Goal: Information Seeking & Learning: Learn about a topic

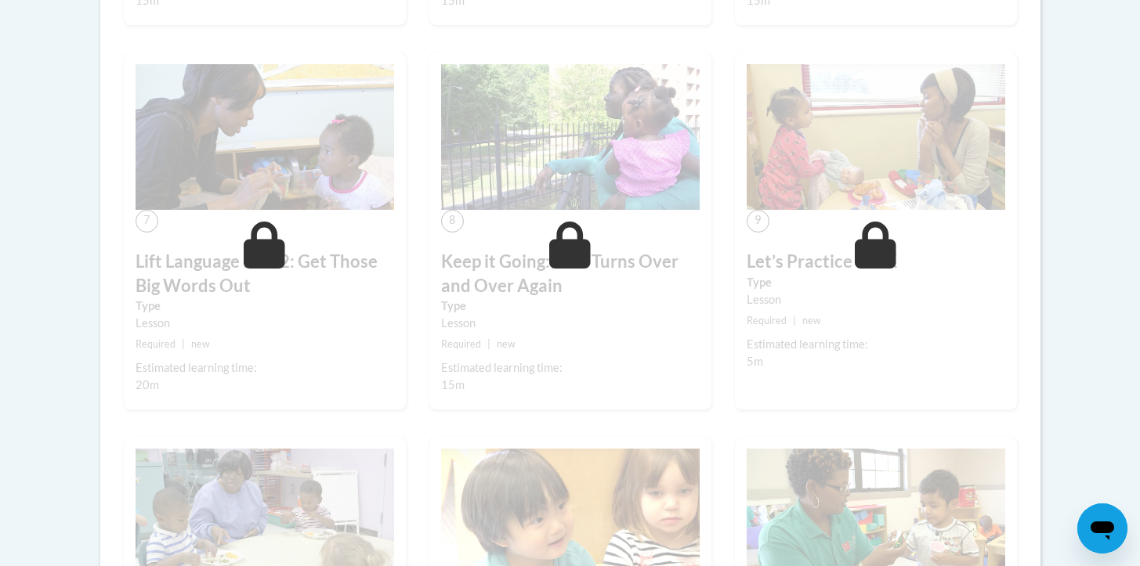
scroll to position [1194, 0]
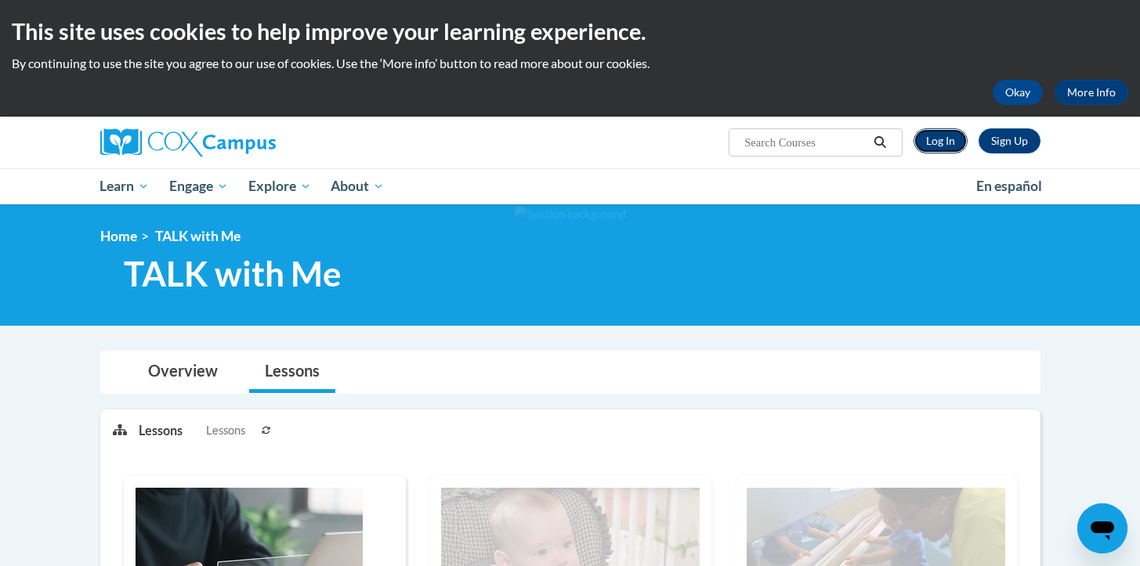
click at [949, 135] on link "Log In" at bounding box center [940, 140] width 54 height 25
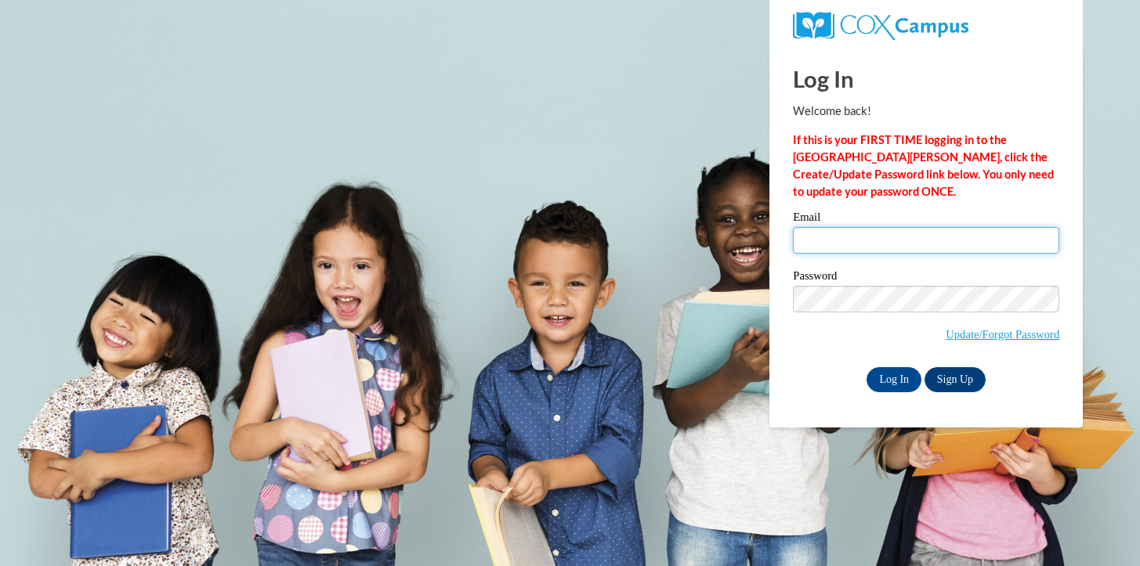
type input "ramona.m.mendoza@gmail.com"
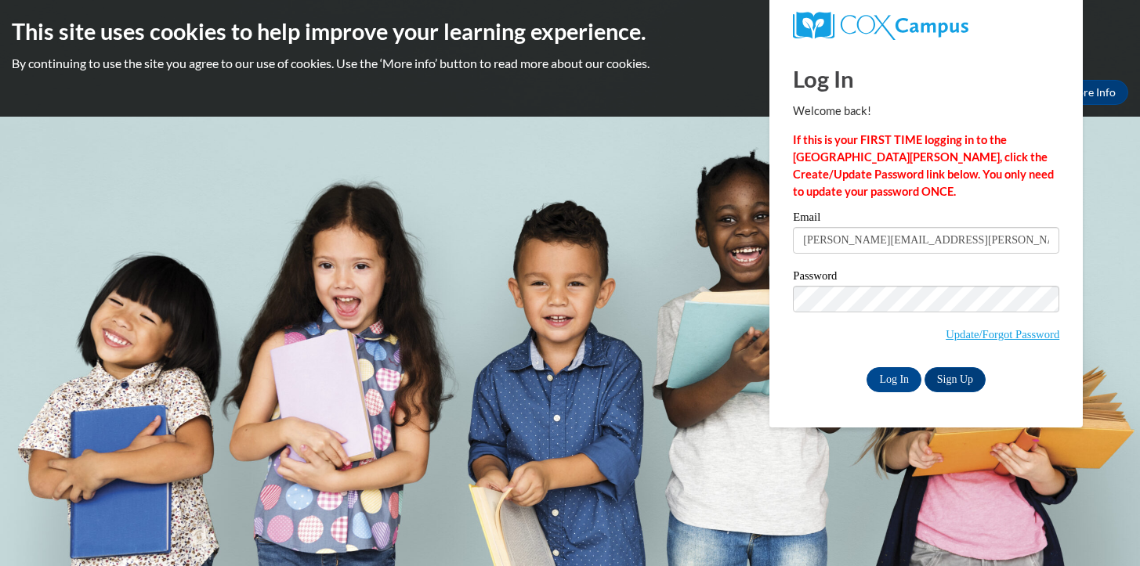
click at [862, 245] on input "ramona.m.mendoza@gmail.com" at bounding box center [926, 240] width 266 height 27
click at [945, 377] on link "Sign Up" at bounding box center [954, 379] width 61 height 25
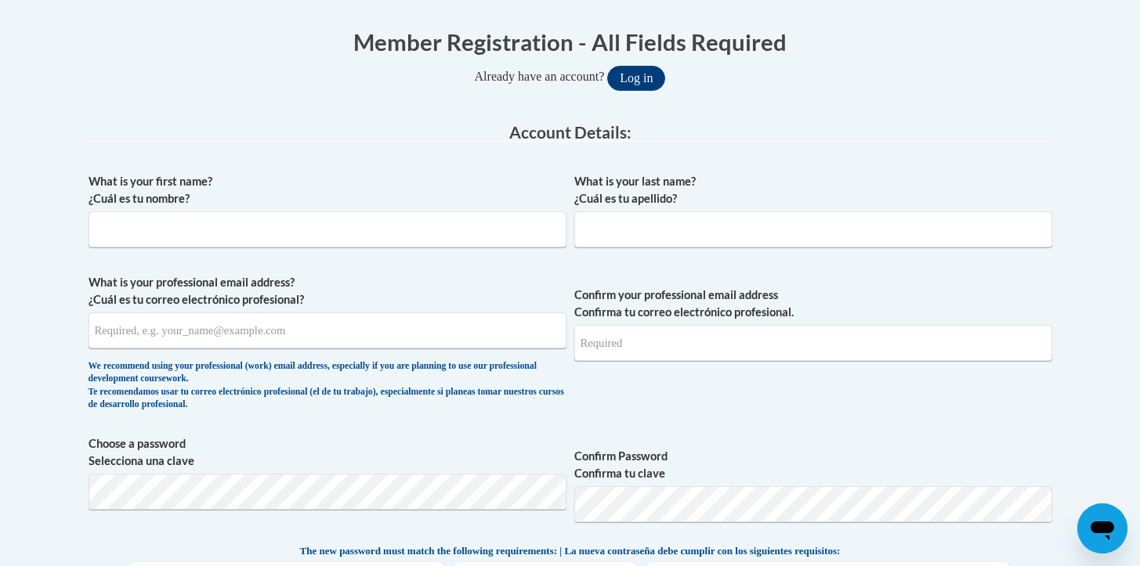
scroll to position [305, 0]
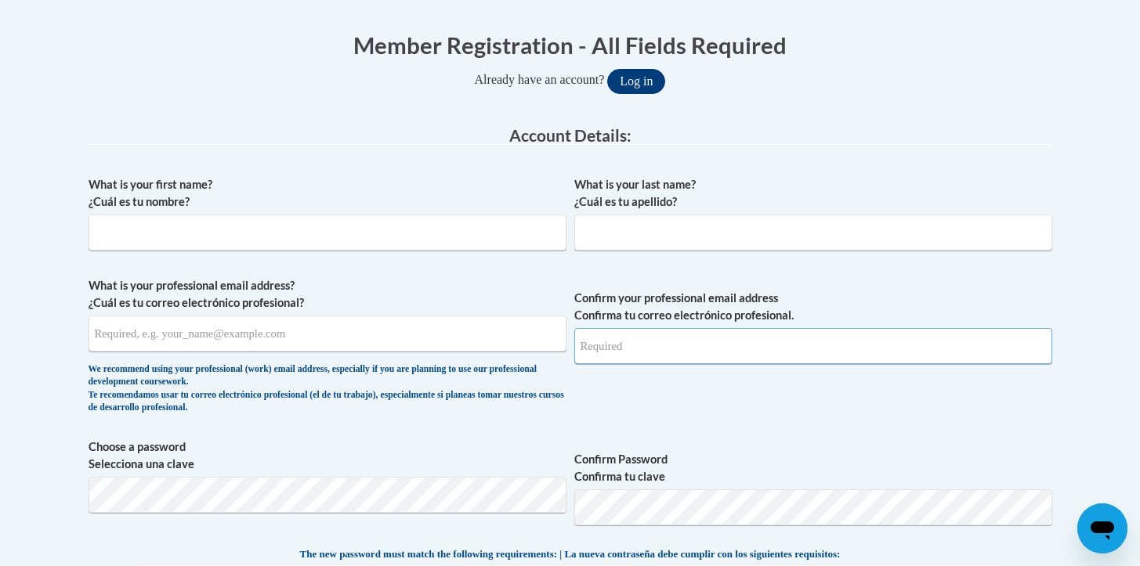
type input "ramona.m.mendoza@gmail.com"
click at [655, 74] on button "Log in" at bounding box center [636, 81] width 58 height 25
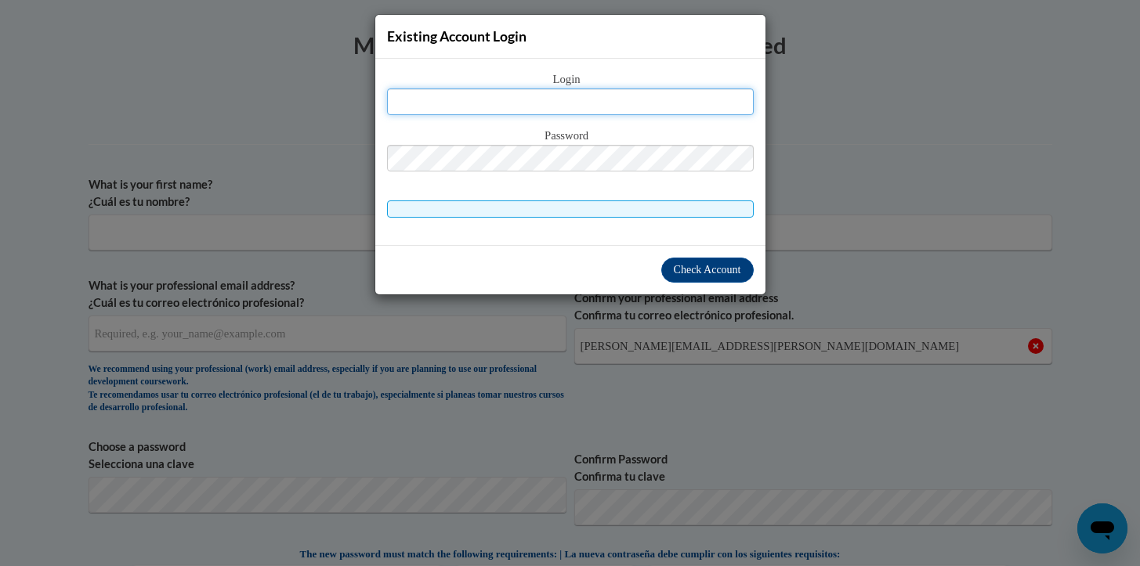
type input "ramona.m.mendoza@gmail.com"
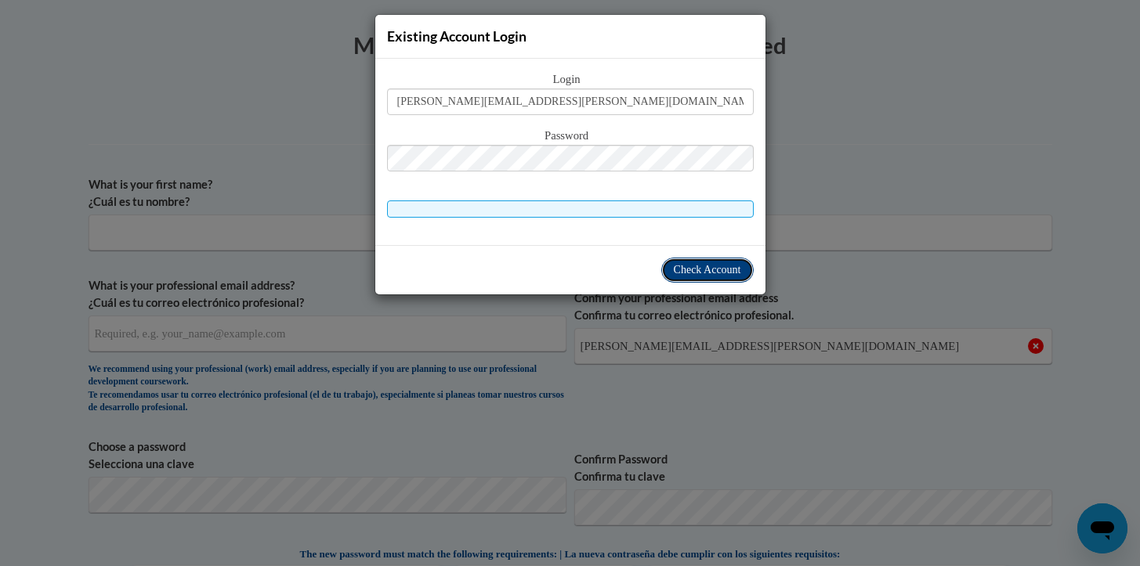
click at [714, 270] on span "Check Account" at bounding box center [707, 270] width 67 height 12
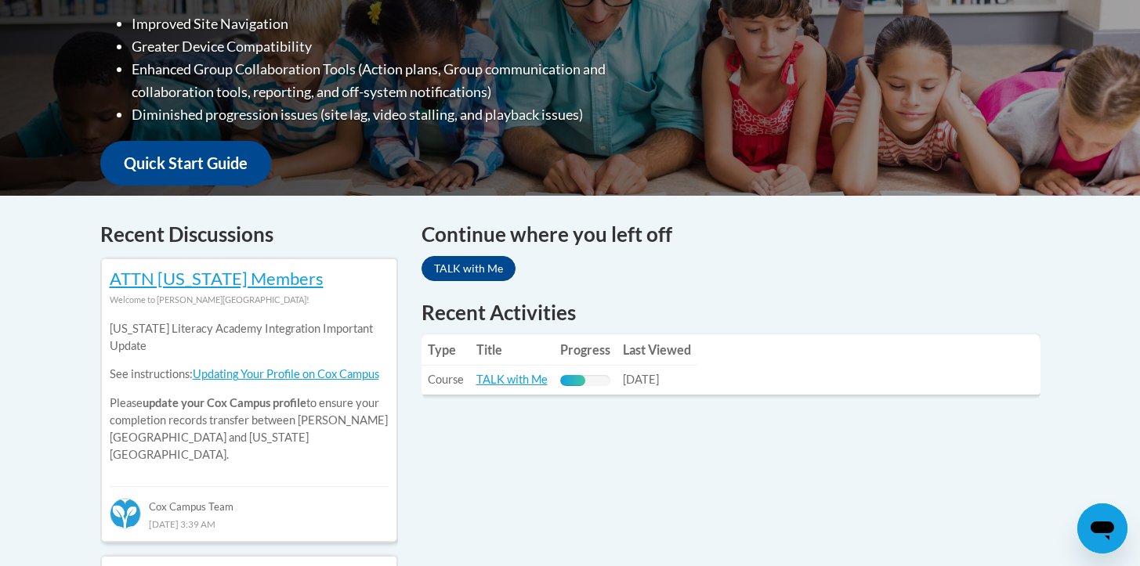
scroll to position [472, 0]
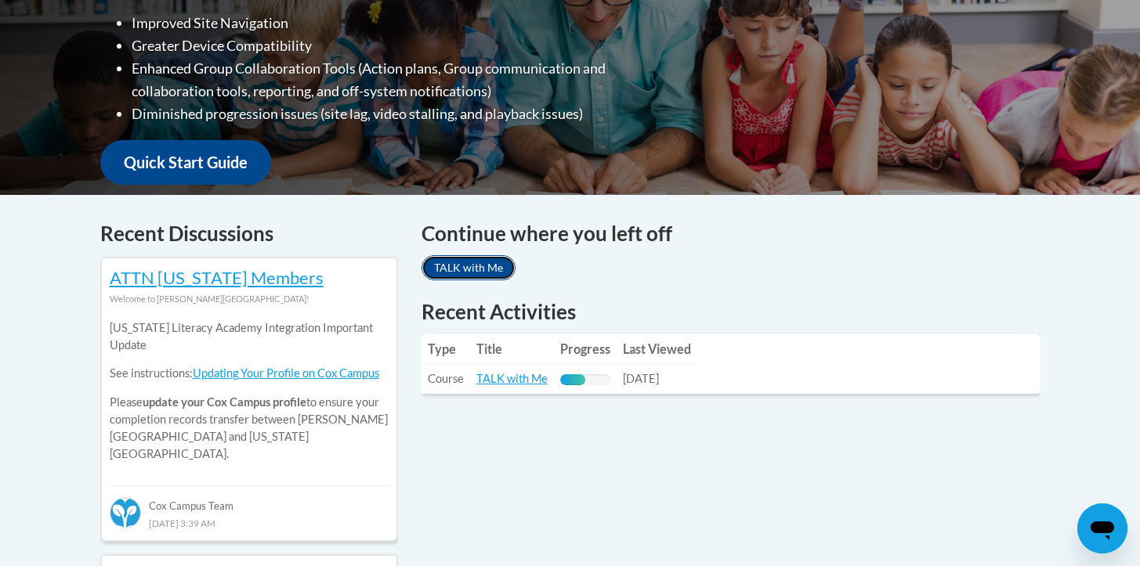
click at [471, 270] on link "TALK with Me" at bounding box center [468, 267] width 94 height 25
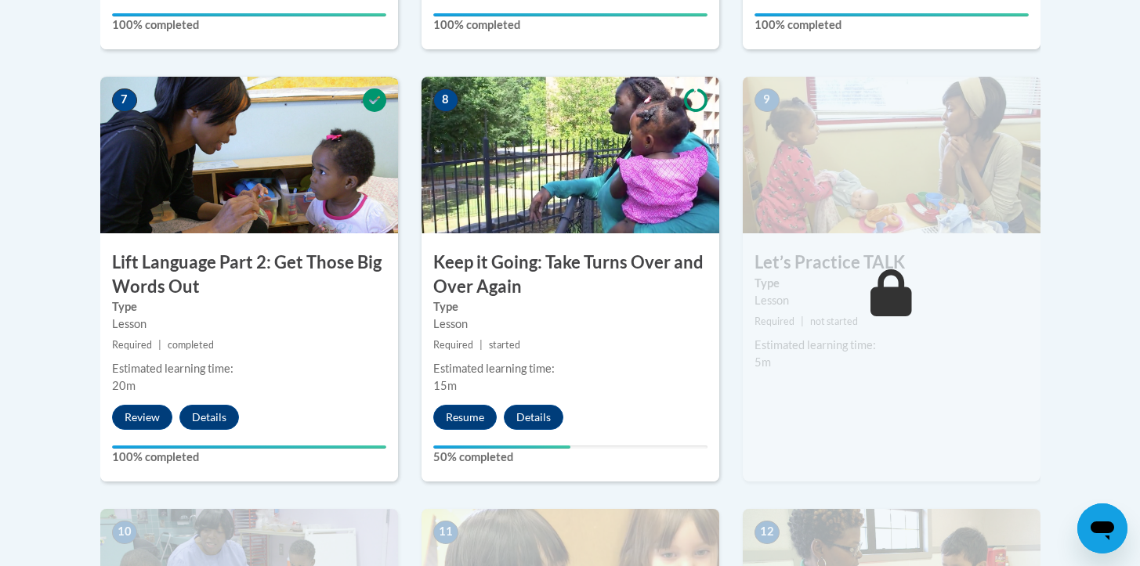
scroll to position [1298, 0]
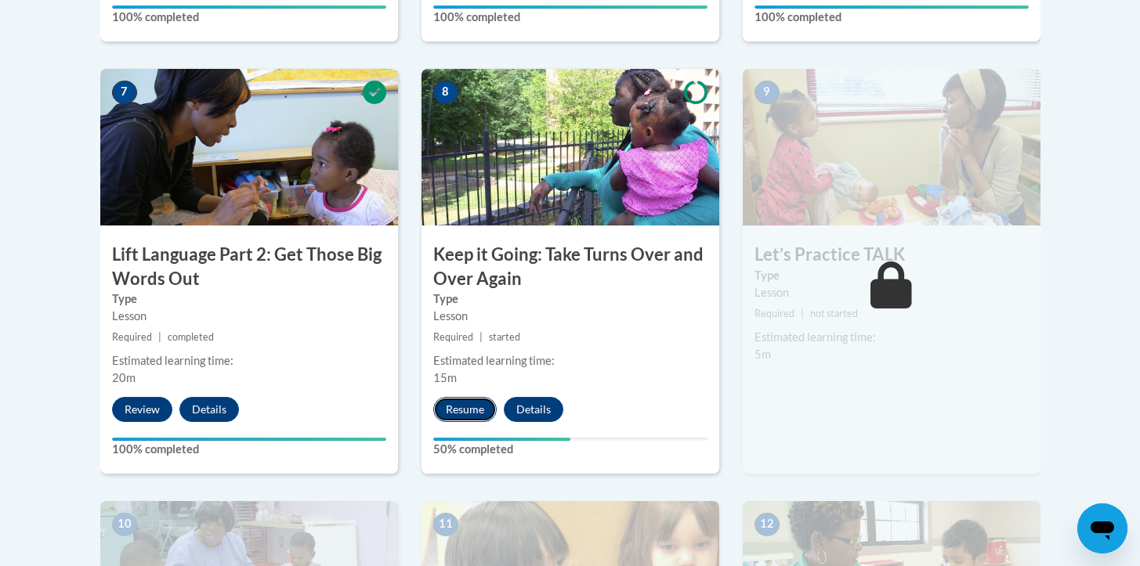
click at [458, 411] on button "Resume" at bounding box center [464, 409] width 63 height 25
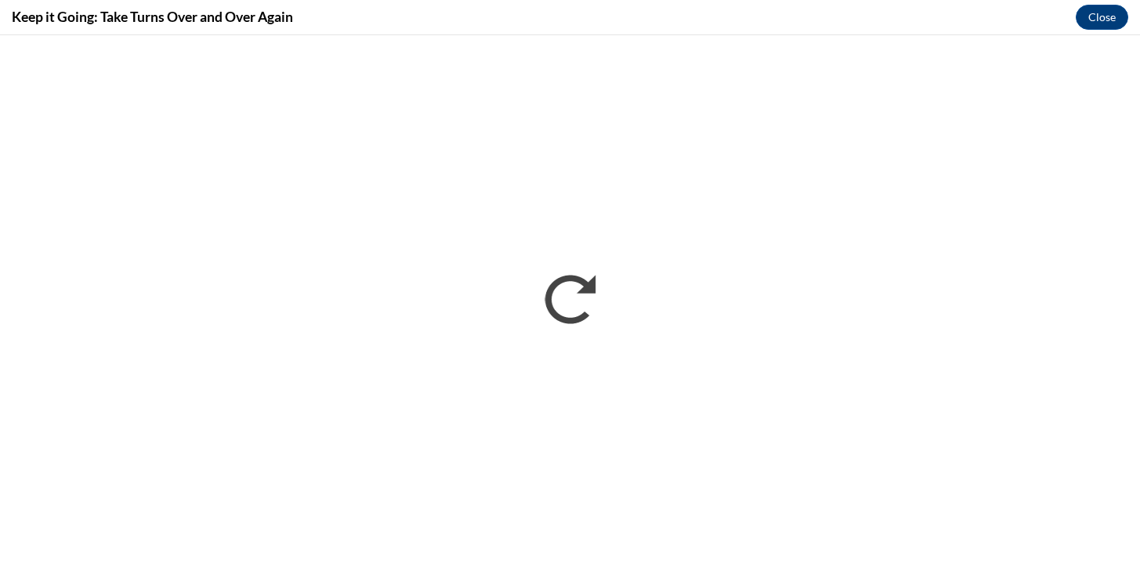
scroll to position [0, 0]
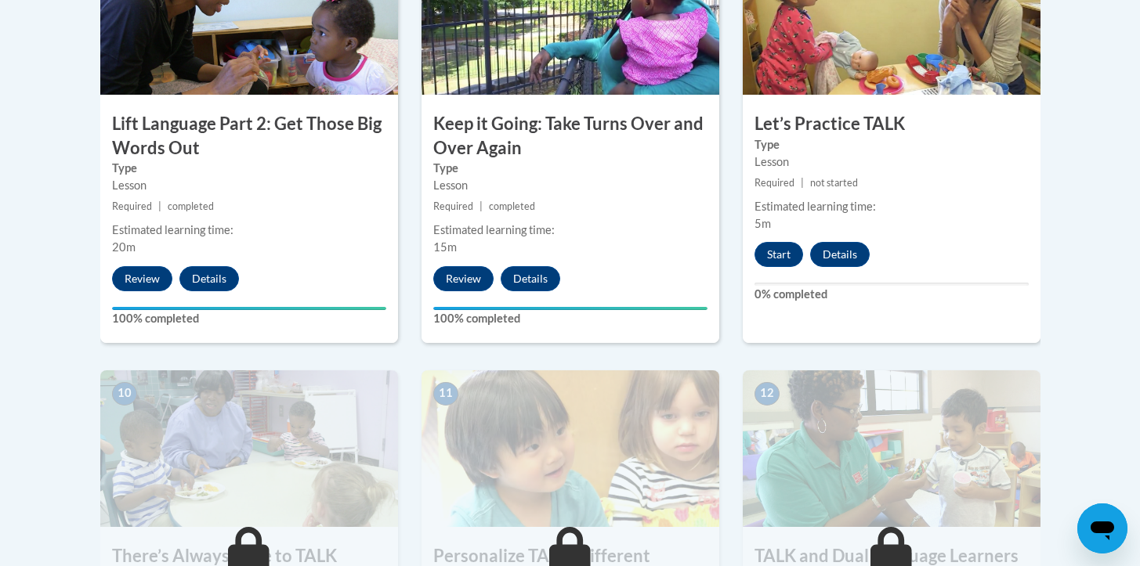
scroll to position [1430, 0]
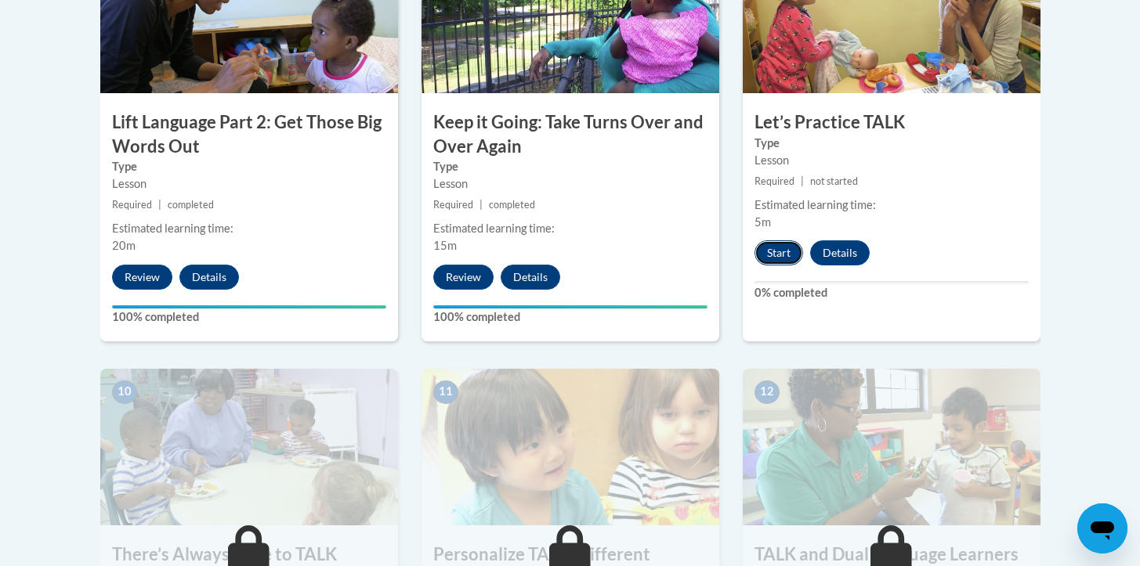
click at [783, 253] on button "Start" at bounding box center [778, 252] width 49 height 25
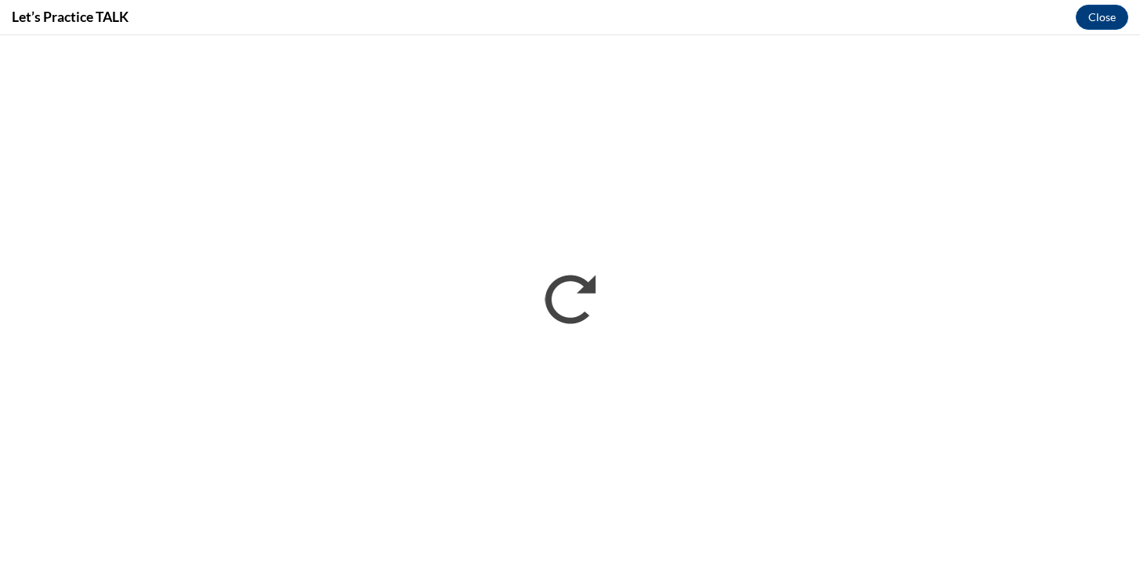
scroll to position [0, 0]
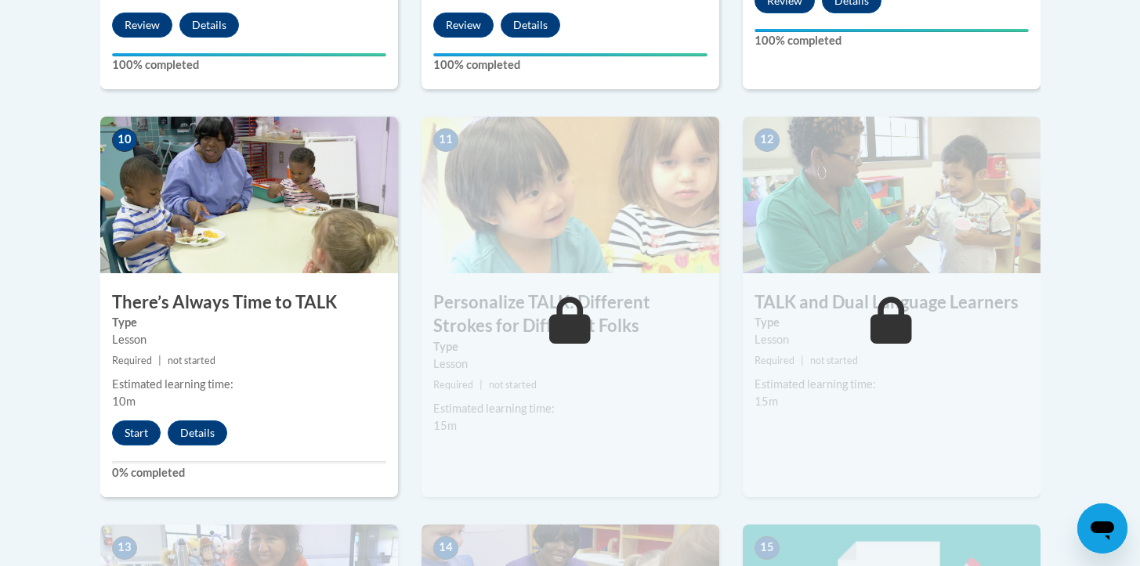
scroll to position [1686, 0]
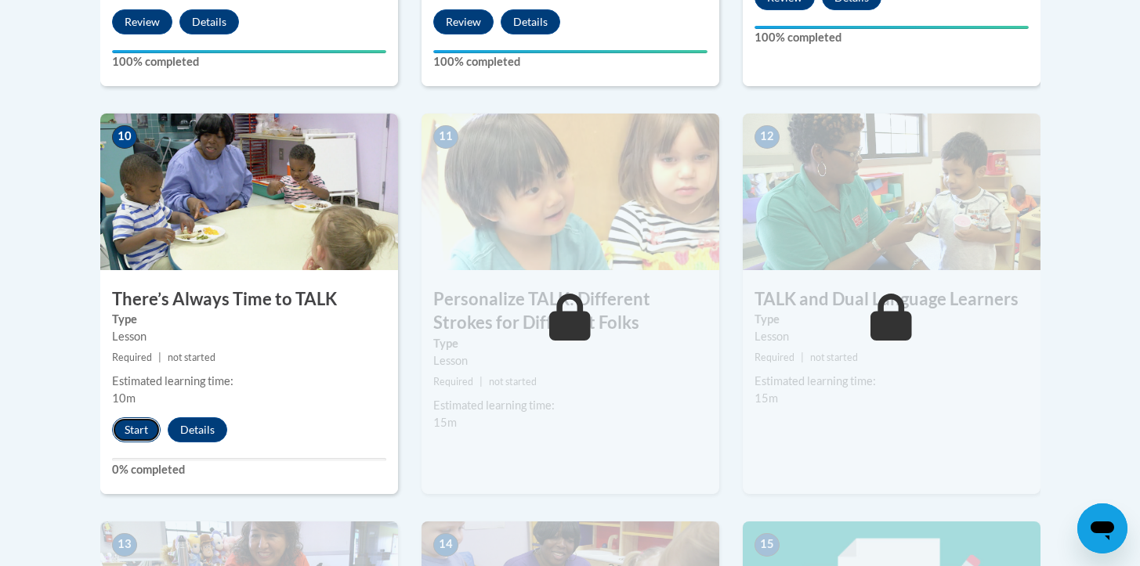
click at [131, 436] on button "Start" at bounding box center [136, 430] width 49 height 25
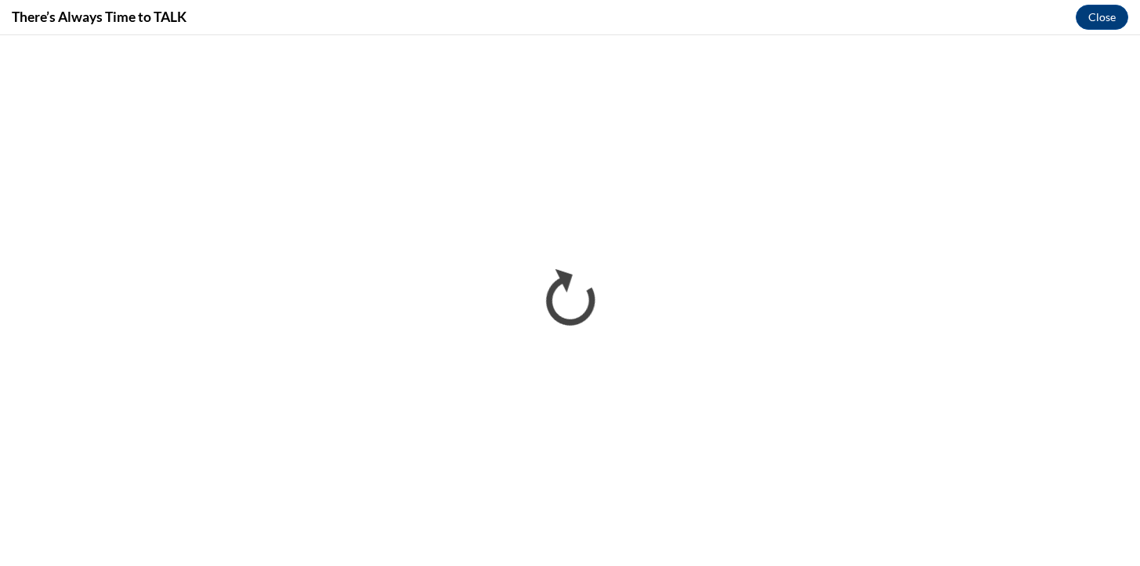
scroll to position [0, 0]
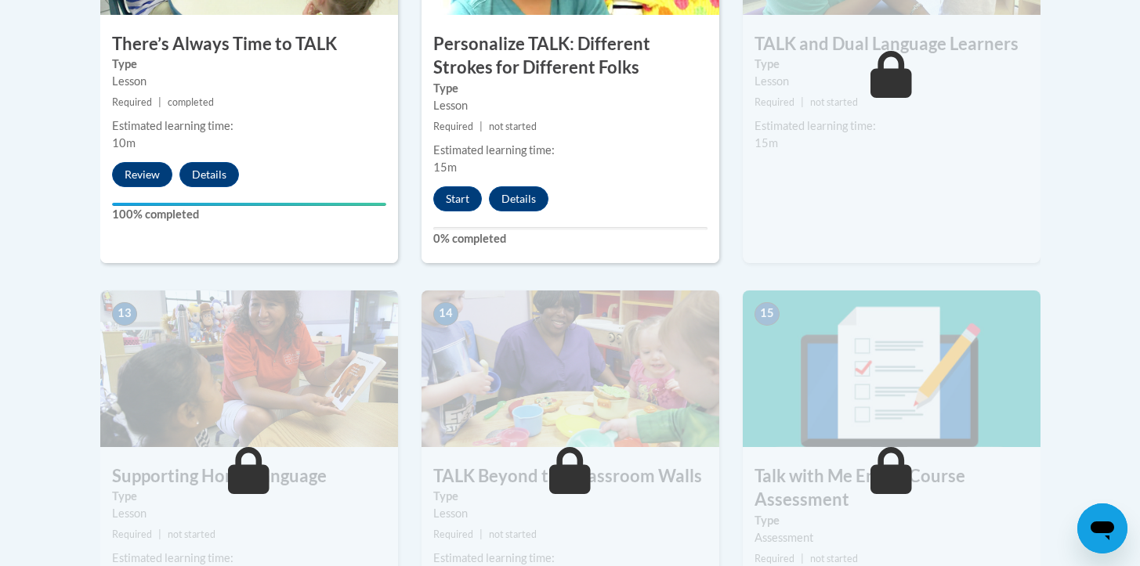
scroll to position [1944, 0]
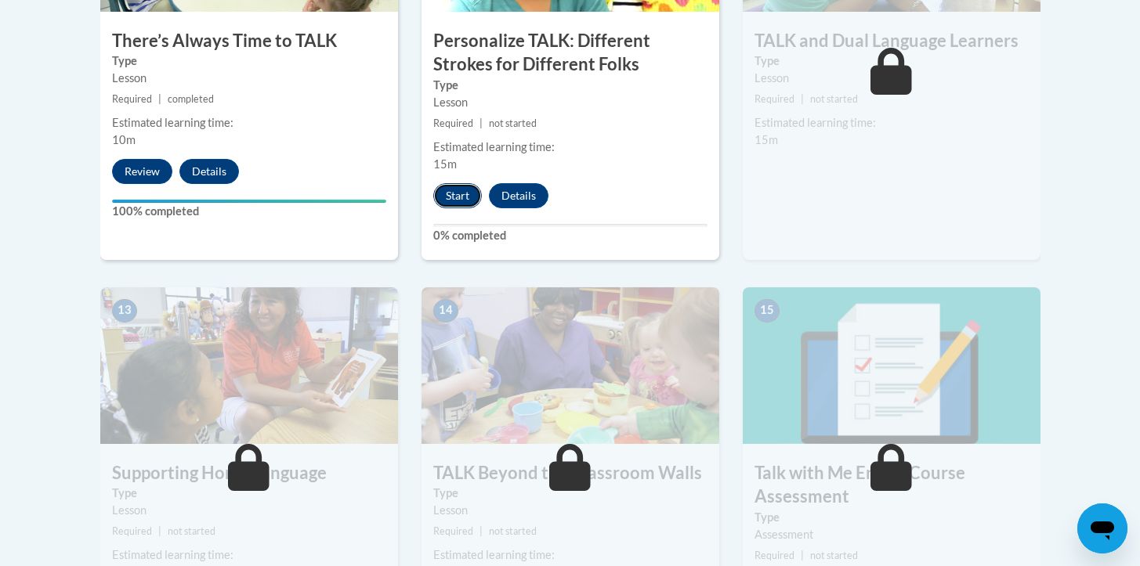
click at [464, 200] on button "Start" at bounding box center [457, 195] width 49 height 25
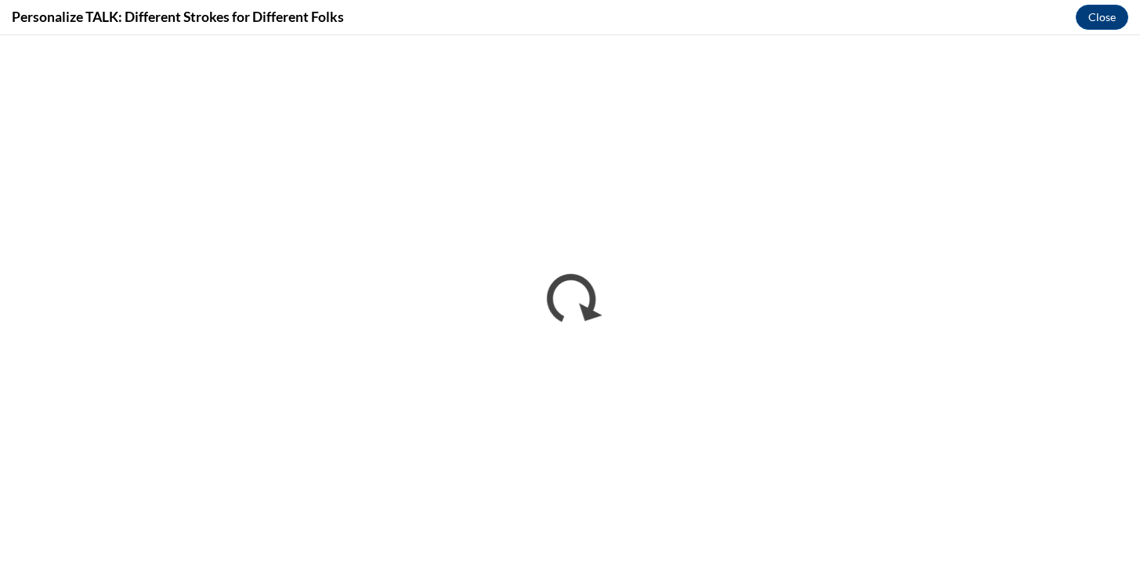
scroll to position [0, 0]
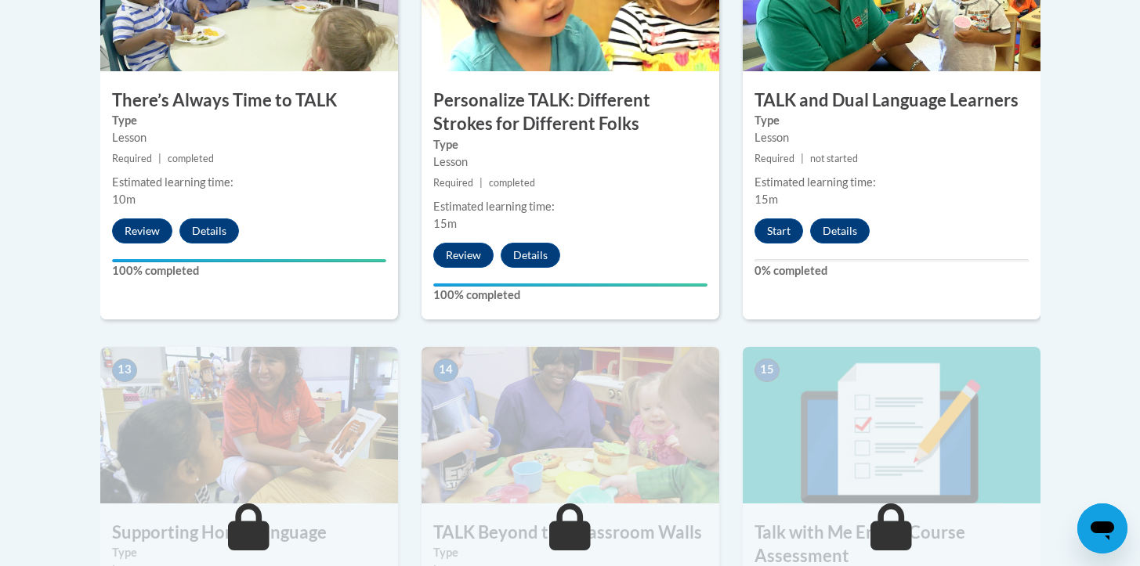
scroll to position [1886, 0]
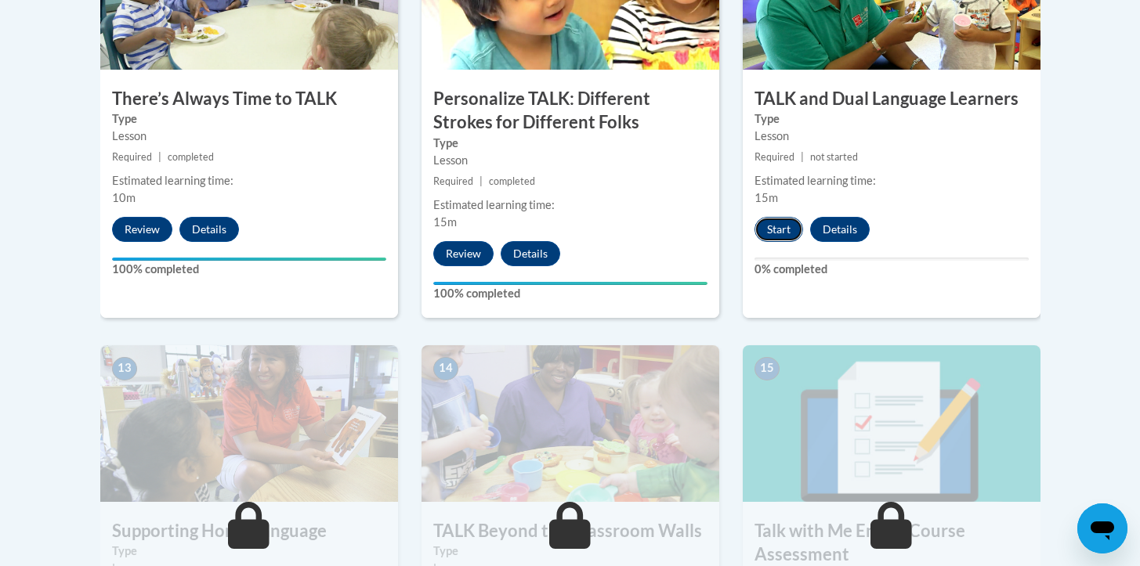
click at [787, 226] on button "Start" at bounding box center [778, 229] width 49 height 25
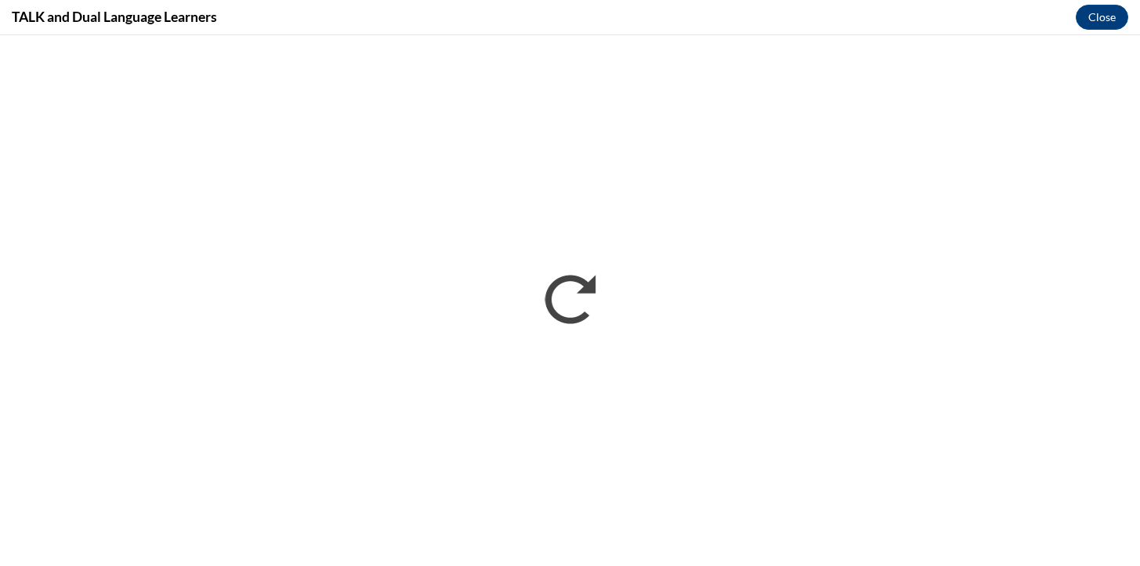
scroll to position [0, 0]
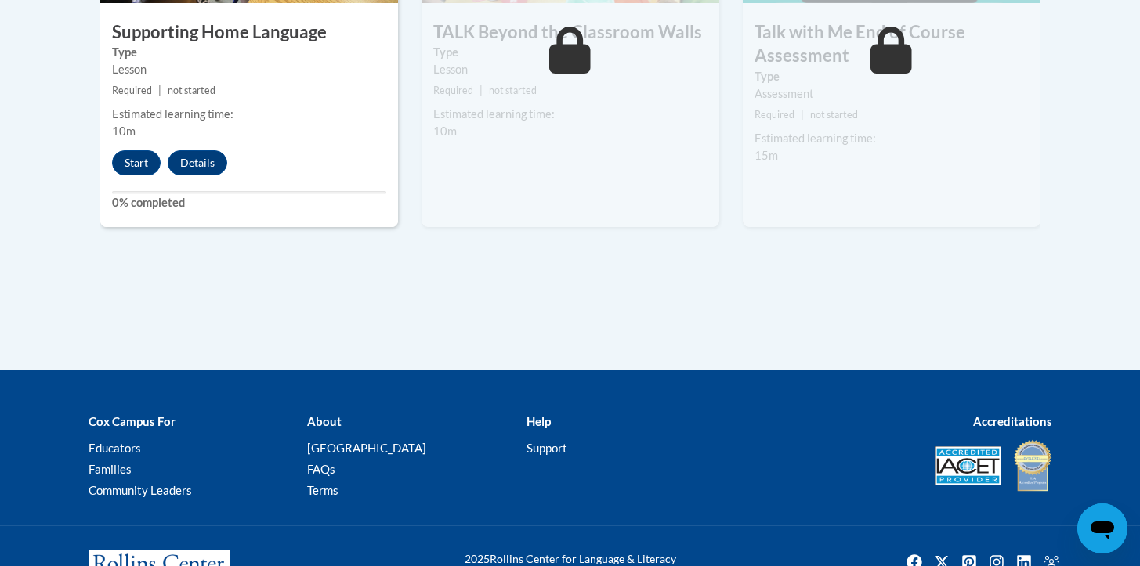
scroll to position [2387, 0]
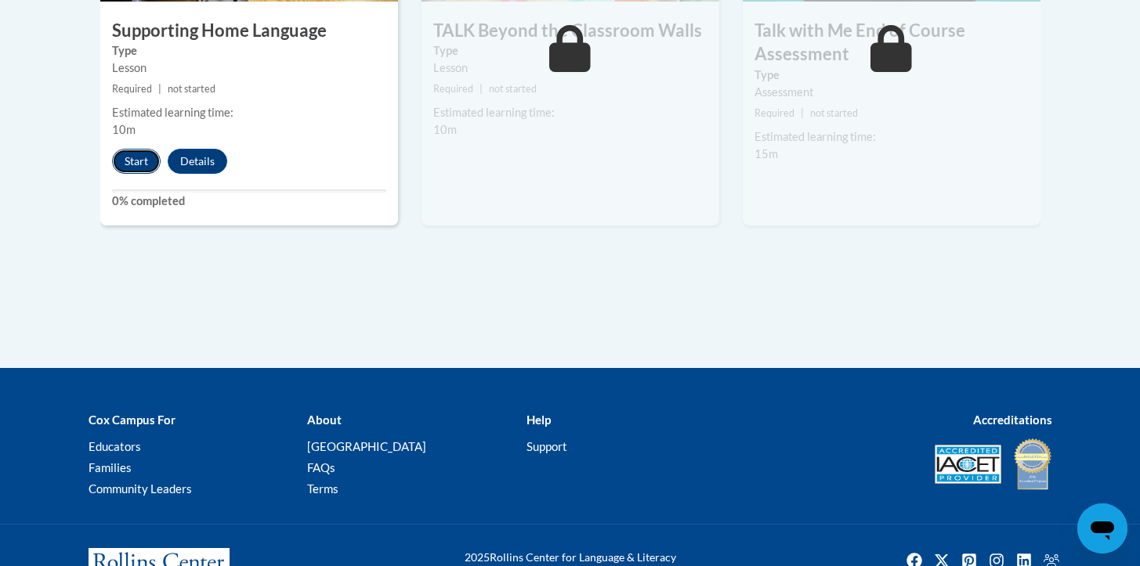
click at [150, 163] on button "Start" at bounding box center [136, 161] width 49 height 25
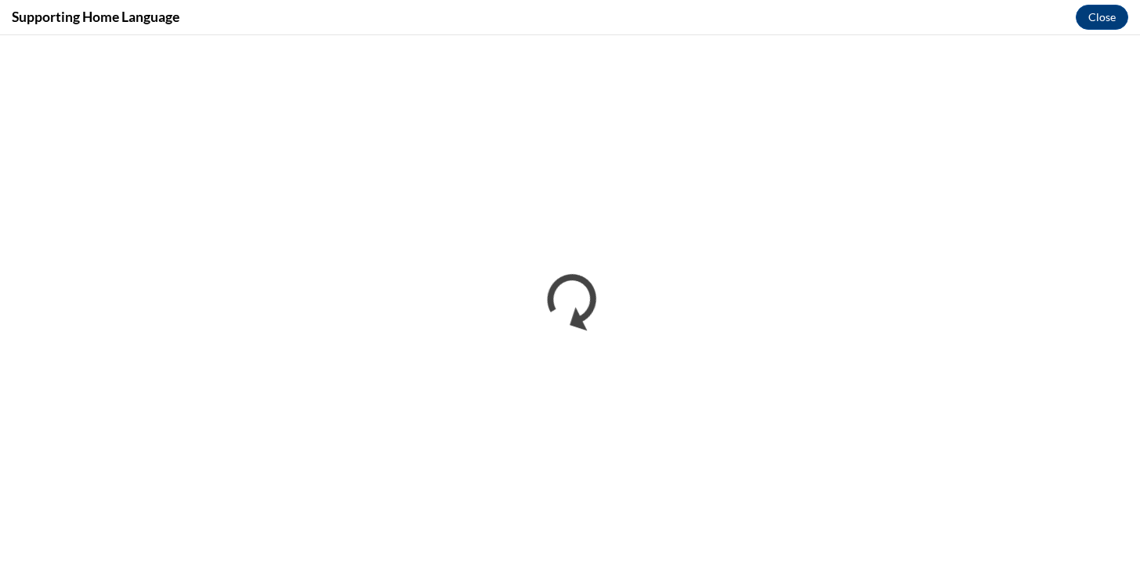
scroll to position [0, 0]
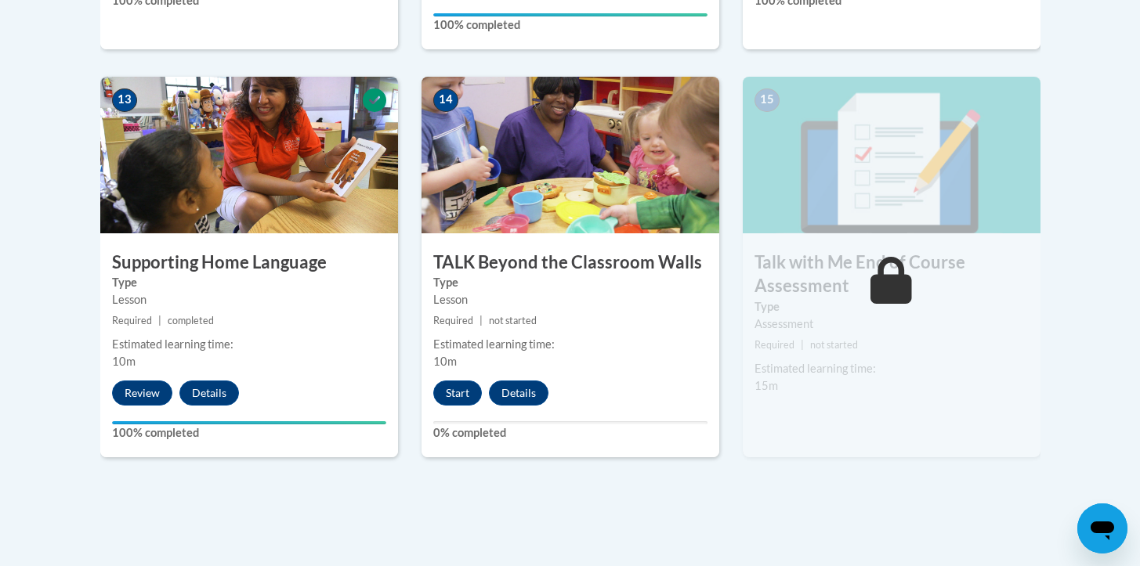
scroll to position [2169, 0]
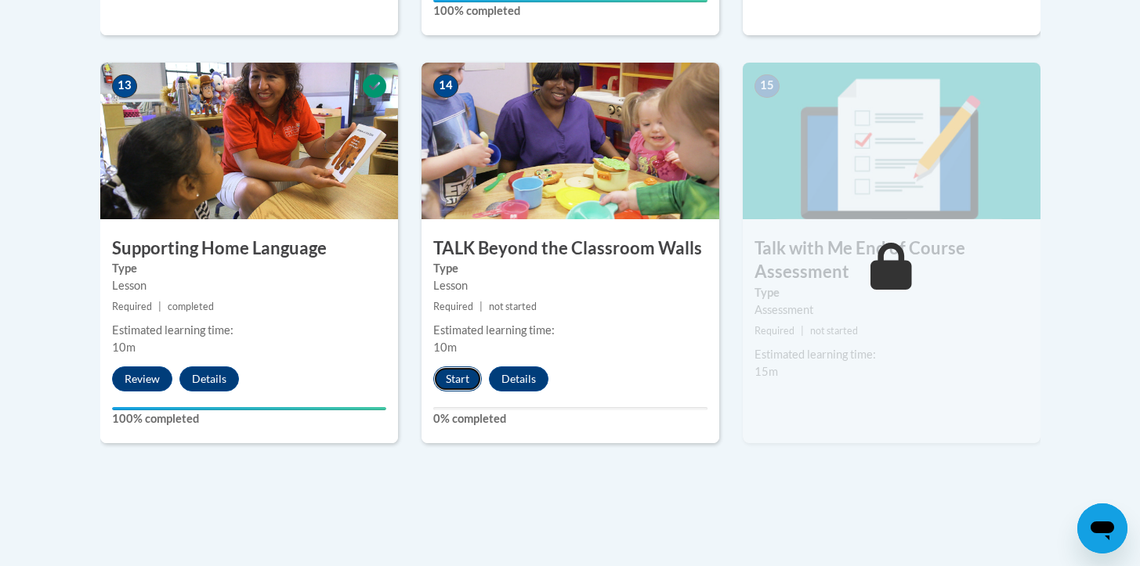
click at [462, 380] on button "Start" at bounding box center [457, 379] width 49 height 25
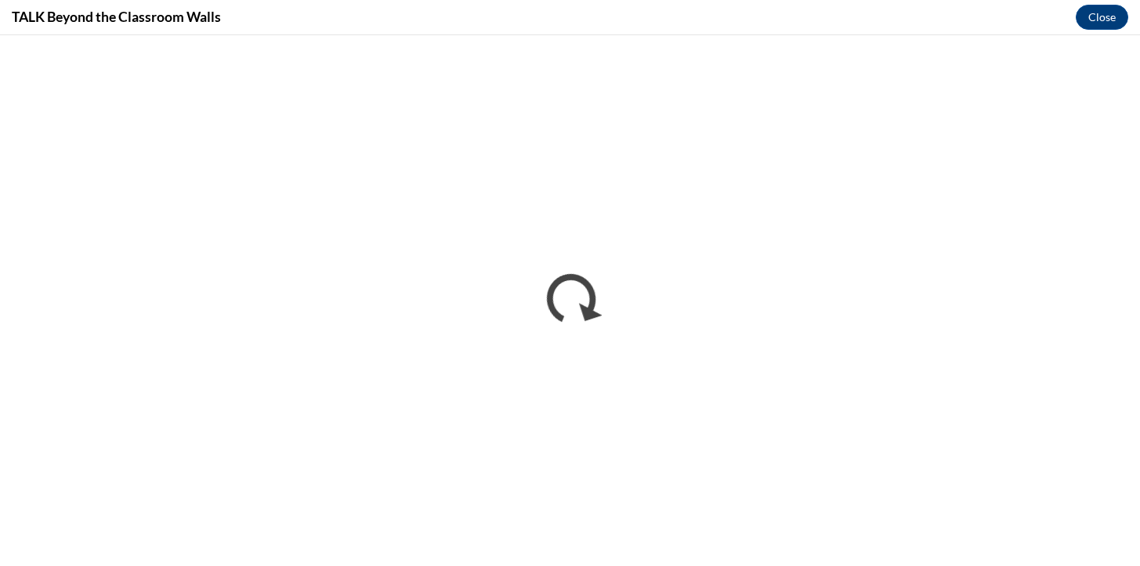
scroll to position [0, 0]
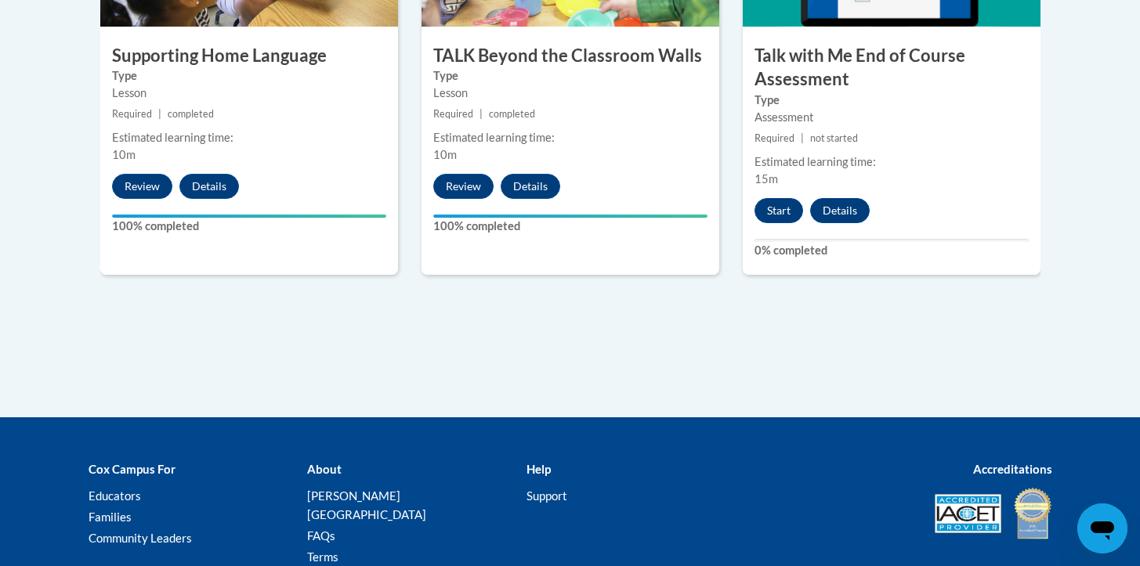
scroll to position [2361, 0]
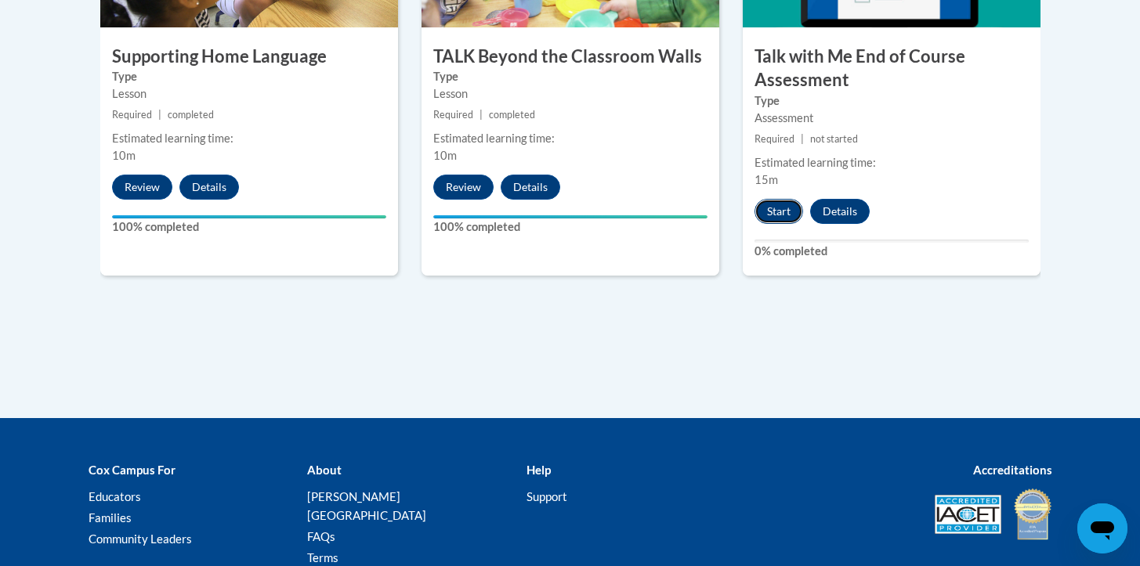
click at [779, 213] on button "Start" at bounding box center [778, 211] width 49 height 25
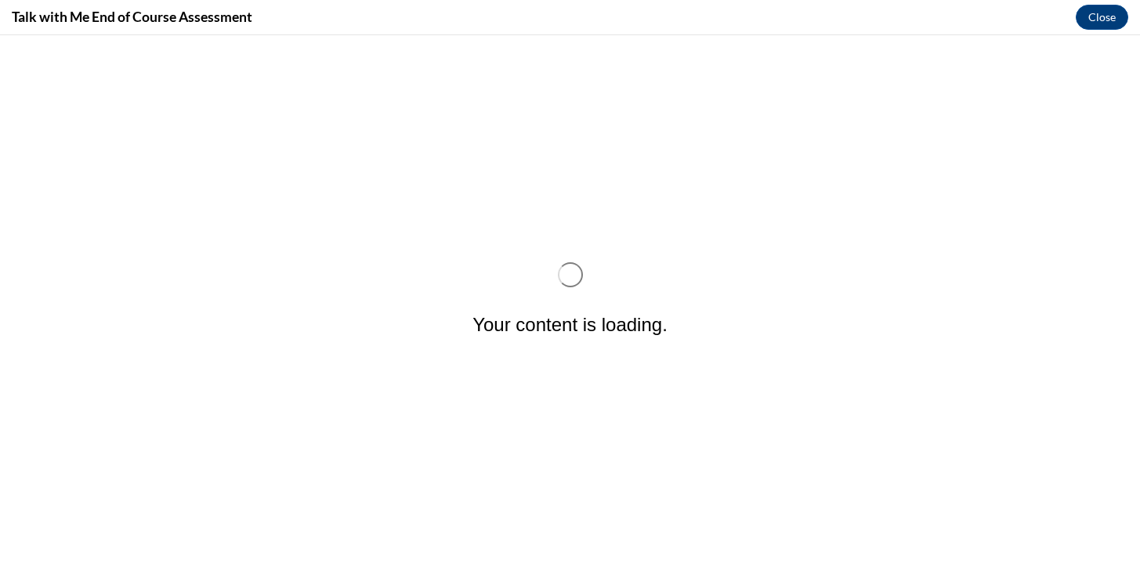
scroll to position [0, 0]
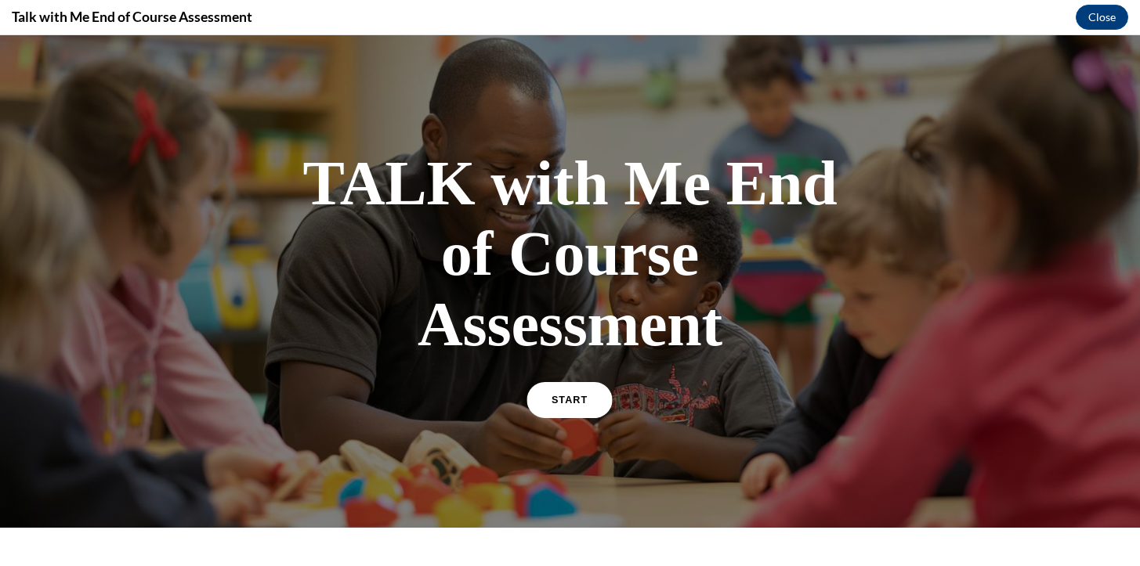
click at [572, 407] on link "START" at bounding box center [569, 400] width 85 height 36
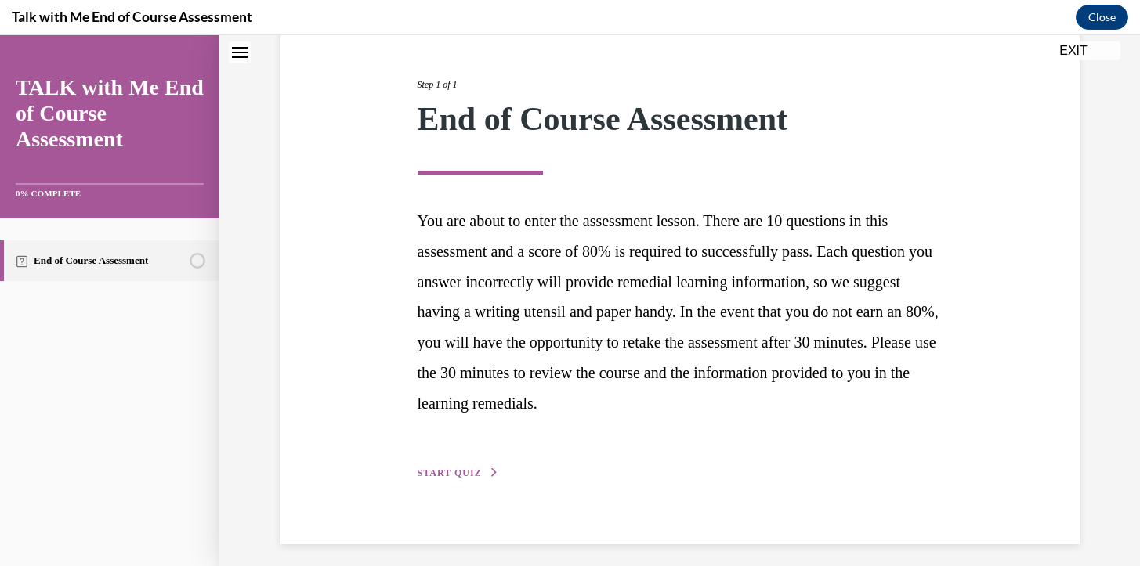
scroll to position [185, 0]
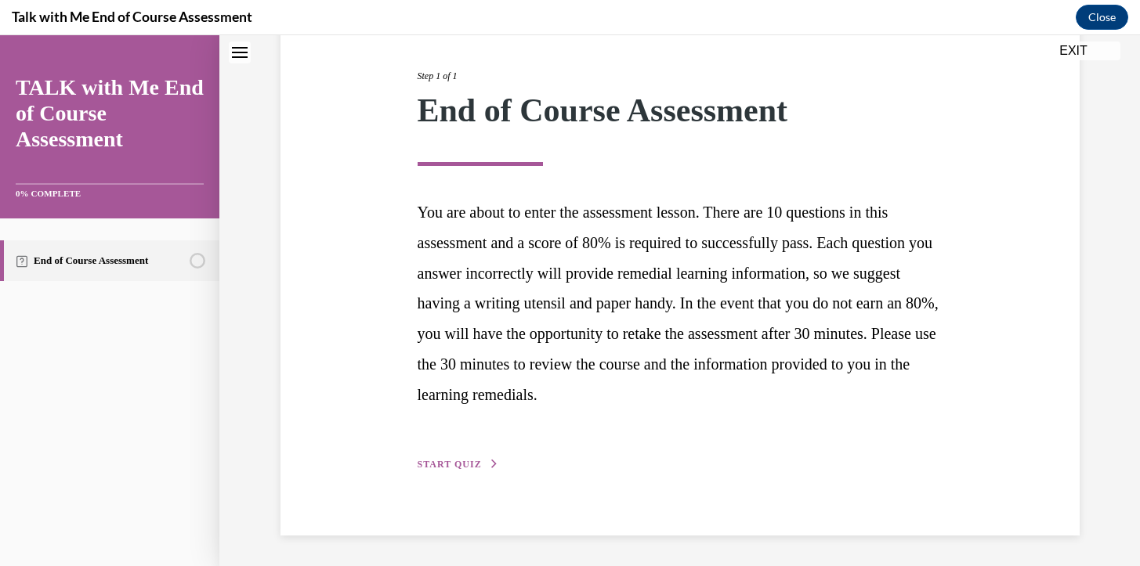
click at [459, 464] on span "START QUIZ" at bounding box center [450, 464] width 64 height 11
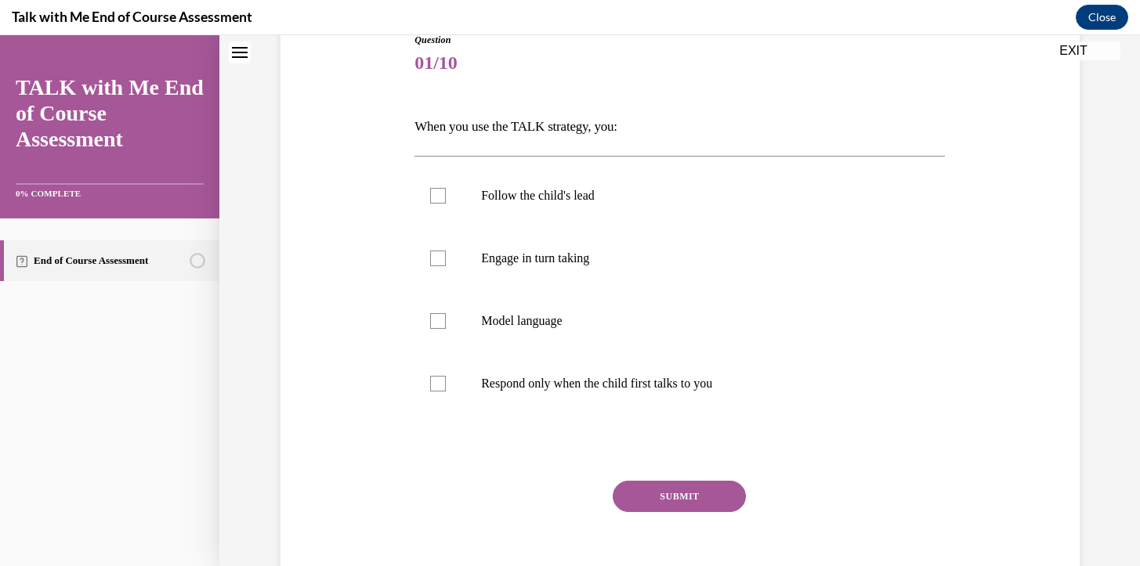
scroll to position [174, 0]
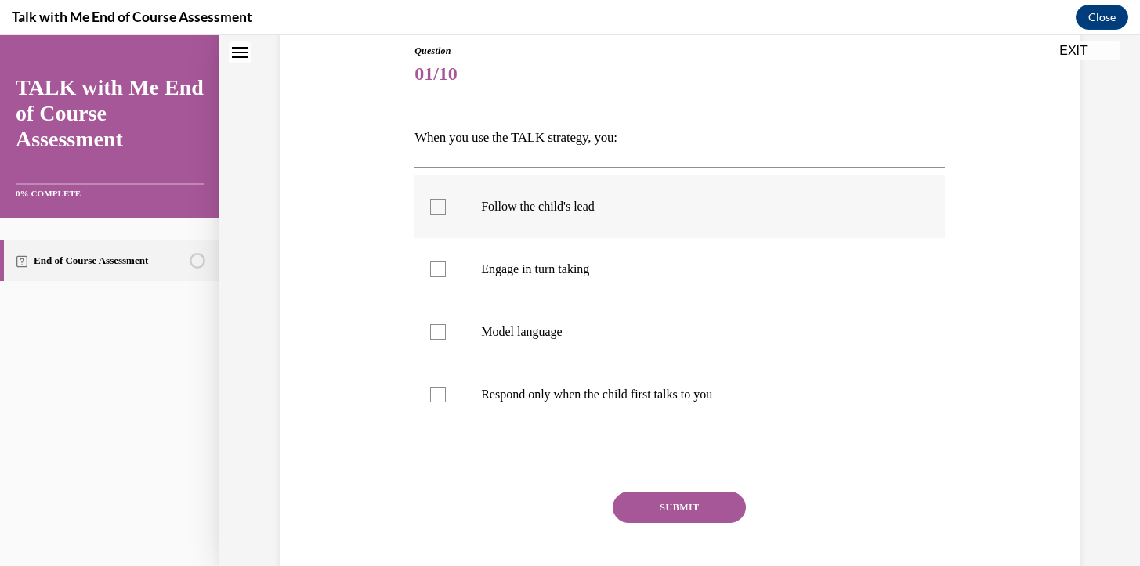
click at [440, 208] on div at bounding box center [438, 207] width 16 height 16
click at [440, 208] on input "Follow the child's lead" at bounding box center [438, 207] width 16 height 16
checkbox input "true"
click at [443, 263] on div at bounding box center [438, 270] width 16 height 16
click at [443, 263] on input "Engage in turn taking" at bounding box center [438, 270] width 16 height 16
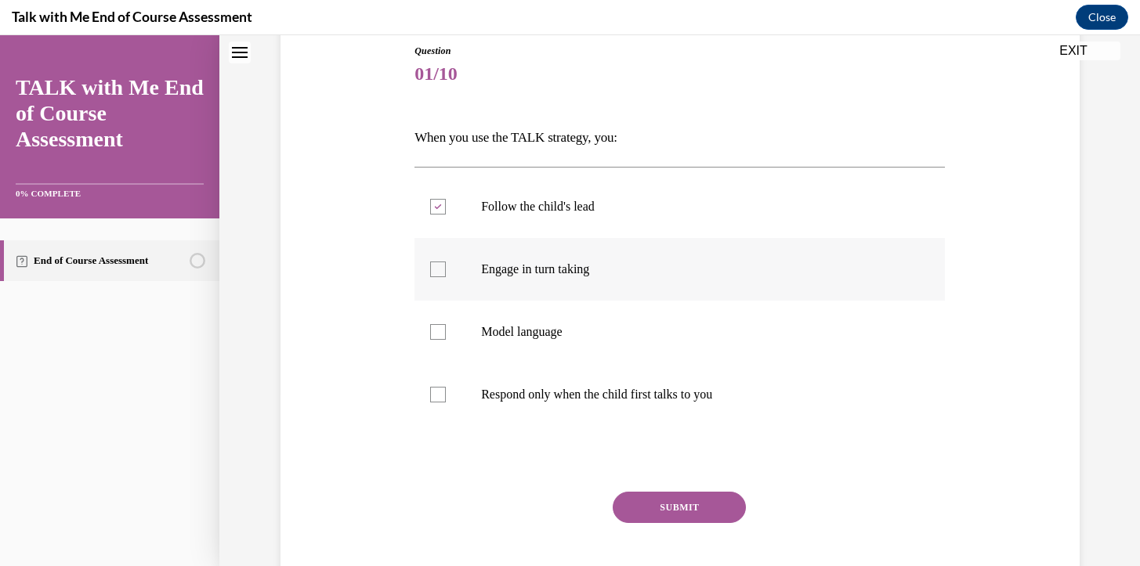
checkbox input "true"
click at [438, 331] on div at bounding box center [438, 332] width 16 height 16
click at [438, 331] on input "Model language" at bounding box center [438, 332] width 16 height 16
checkbox input "true"
click at [678, 501] on button "SUBMIT" at bounding box center [679, 507] width 133 height 31
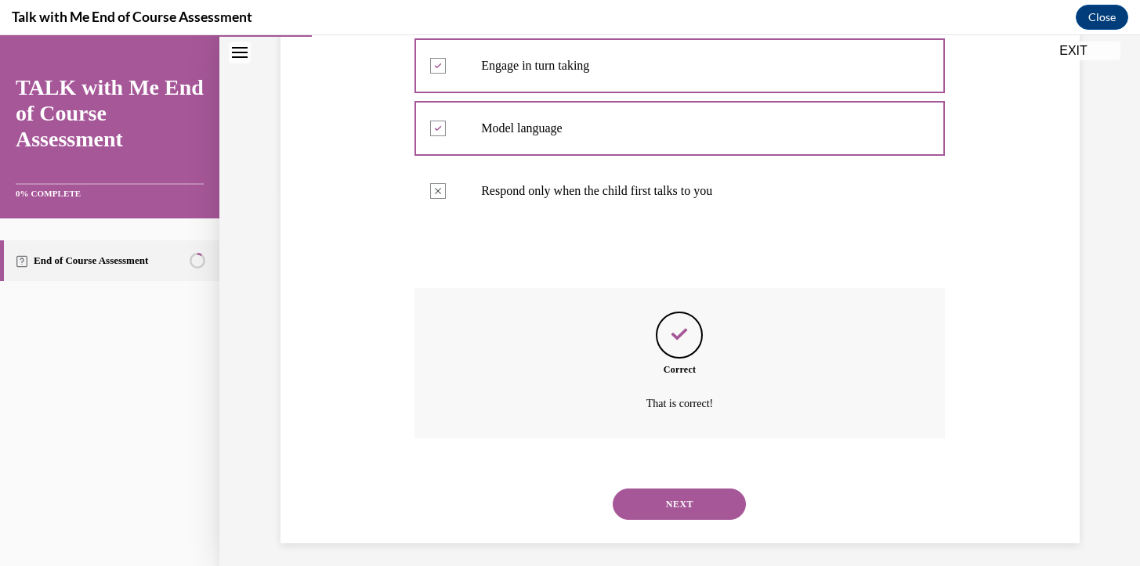
scroll to position [386, 0]
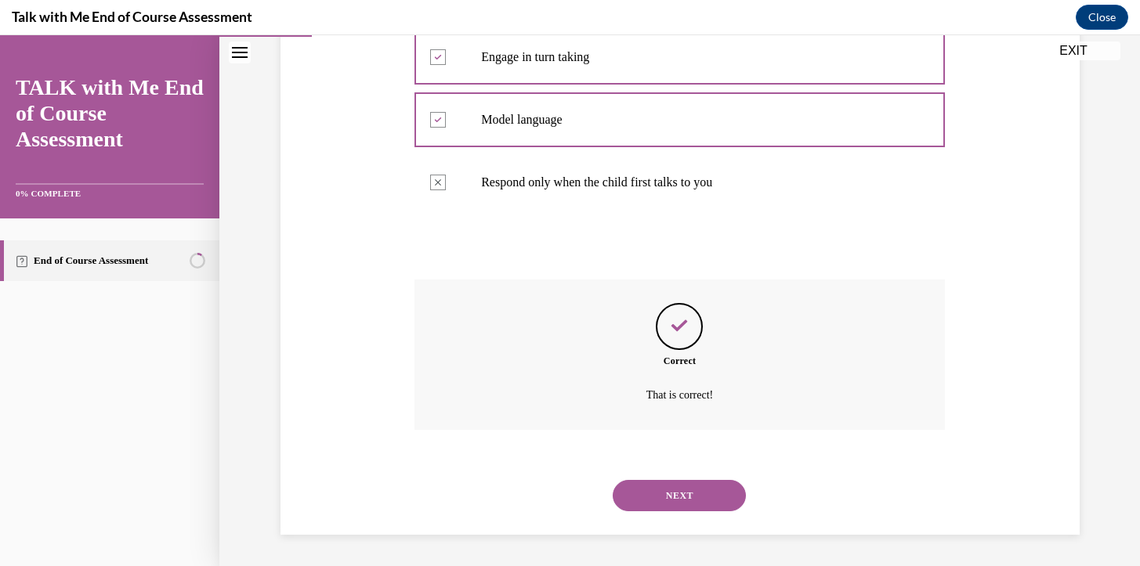
click at [682, 494] on button "NEXT" at bounding box center [679, 495] width 133 height 31
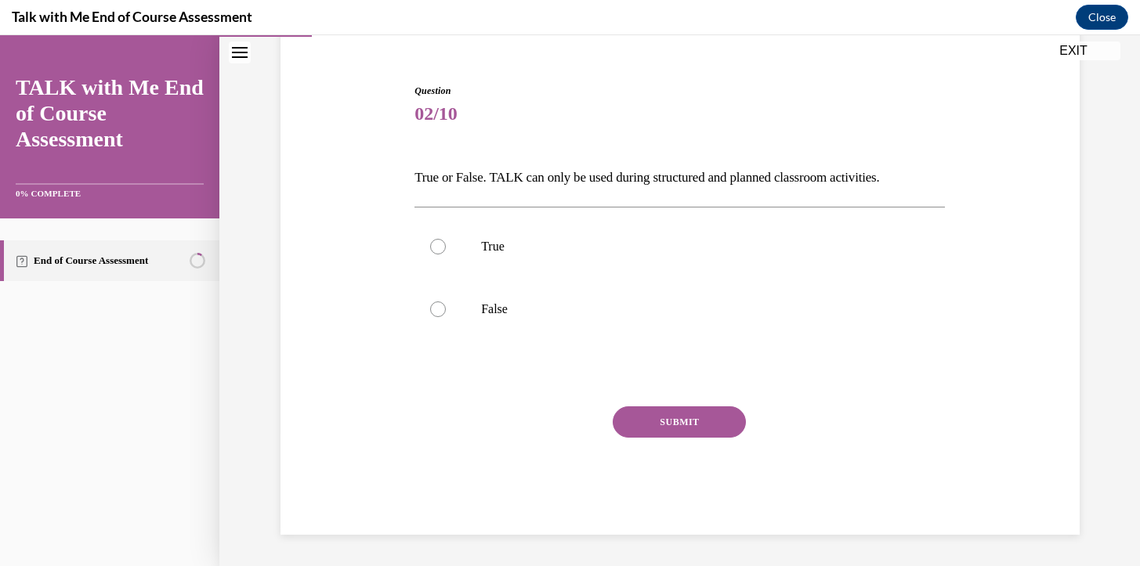
scroll to position [134, 0]
click at [434, 309] on div at bounding box center [438, 310] width 16 height 16
click at [434, 309] on input "False" at bounding box center [438, 310] width 16 height 16
radio input "true"
click at [643, 425] on button "SUBMIT" at bounding box center [679, 422] width 133 height 31
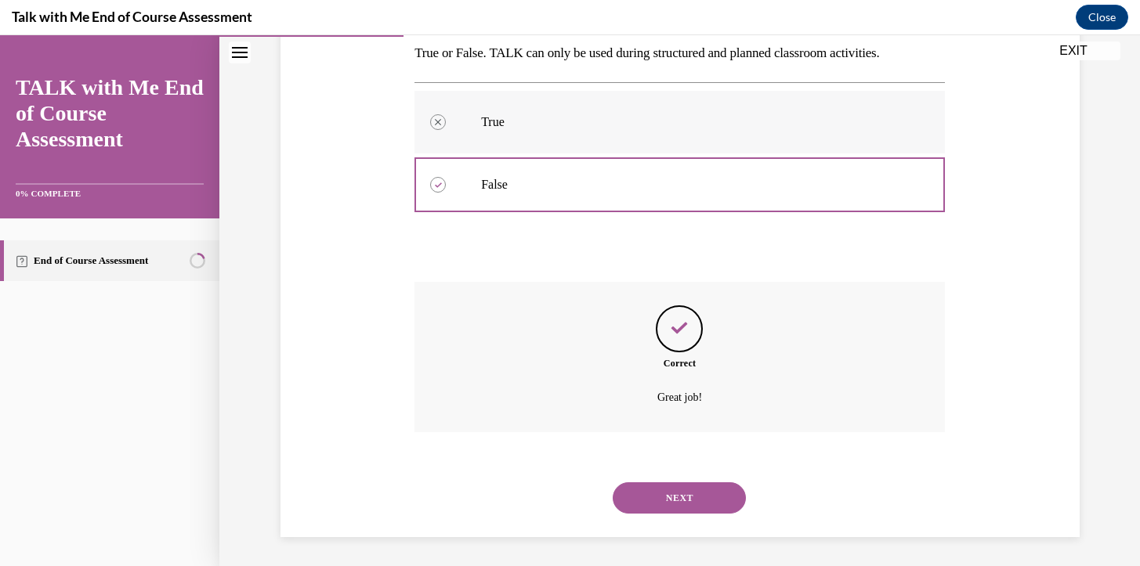
scroll to position [261, 0]
click at [679, 492] on button "NEXT" at bounding box center [679, 495] width 133 height 31
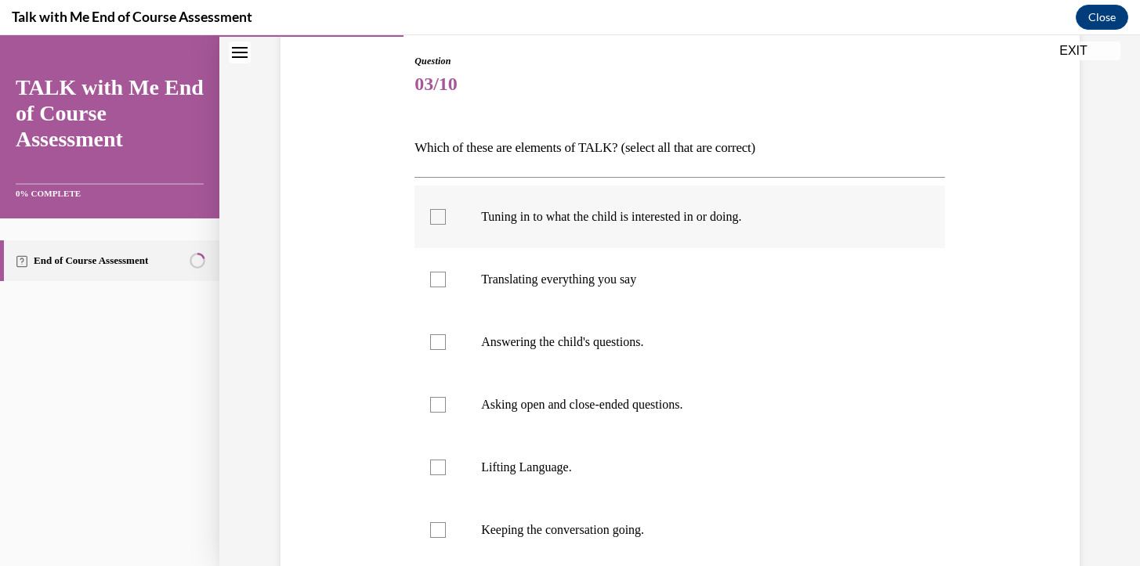
scroll to position [182, 0]
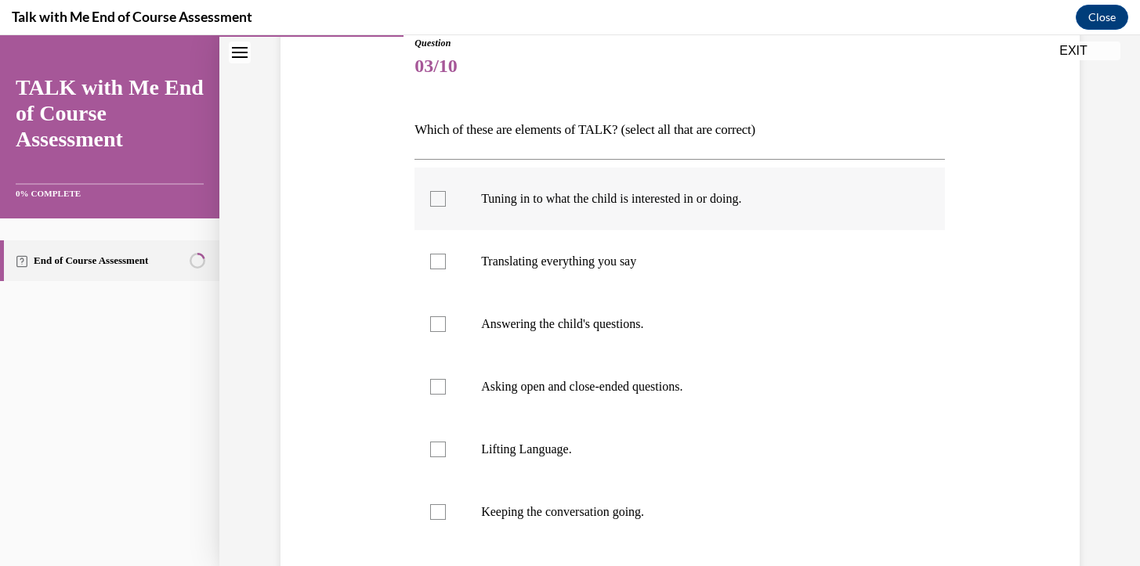
click at [442, 200] on div at bounding box center [438, 199] width 16 height 16
click at [442, 200] on input "Tuning in to what the child is interested in or doing." at bounding box center [438, 199] width 16 height 16
checkbox input "true"
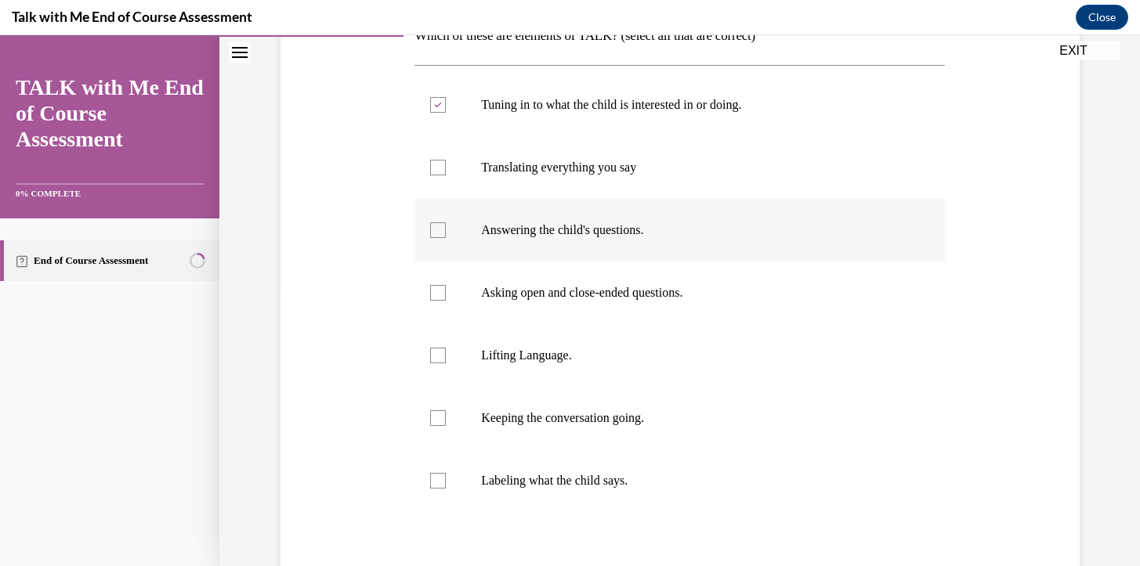
scroll to position [295, 0]
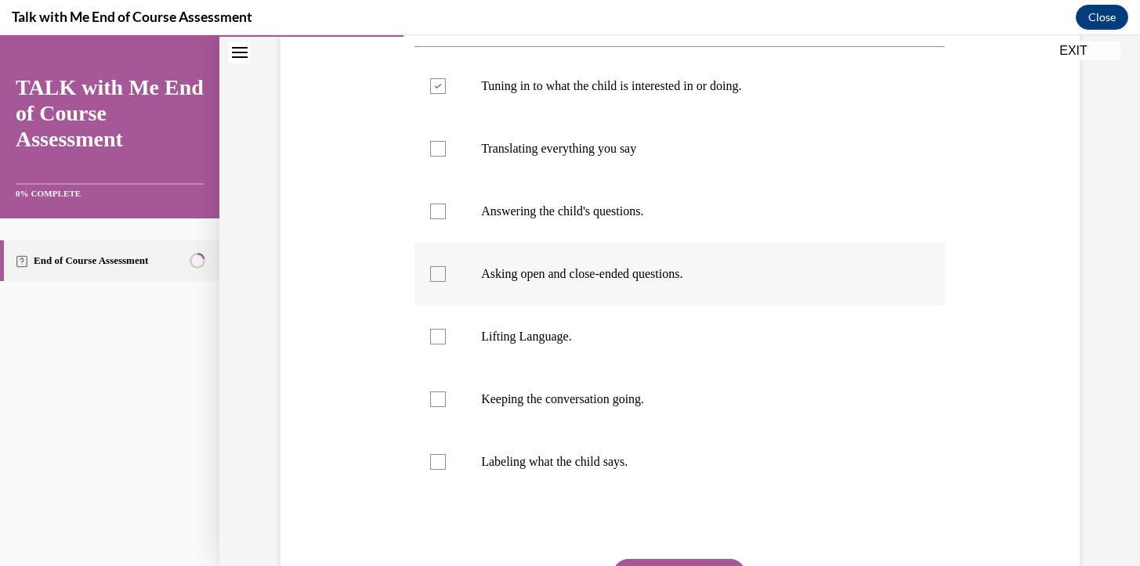
click at [443, 271] on div at bounding box center [438, 274] width 16 height 16
click at [443, 271] on input "Asking open and close-ended questions." at bounding box center [438, 274] width 16 height 16
checkbox input "true"
click at [434, 341] on div at bounding box center [438, 337] width 16 height 16
click at [434, 341] on input "Lifting Language." at bounding box center [438, 337] width 16 height 16
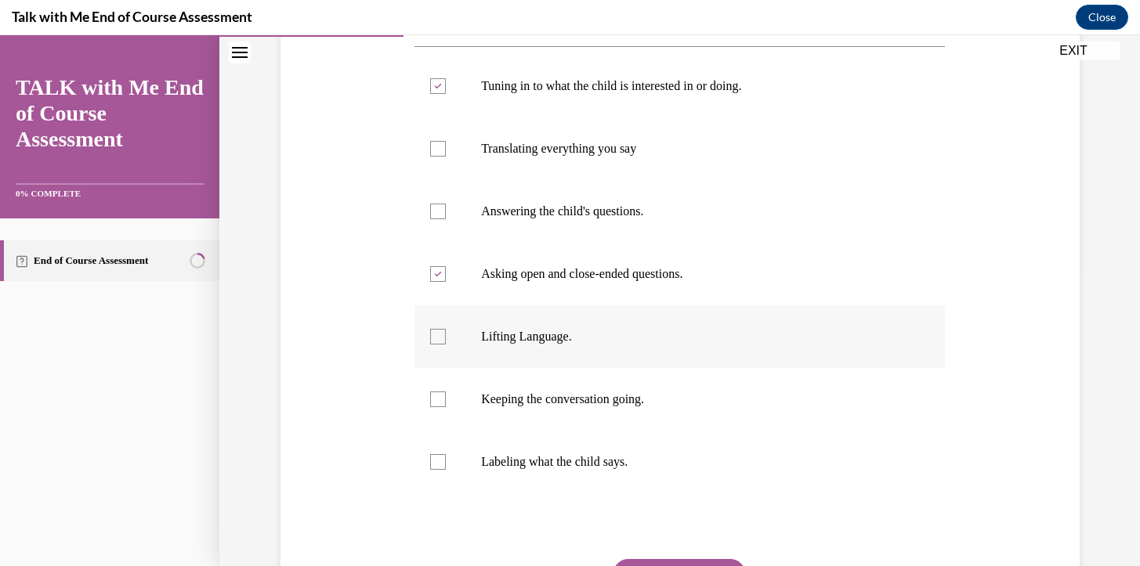
checkbox input "true"
click at [441, 398] on div at bounding box center [438, 400] width 16 height 16
click at [441, 398] on input "Keeping the conversation going." at bounding box center [438, 400] width 16 height 16
checkbox input "true"
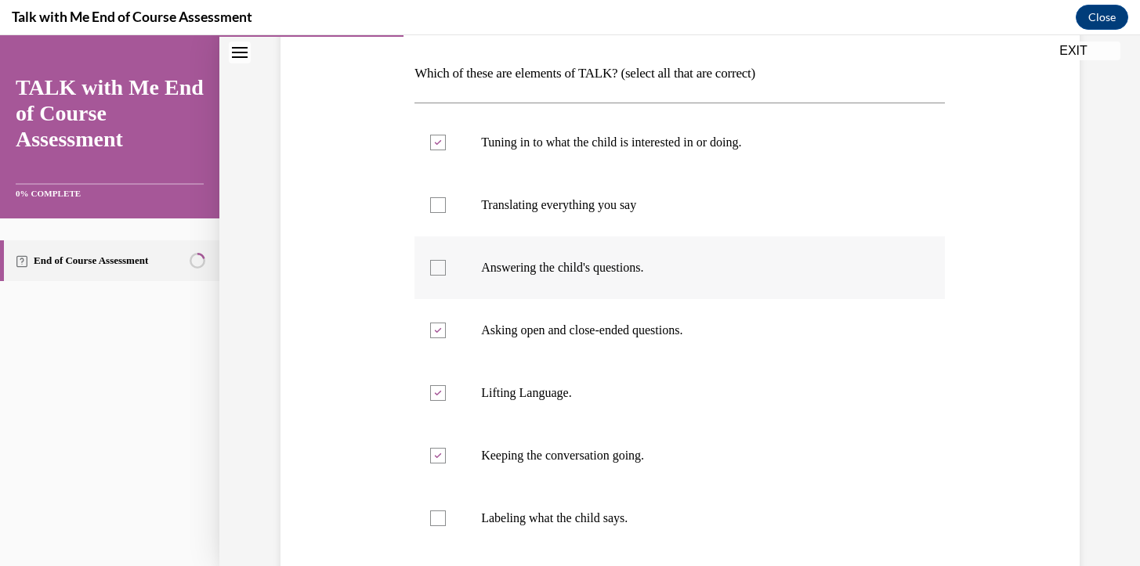
scroll to position [241, 0]
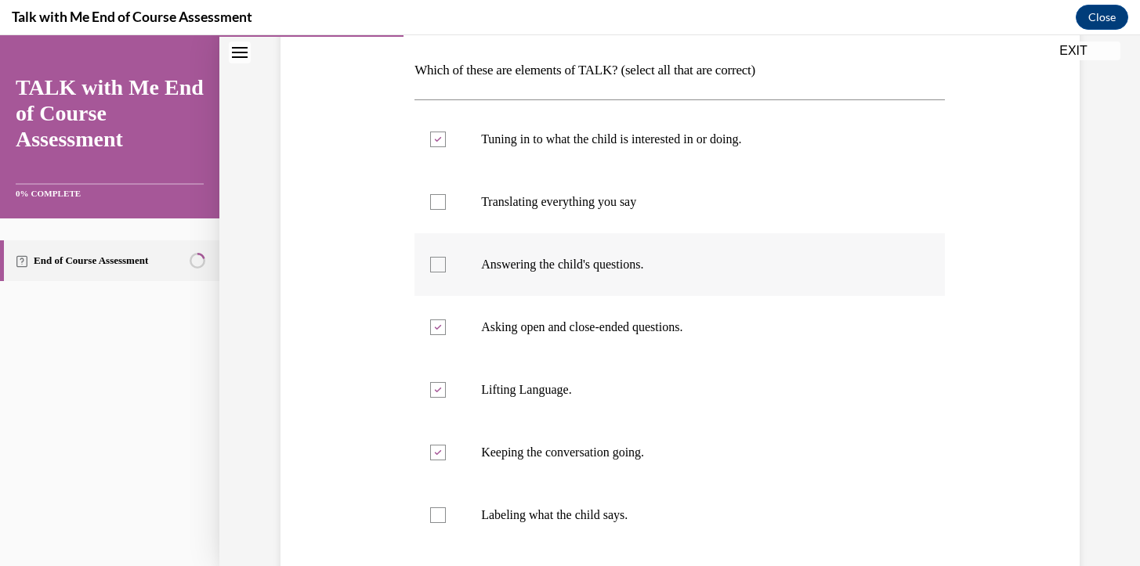
click at [439, 263] on div at bounding box center [438, 265] width 16 height 16
click at [439, 263] on input "Answering the child's questions." at bounding box center [438, 265] width 16 height 16
checkbox input "true"
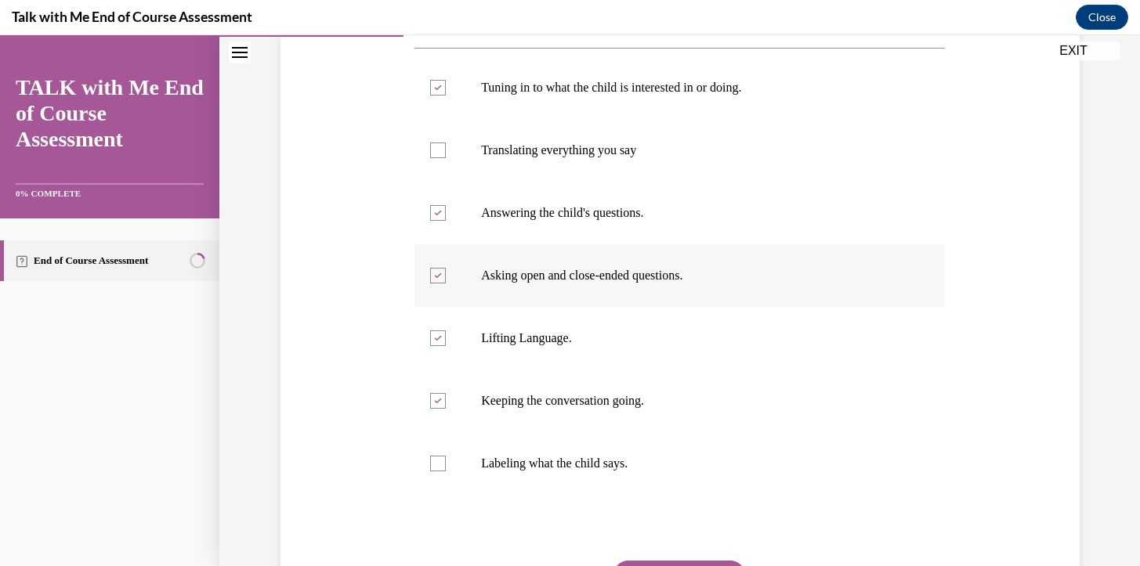
scroll to position [359, 0]
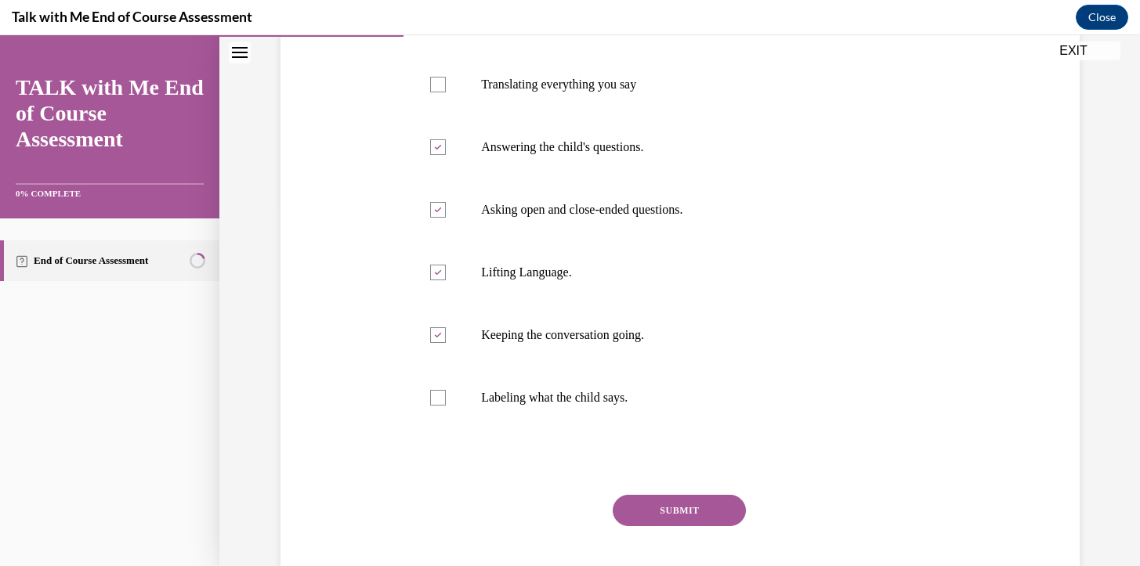
click at [696, 505] on button "SUBMIT" at bounding box center [679, 510] width 133 height 31
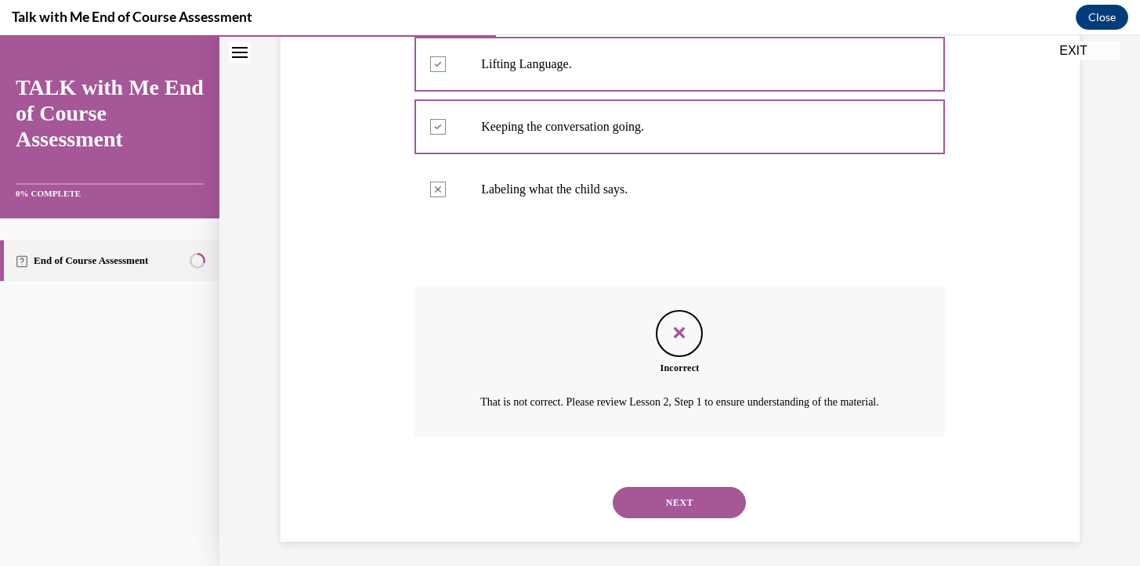
scroll to position [592, 0]
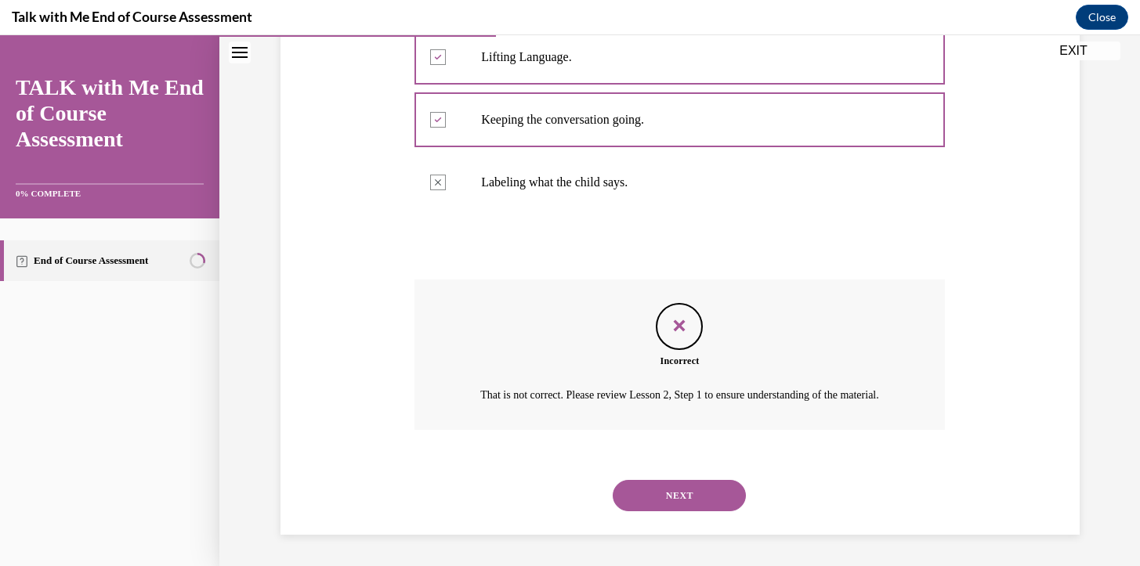
click at [678, 497] on button "NEXT" at bounding box center [679, 495] width 133 height 31
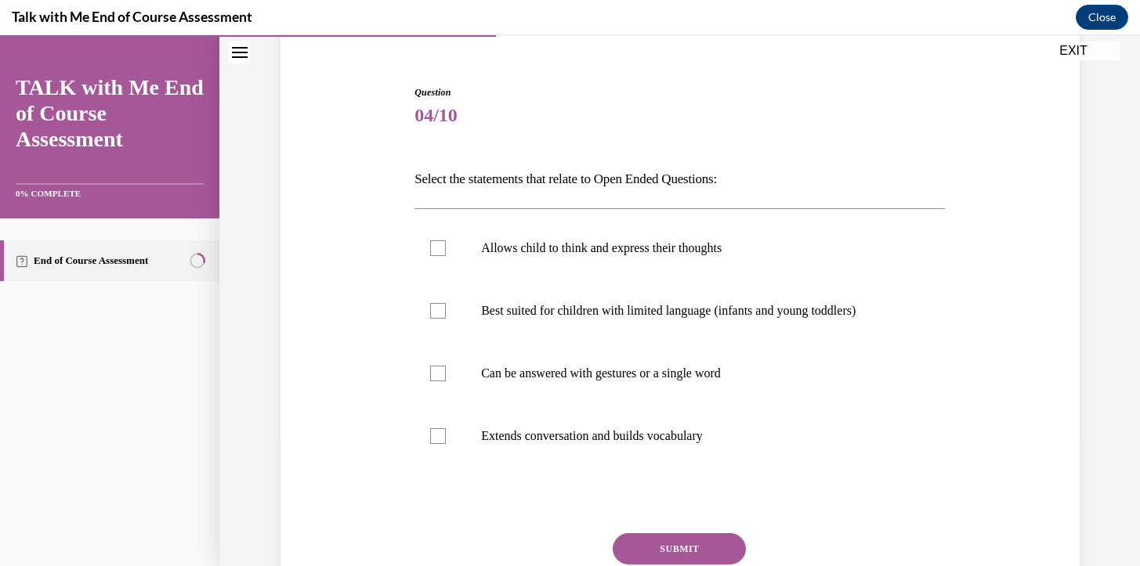
scroll to position [137, 0]
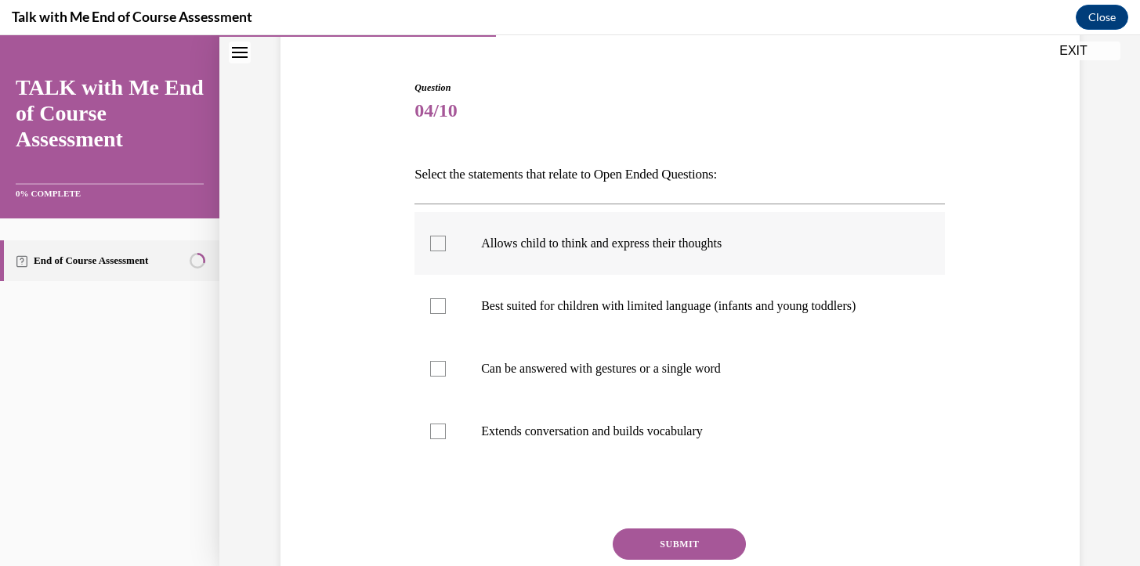
click at [440, 243] on div at bounding box center [438, 244] width 16 height 16
click at [440, 243] on input "Allows child to think and express their thoughts" at bounding box center [438, 244] width 16 height 16
checkbox input "true"
click at [439, 432] on div at bounding box center [438, 432] width 16 height 16
click at [439, 432] on input "Extends conversation and builds vocabulary" at bounding box center [438, 432] width 16 height 16
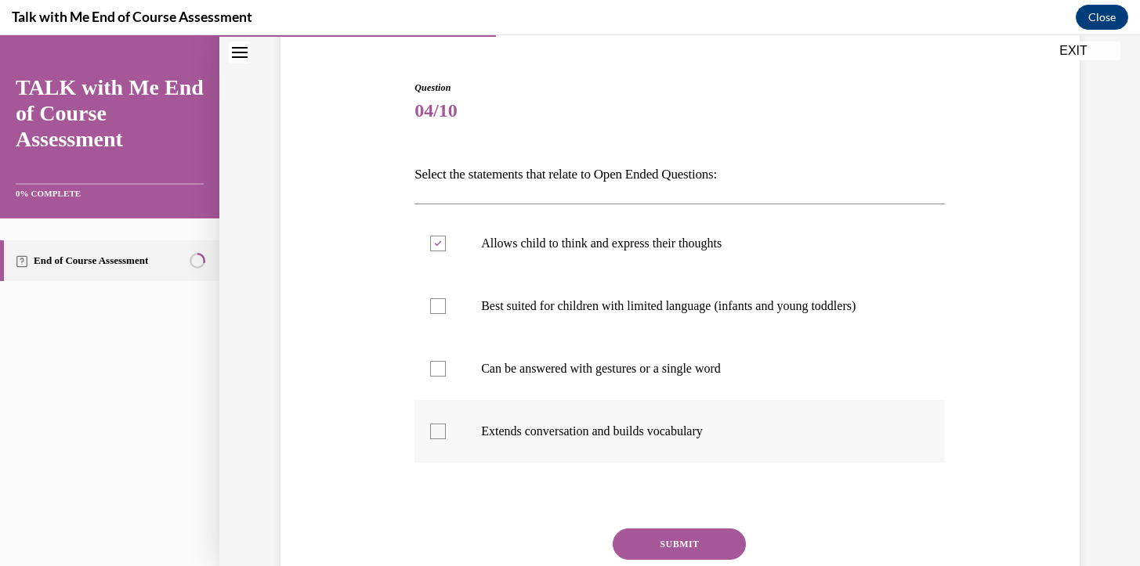
checkbox input "true"
click at [703, 545] on button "SUBMIT" at bounding box center [679, 544] width 133 height 31
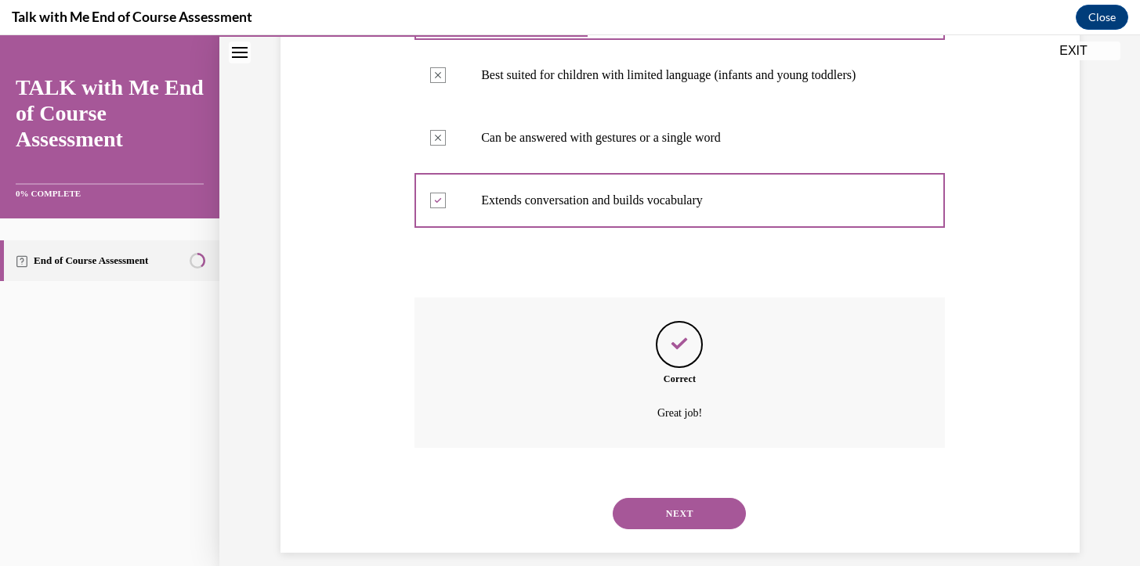
scroll to position [386, 0]
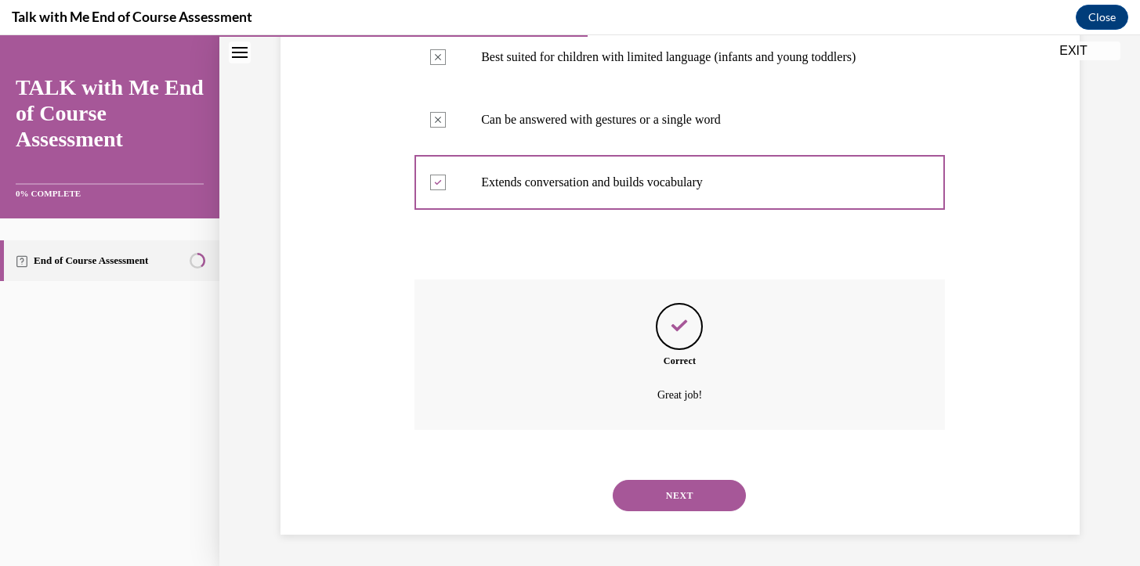
click at [684, 501] on button "NEXT" at bounding box center [679, 495] width 133 height 31
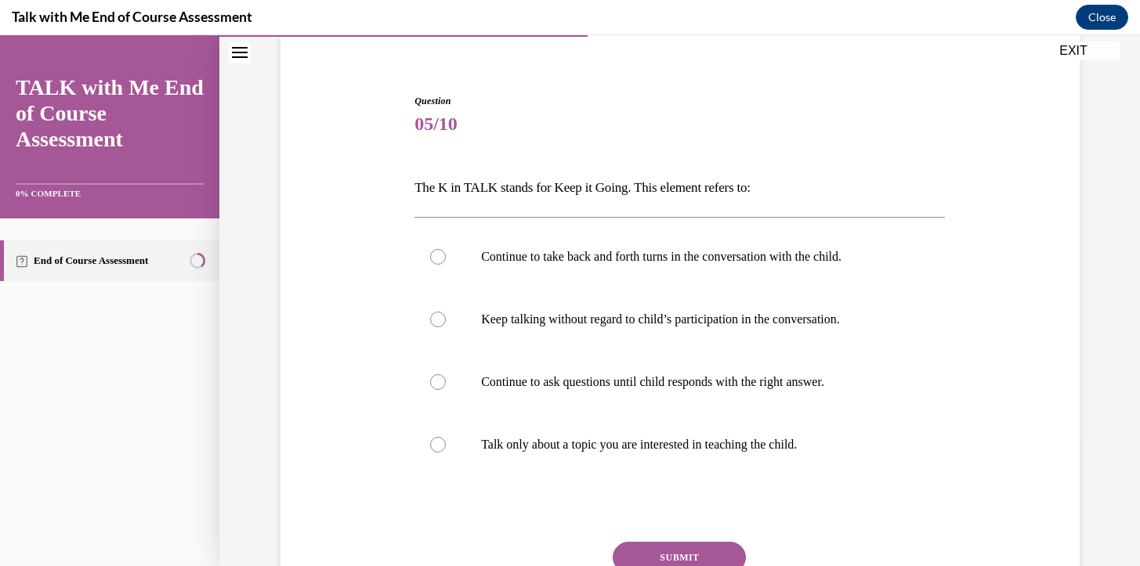
scroll to position [125, 0]
click at [437, 253] on div at bounding box center [438, 256] width 16 height 16
click at [437, 253] on input "Continue to take back and forth turns in the conversation with the child." at bounding box center [438, 256] width 16 height 16
radio input "true"
click at [440, 376] on div at bounding box center [438, 381] width 16 height 16
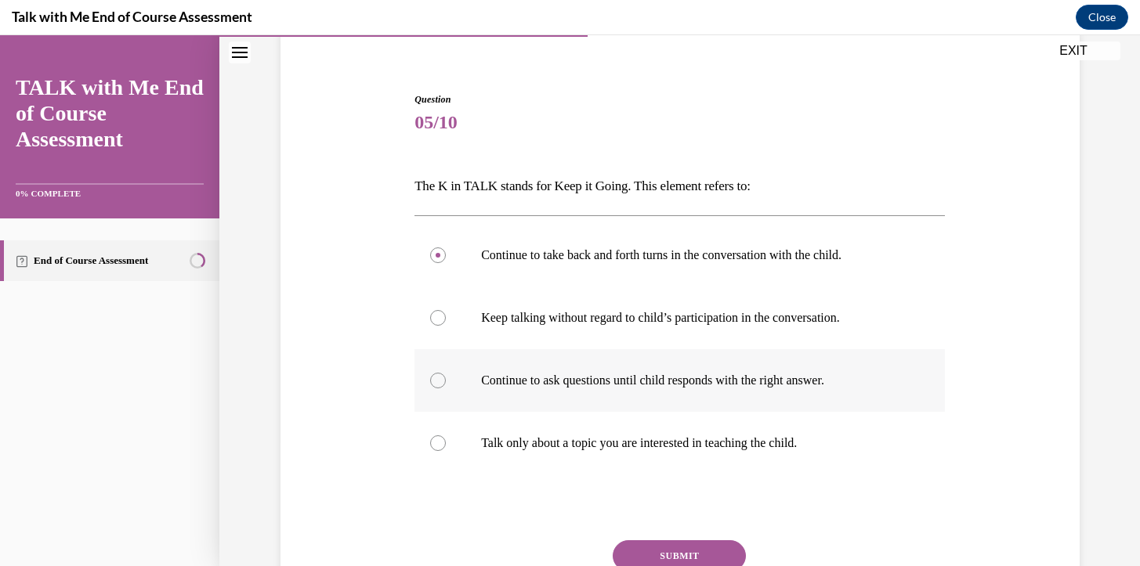
click at [440, 376] on input "Continue to ask questions until child responds with the right answer." at bounding box center [438, 381] width 16 height 16
radio input "true"
click at [438, 255] on div at bounding box center [438, 256] width 16 height 16
click at [438, 255] on input "Continue to take back and forth turns in the conversation with the child." at bounding box center [438, 256] width 16 height 16
radio input "true"
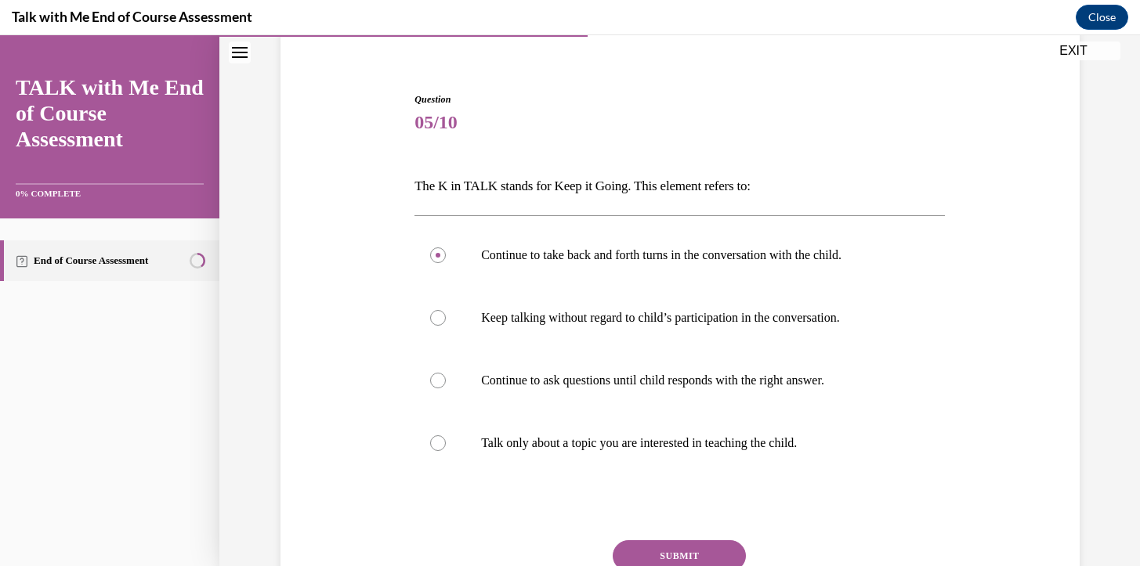
click at [676, 548] on button "SUBMIT" at bounding box center [679, 556] width 133 height 31
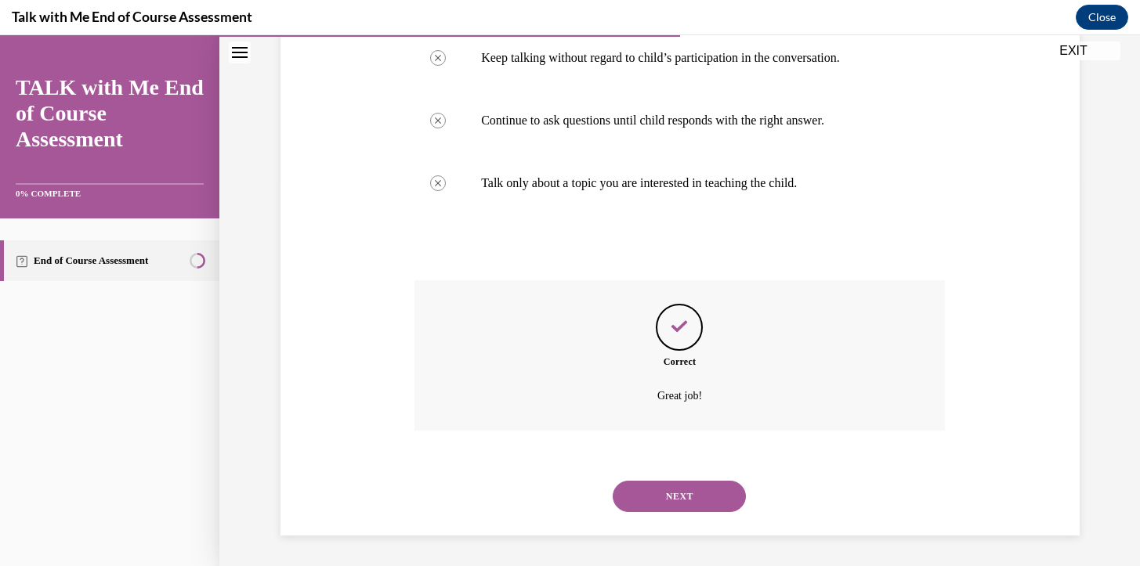
scroll to position [386, 0]
click at [672, 496] on button "NEXT" at bounding box center [679, 495] width 133 height 31
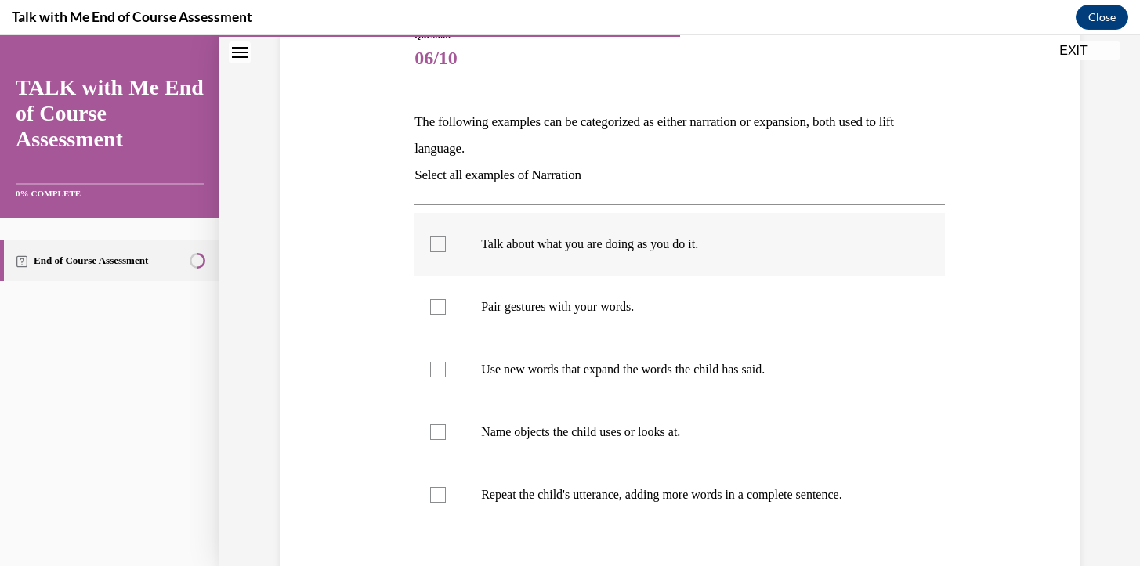
scroll to position [190, 0]
click at [439, 243] on div at bounding box center [438, 244] width 16 height 16
click at [439, 243] on input "Talk about what you are doing as you do it." at bounding box center [438, 244] width 16 height 16
checkbox input "true"
click at [439, 307] on div at bounding box center [438, 306] width 16 height 16
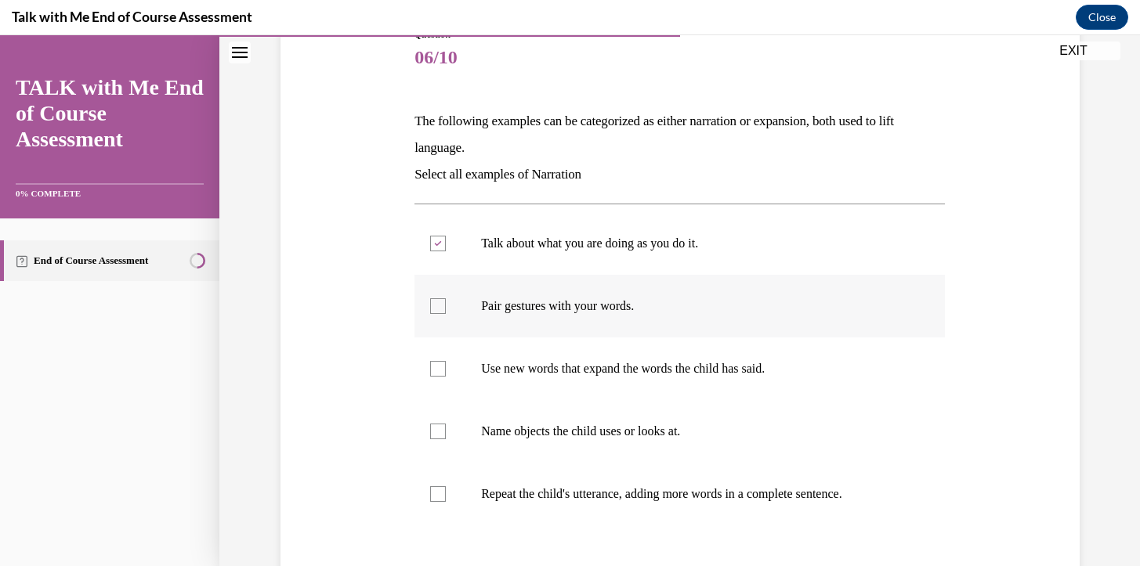
click at [439, 307] on input "Pair gestures with your words." at bounding box center [438, 306] width 16 height 16
checkbox input "true"
click at [441, 367] on div at bounding box center [438, 369] width 16 height 16
click at [441, 367] on input "Use new words that expand the words the child has said." at bounding box center [438, 369] width 16 height 16
checkbox input "true"
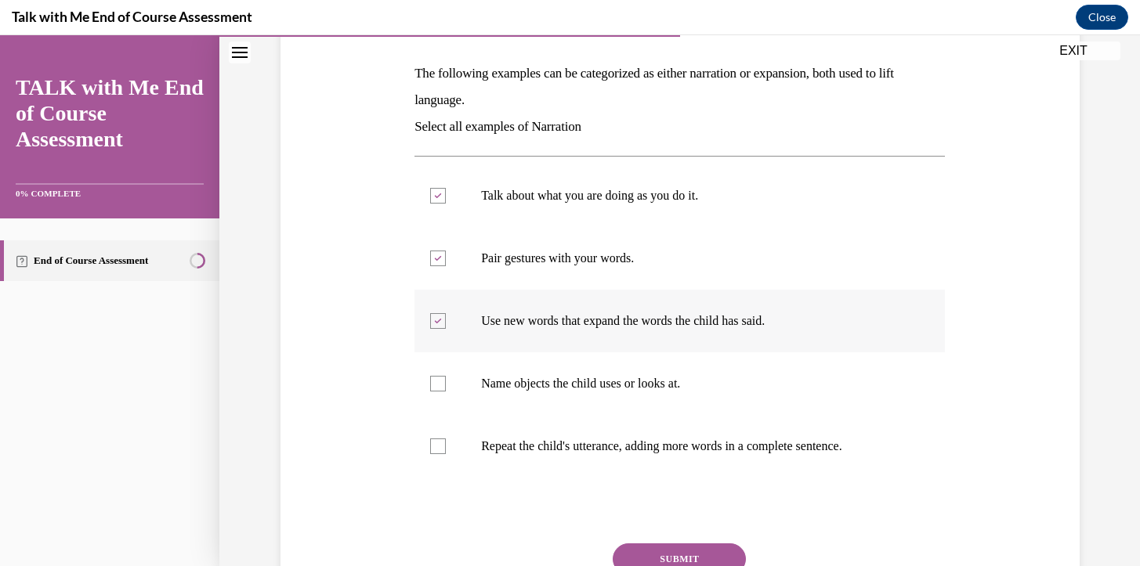
scroll to position [242, 0]
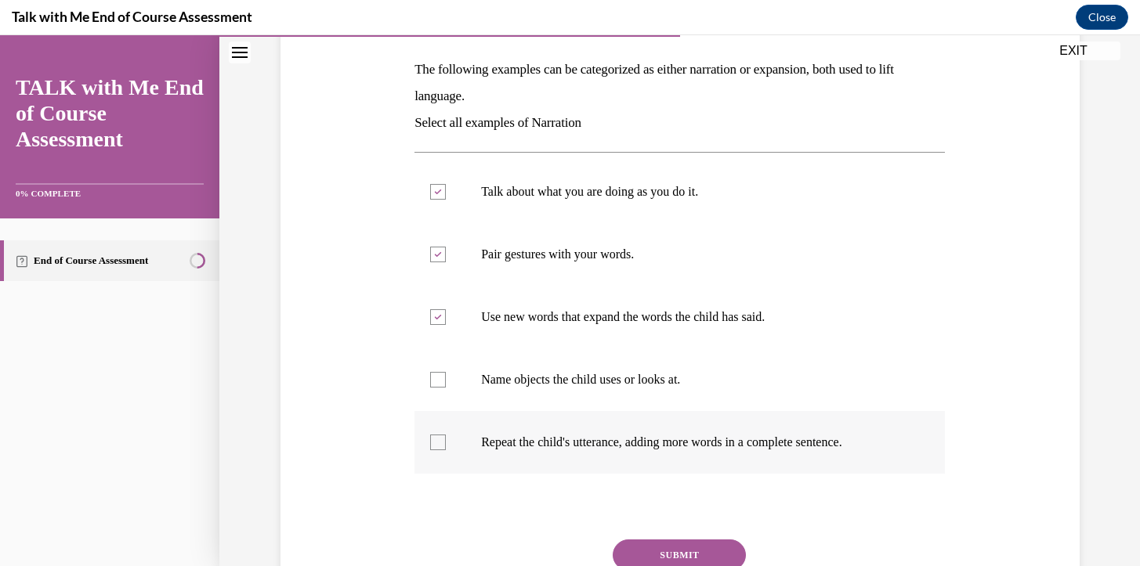
click at [436, 442] on div at bounding box center [438, 443] width 16 height 16
click at [436, 442] on input "Repeat the child's utterance, adding more words in a complete sentence." at bounding box center [438, 443] width 16 height 16
checkbox input "true"
click at [441, 381] on div at bounding box center [438, 380] width 16 height 16
click at [441, 381] on input "Name objects the child uses or looks at." at bounding box center [438, 380] width 16 height 16
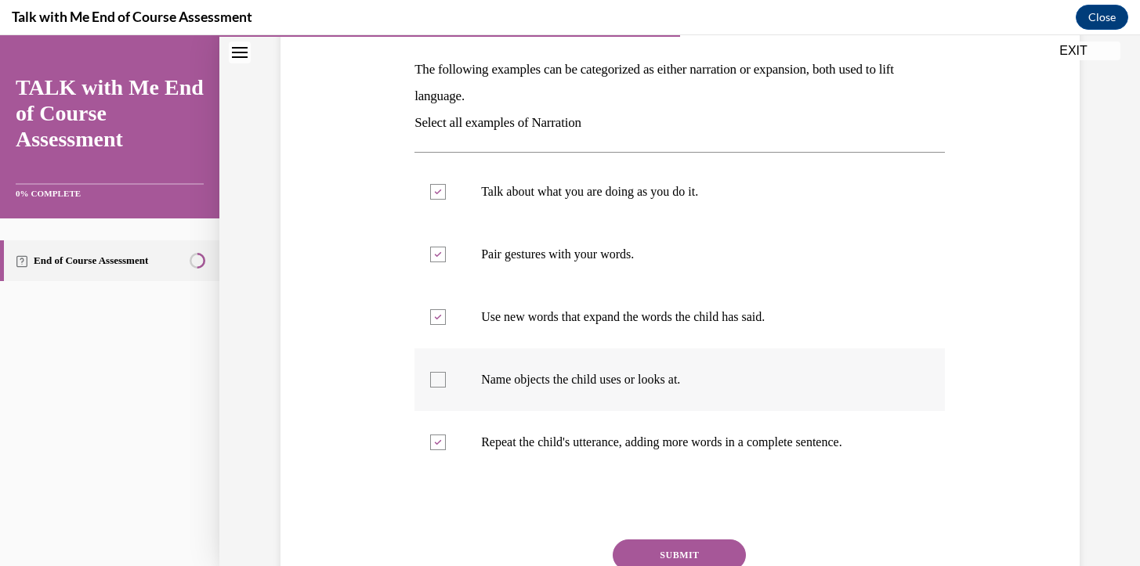
checkbox input "true"
click at [439, 316] on icon at bounding box center [438, 317] width 7 height 5
click at [439, 316] on input "Use new words that expand the words the child has said." at bounding box center [438, 317] width 16 height 16
checkbox input "false"
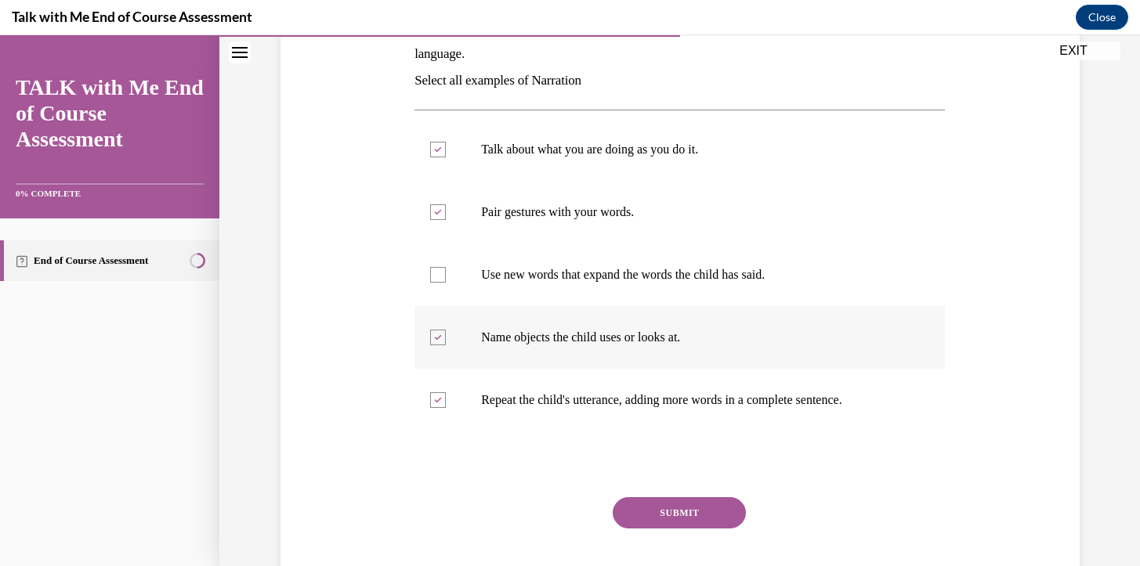
scroll to position [285, 0]
click at [681, 509] on button "SUBMIT" at bounding box center [679, 512] width 133 height 31
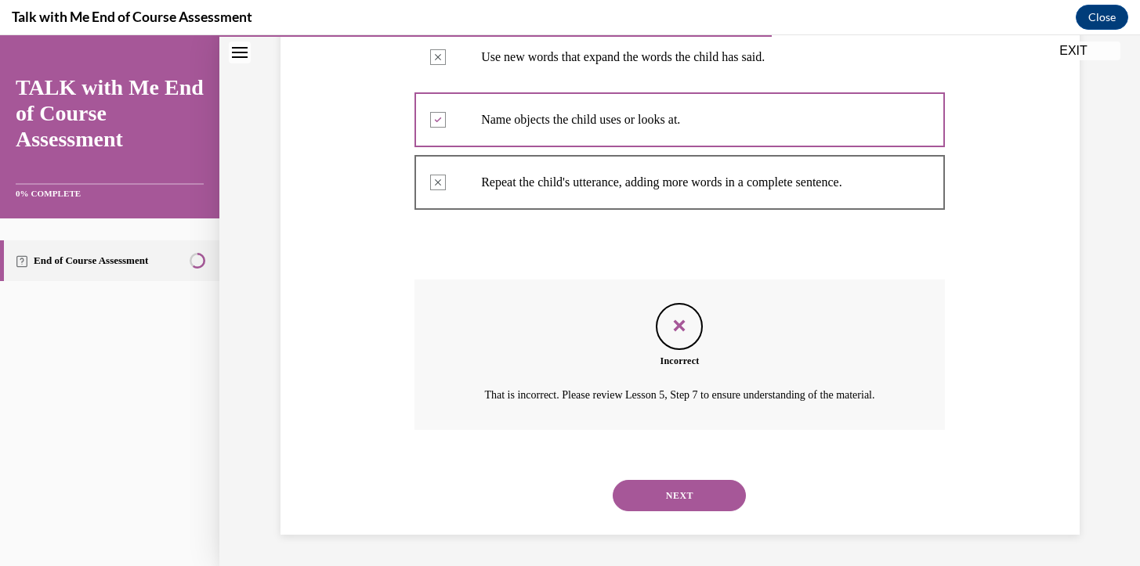
scroll to position [520, 0]
click at [681, 492] on button "NEXT" at bounding box center [679, 495] width 133 height 31
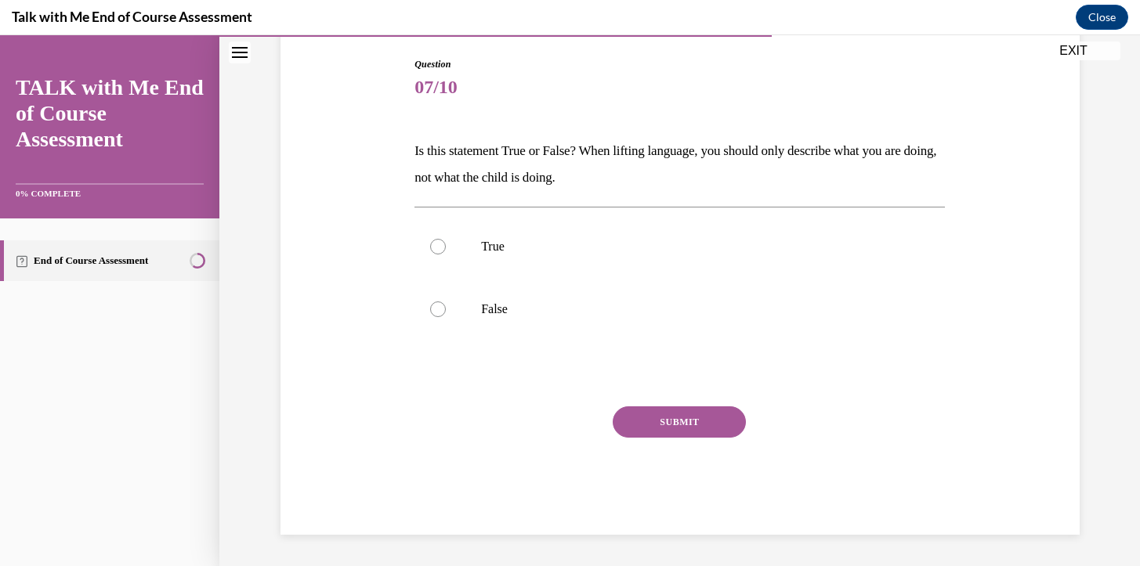
scroll to position [161, 0]
click at [441, 306] on div at bounding box center [438, 310] width 16 height 16
click at [441, 306] on input "False" at bounding box center [438, 310] width 16 height 16
radio input "true"
click at [678, 425] on button "SUBMIT" at bounding box center [679, 422] width 133 height 31
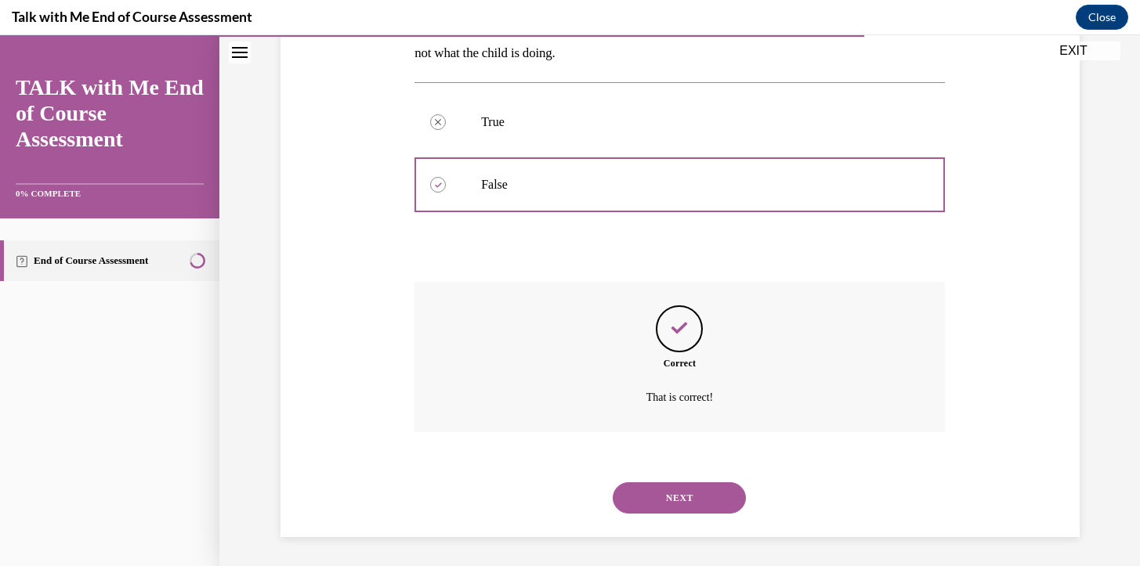
scroll to position [287, 0]
click at [671, 494] on button "NEXT" at bounding box center [679, 495] width 133 height 31
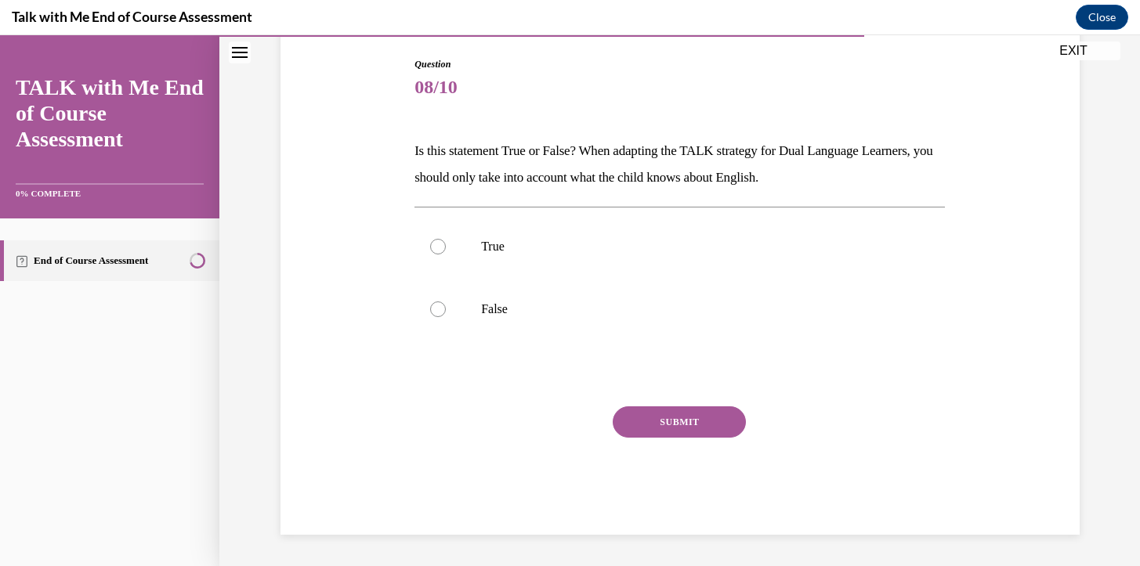
scroll to position [161, 0]
click at [439, 306] on div at bounding box center [438, 310] width 16 height 16
click at [439, 306] on input "False" at bounding box center [438, 310] width 16 height 16
radio input "true"
click at [653, 417] on button "SUBMIT" at bounding box center [679, 422] width 133 height 31
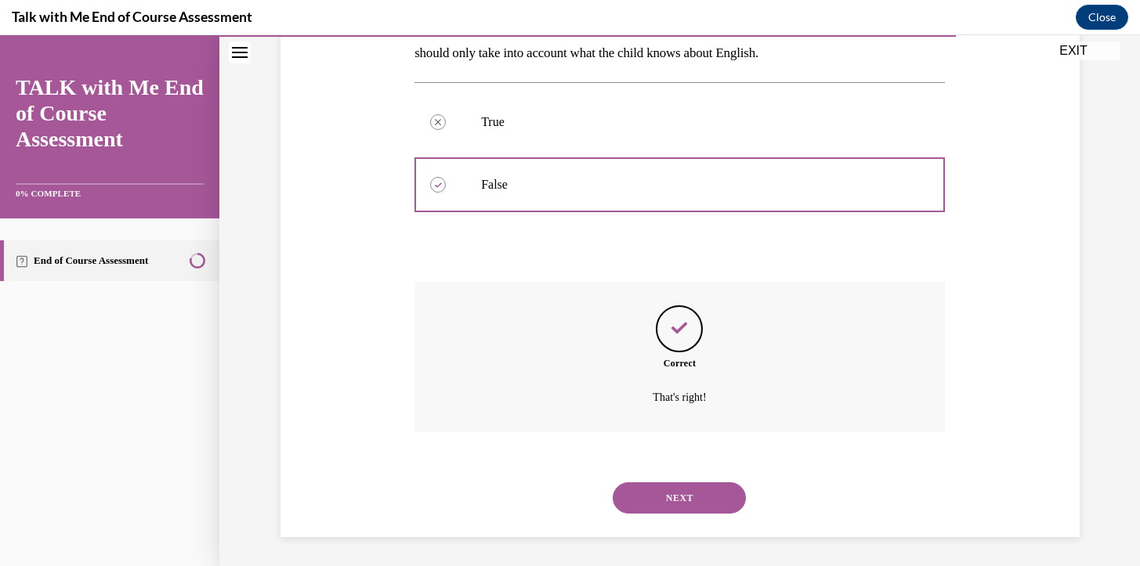
scroll to position [287, 0]
click at [667, 487] on button "NEXT" at bounding box center [679, 495] width 133 height 31
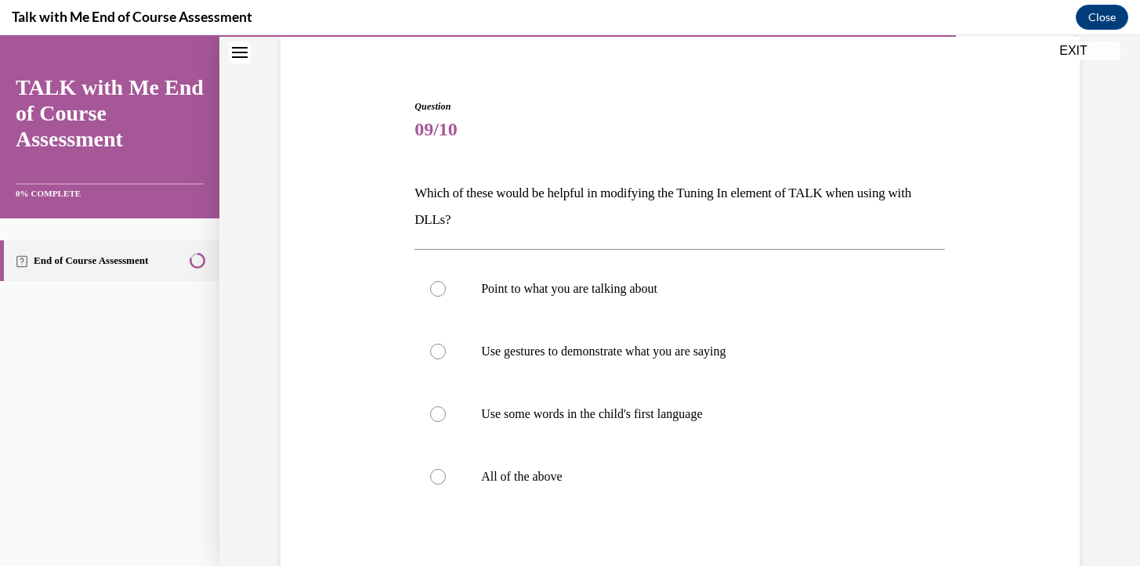
scroll to position [120, 0]
click at [438, 415] on div at bounding box center [438, 413] width 16 height 16
click at [438, 415] on input "Use some words in the child's first language" at bounding box center [438, 413] width 16 height 16
radio input "true"
click at [440, 476] on div at bounding box center [438, 476] width 16 height 16
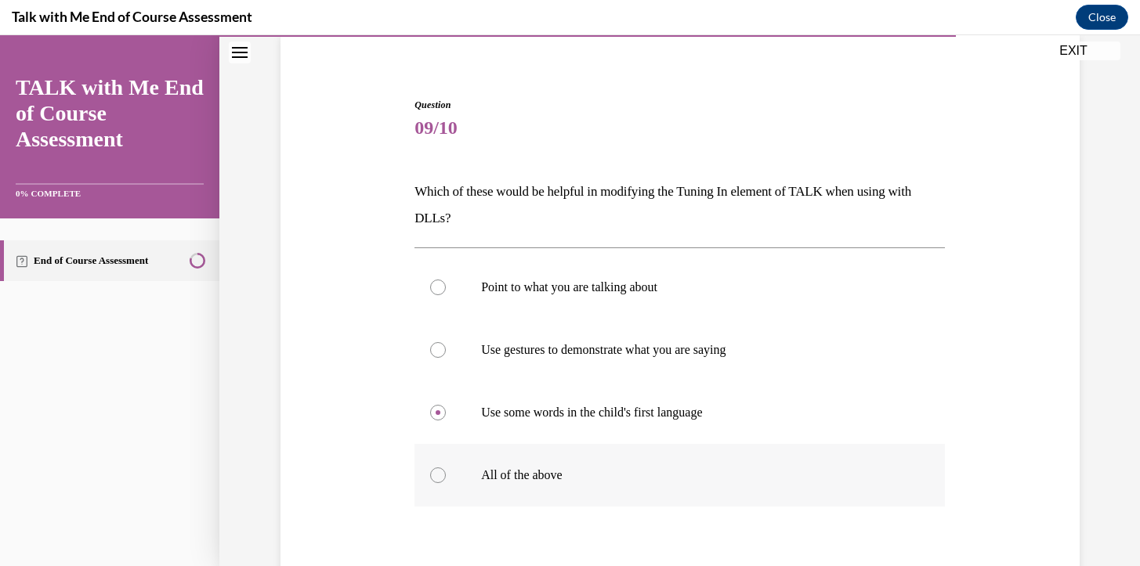
click at [440, 476] on input "All of the above" at bounding box center [438, 476] width 16 height 16
radio input "true"
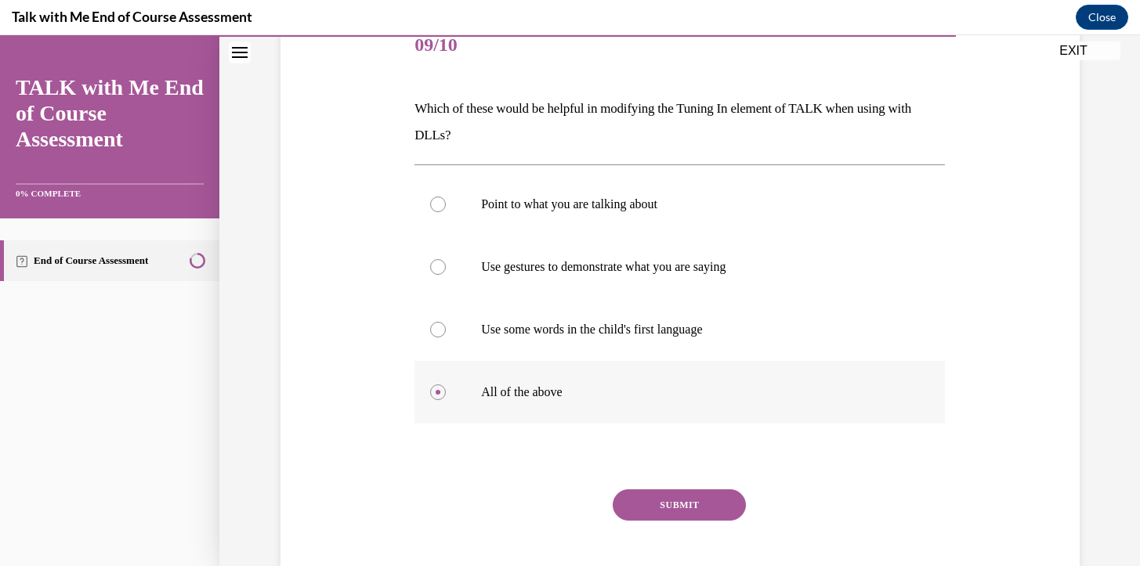
scroll to position [222, 0]
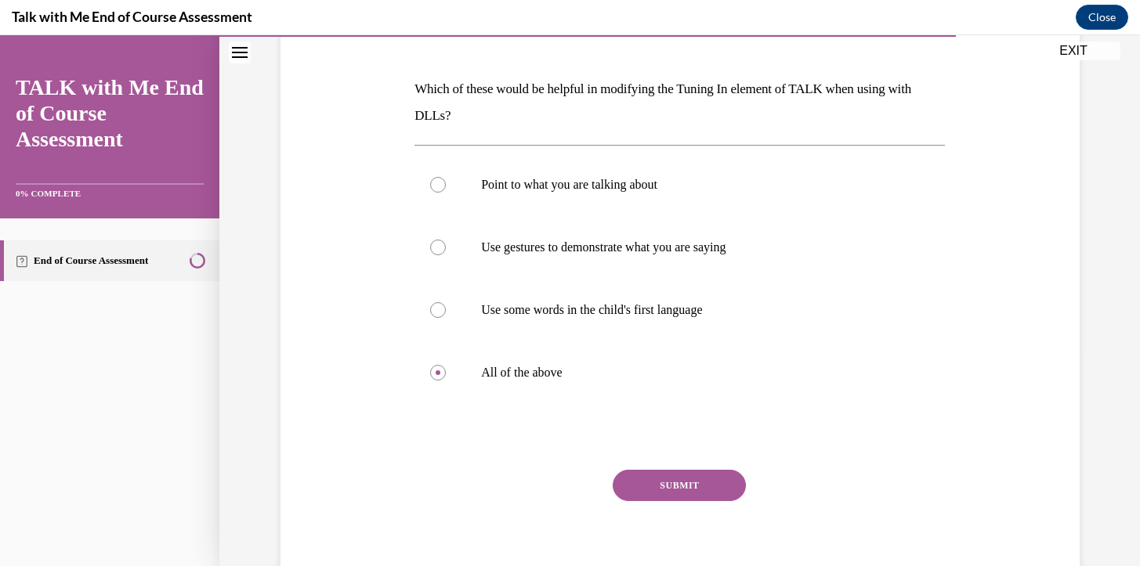
click at [682, 487] on button "SUBMIT" at bounding box center [679, 485] width 133 height 31
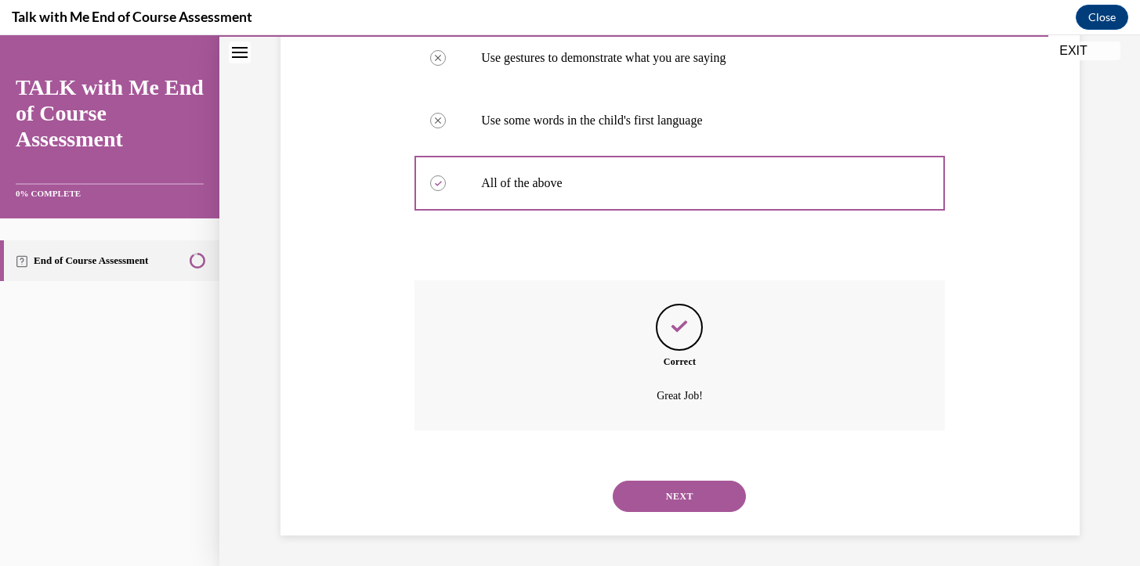
scroll to position [413, 0]
click at [682, 499] on button "NEXT" at bounding box center [679, 495] width 133 height 31
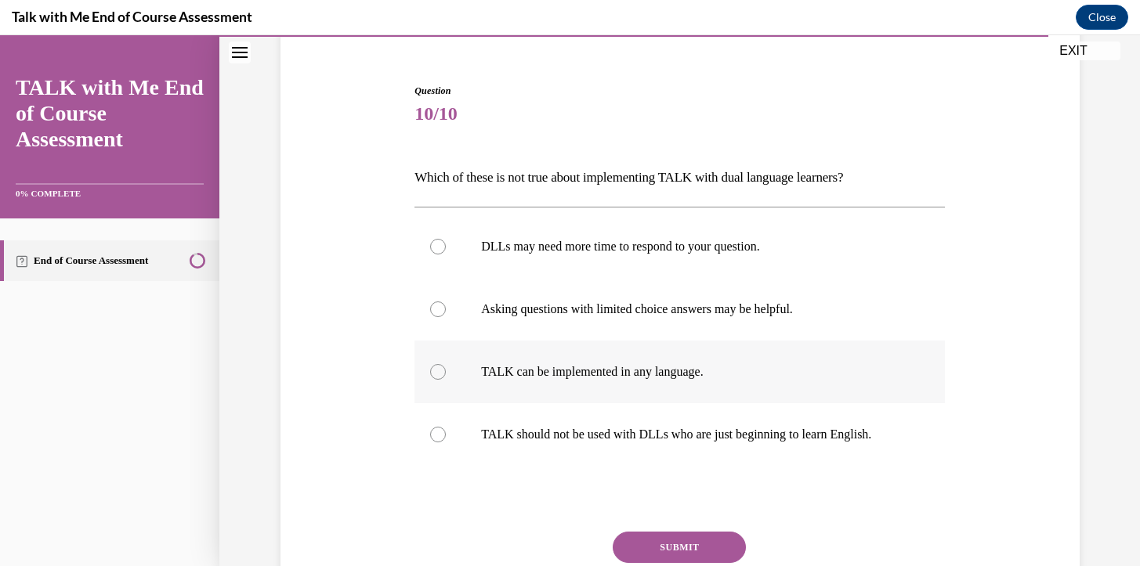
scroll to position [143, 0]
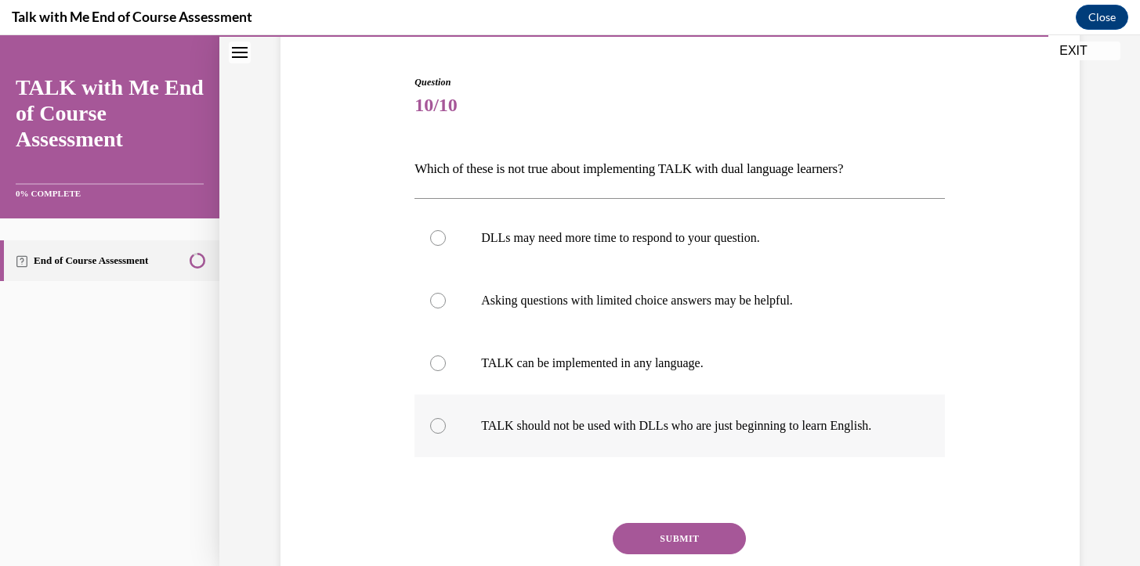
click at [435, 427] on div at bounding box center [438, 426] width 16 height 16
click at [435, 427] on input "TALK should not be used with DLLs who are just beginning to learn English." at bounding box center [438, 426] width 16 height 16
radio input "true"
click at [667, 530] on button "SUBMIT" at bounding box center [679, 538] width 133 height 31
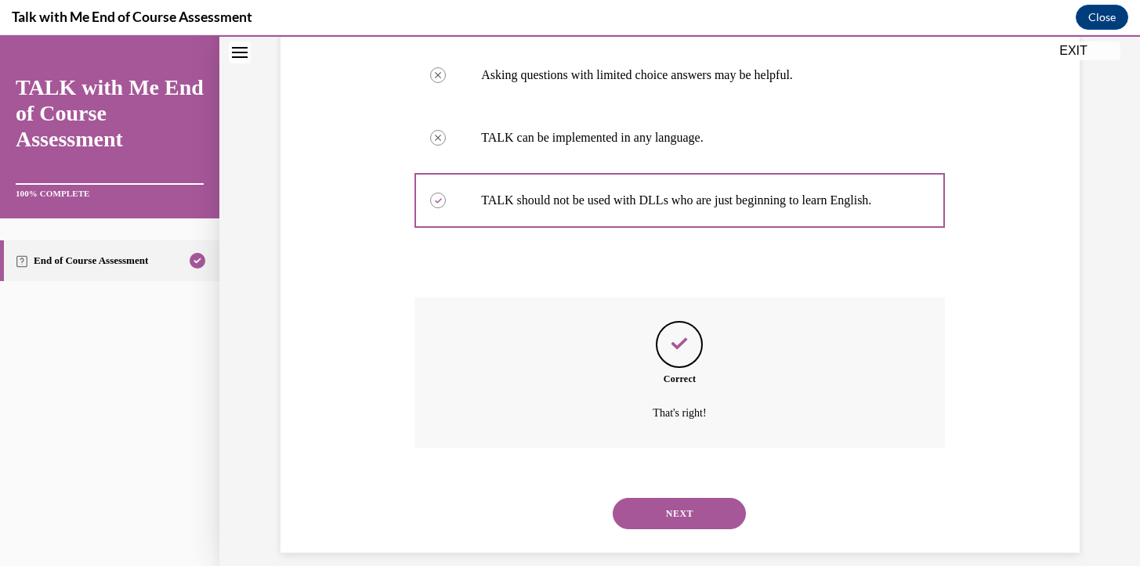
scroll to position [386, 0]
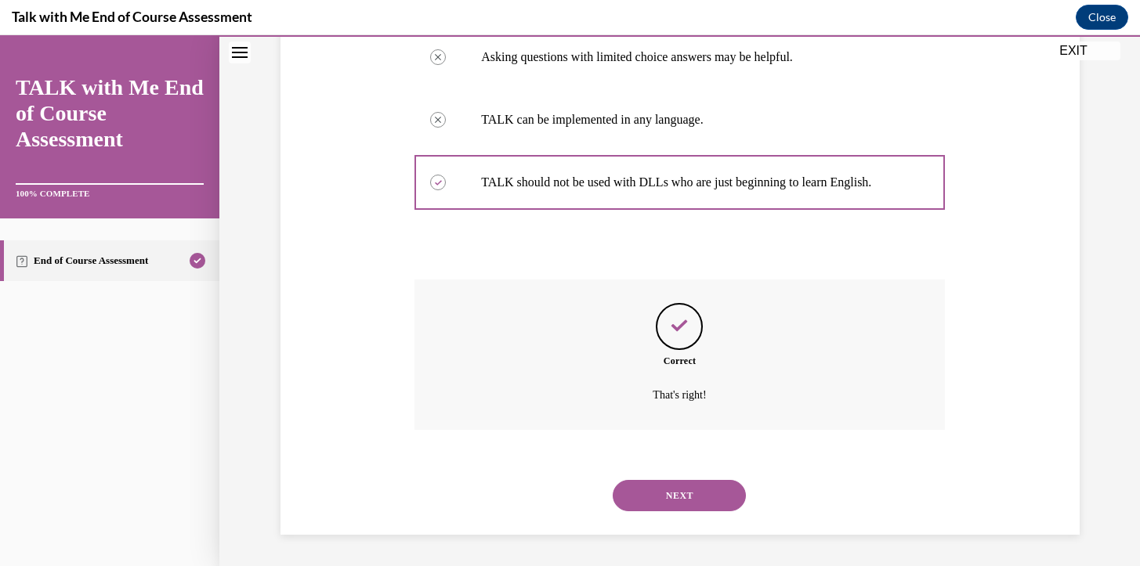
click at [680, 495] on button "NEXT" at bounding box center [679, 495] width 133 height 31
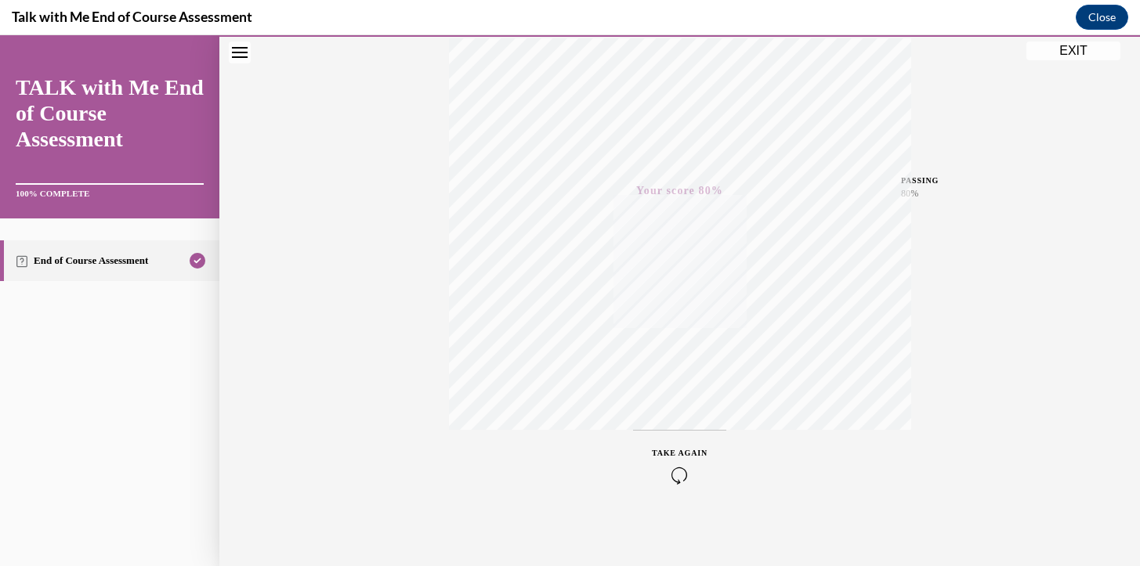
scroll to position [272, 0]
click at [1069, 54] on button "EXIT" at bounding box center [1073, 51] width 94 height 19
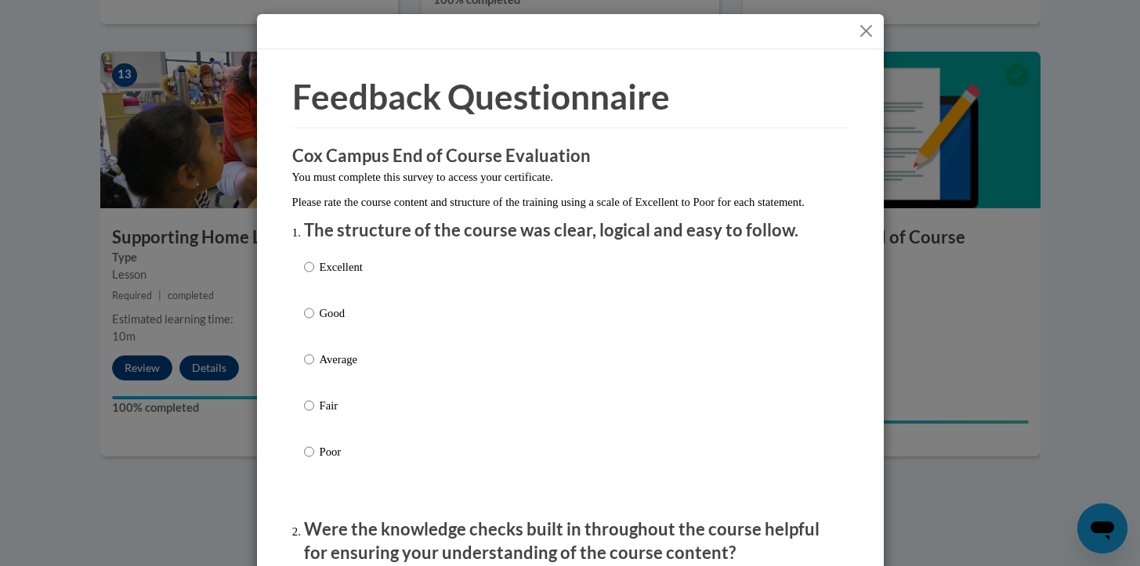
scroll to position [5, 0]
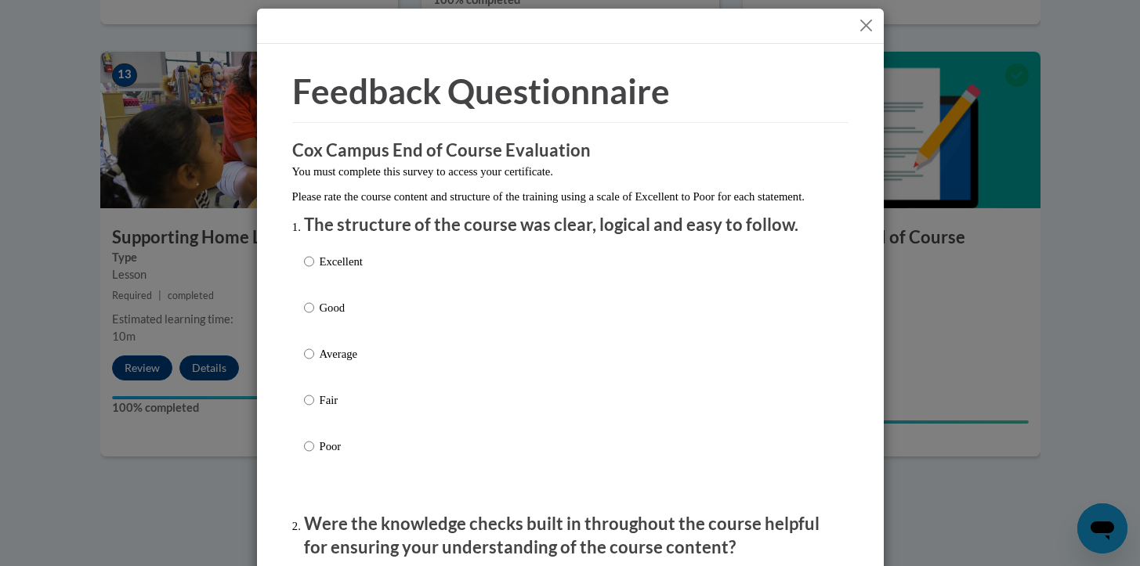
click at [355, 270] on p "Excellent" at bounding box center [341, 261] width 43 height 17
click at [314, 270] on input "Excellent" at bounding box center [309, 261] width 10 height 17
radio input "true"
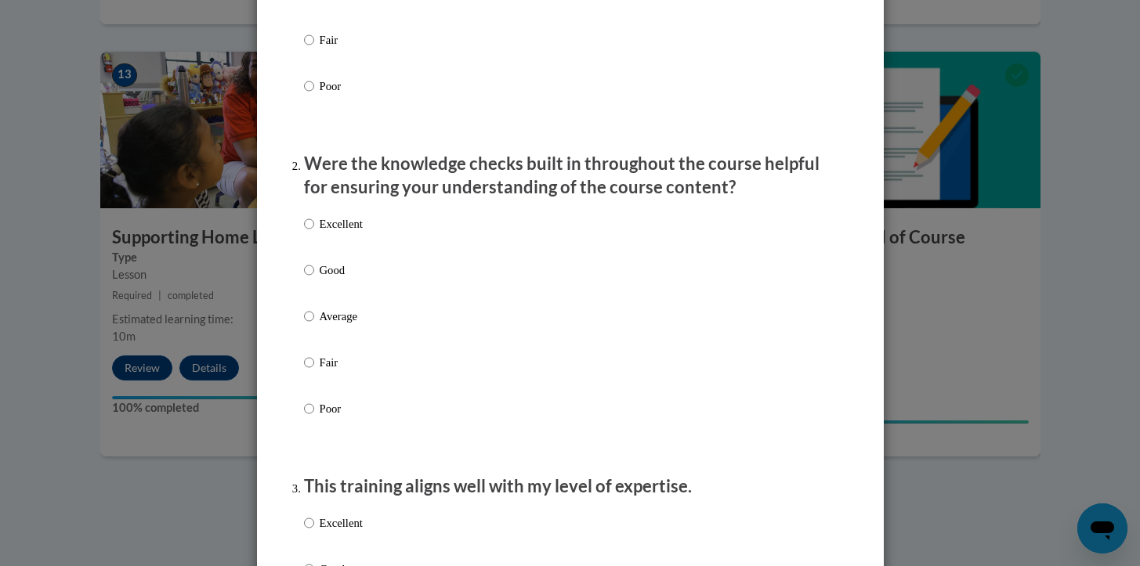
scroll to position [391, 0]
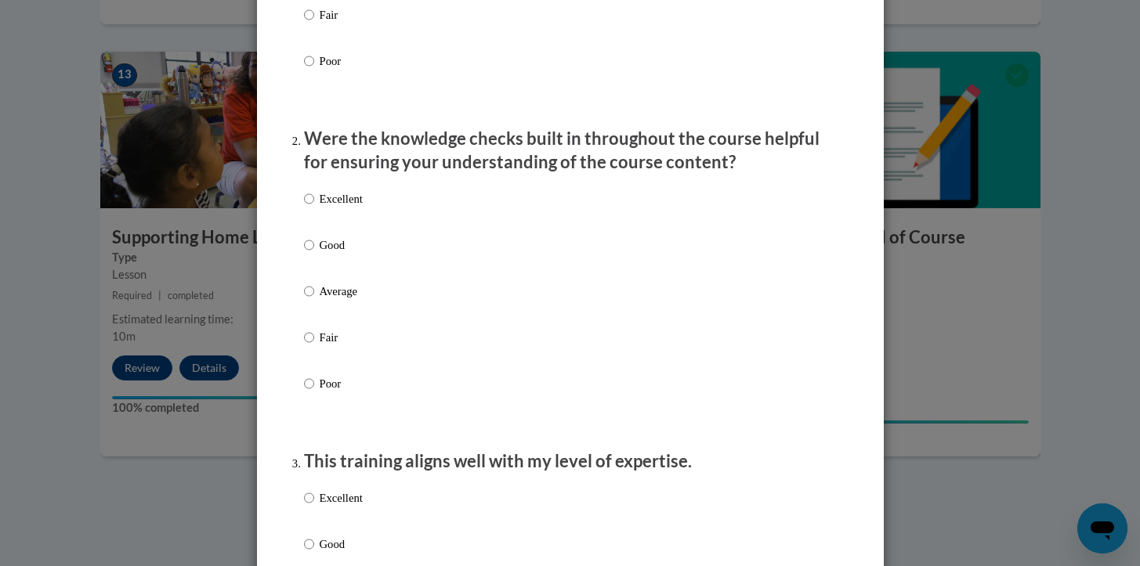
click at [342, 208] on p "Excellent" at bounding box center [341, 198] width 43 height 17
click at [314, 208] on input "Excellent" at bounding box center [309, 198] width 10 height 17
radio input "true"
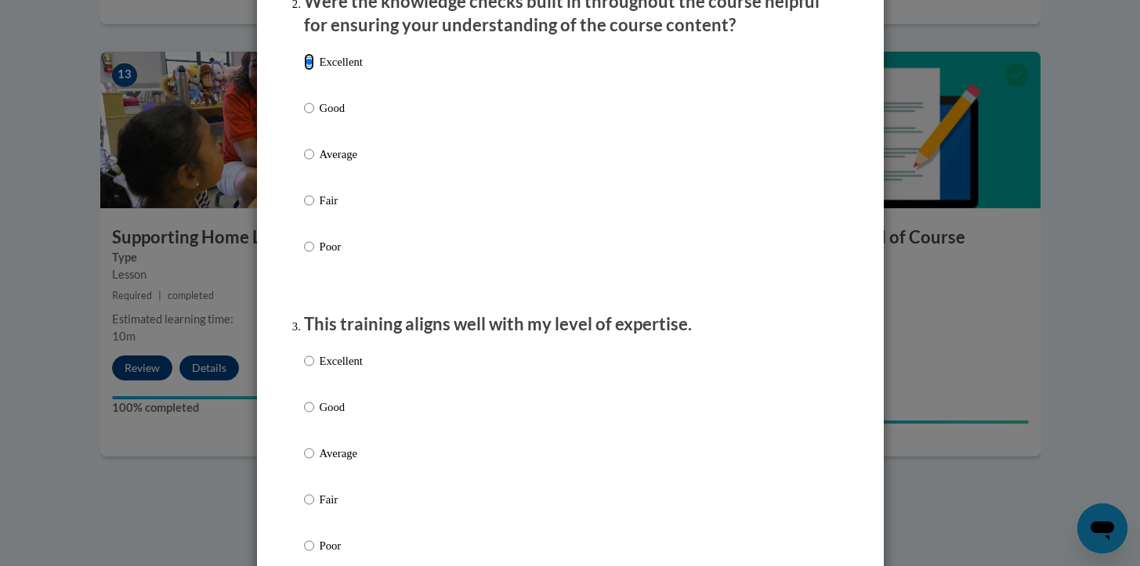
scroll to position [556, 0]
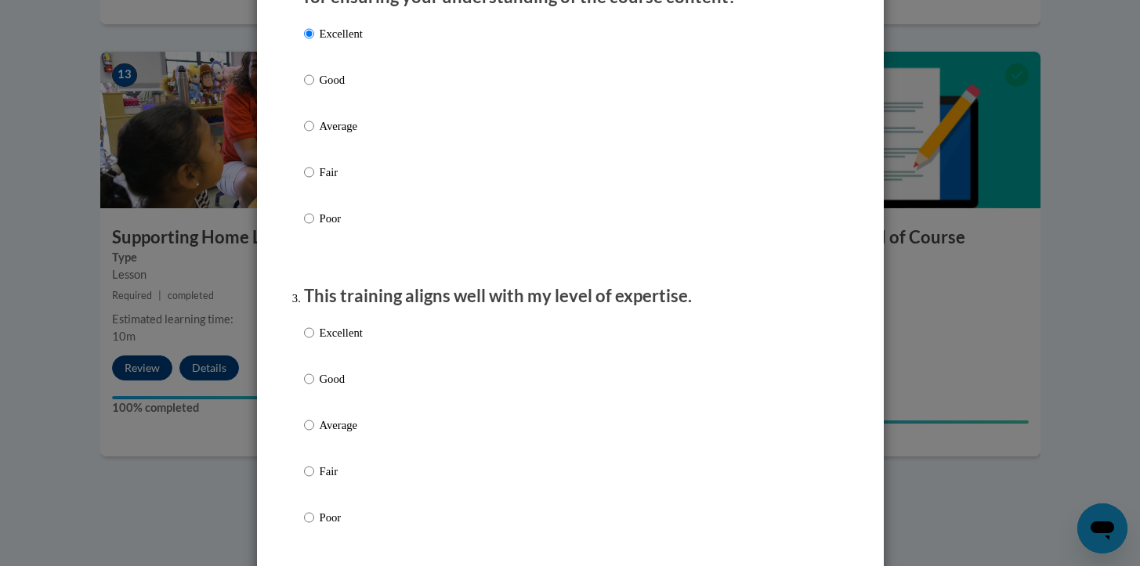
click at [342, 342] on p "Excellent" at bounding box center [341, 332] width 43 height 17
click at [314, 342] on input "Excellent" at bounding box center [309, 332] width 10 height 17
radio input "true"
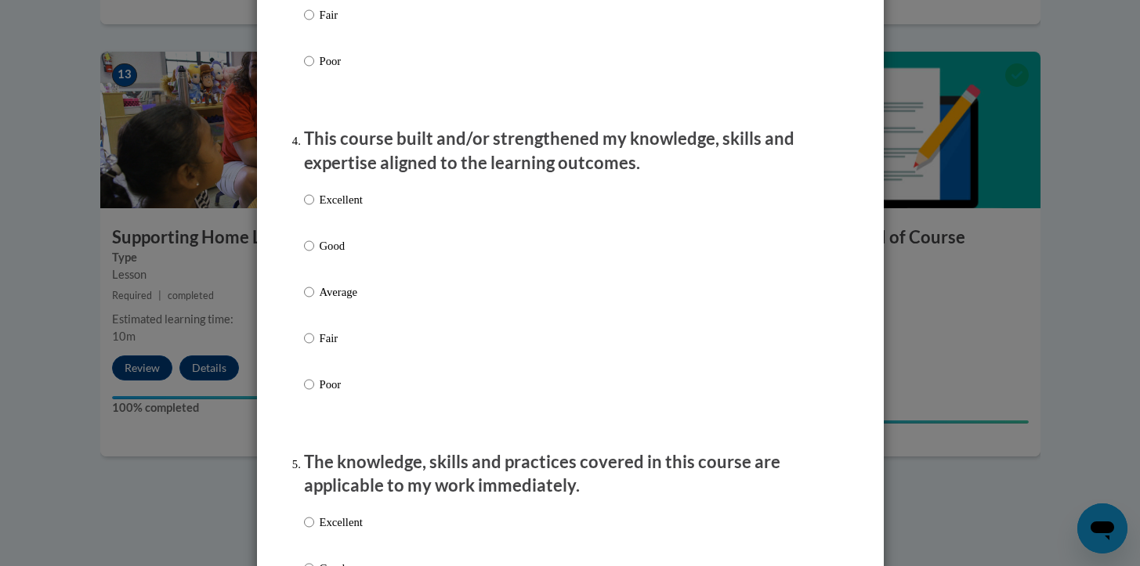
scroll to position [1016, 0]
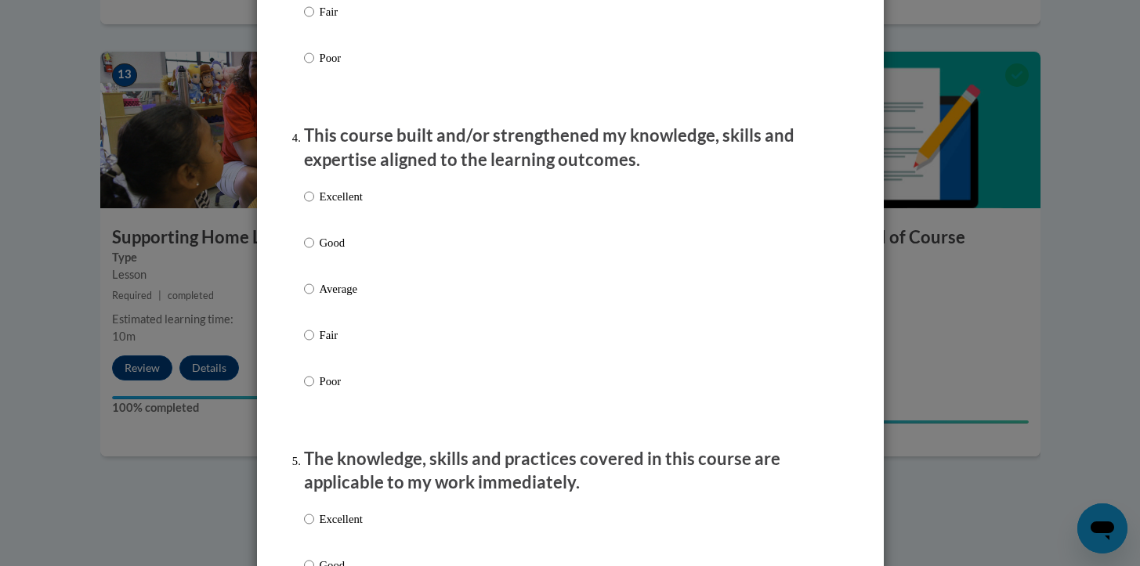
click at [351, 205] on p "Excellent" at bounding box center [341, 196] width 43 height 17
click at [314, 205] on input "Excellent" at bounding box center [309, 196] width 10 height 17
radio input "true"
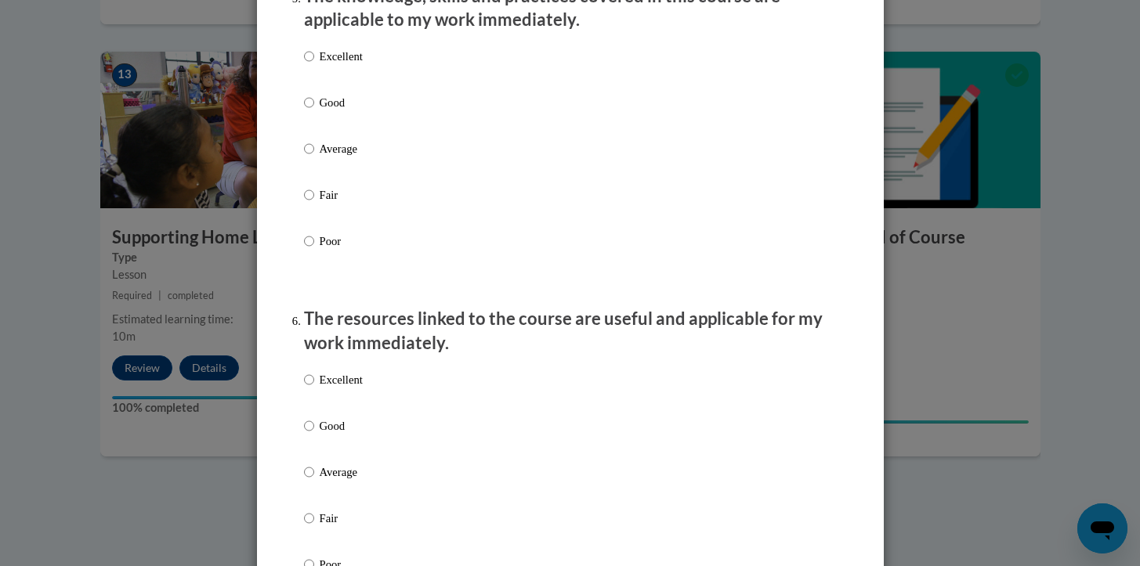
scroll to position [1485, 0]
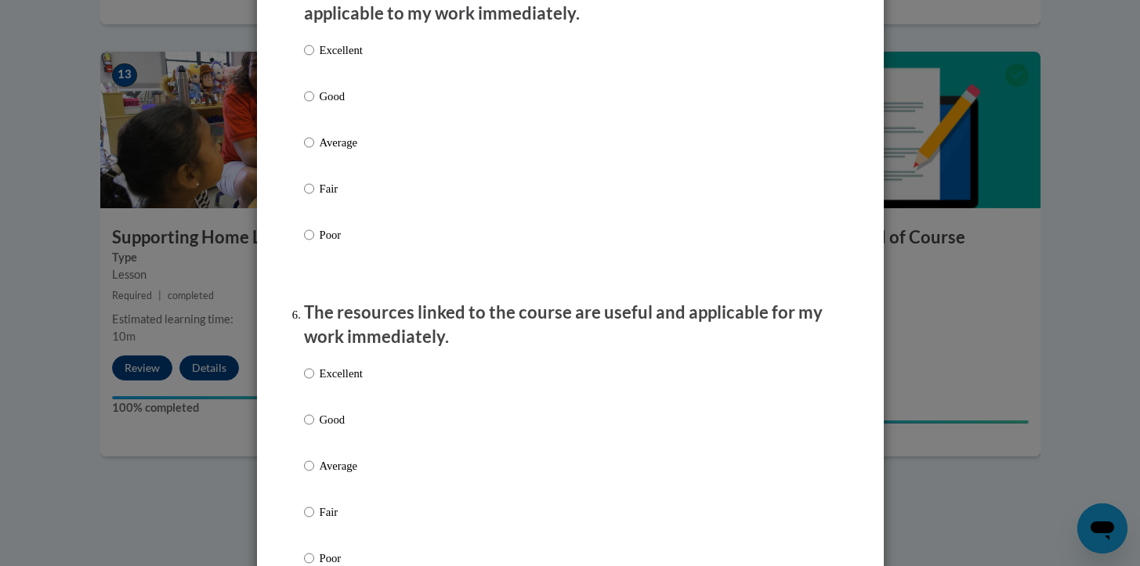
click at [337, 59] on p "Excellent" at bounding box center [341, 50] width 43 height 17
click at [314, 59] on input "Excellent" at bounding box center [309, 50] width 10 height 17
radio input "true"
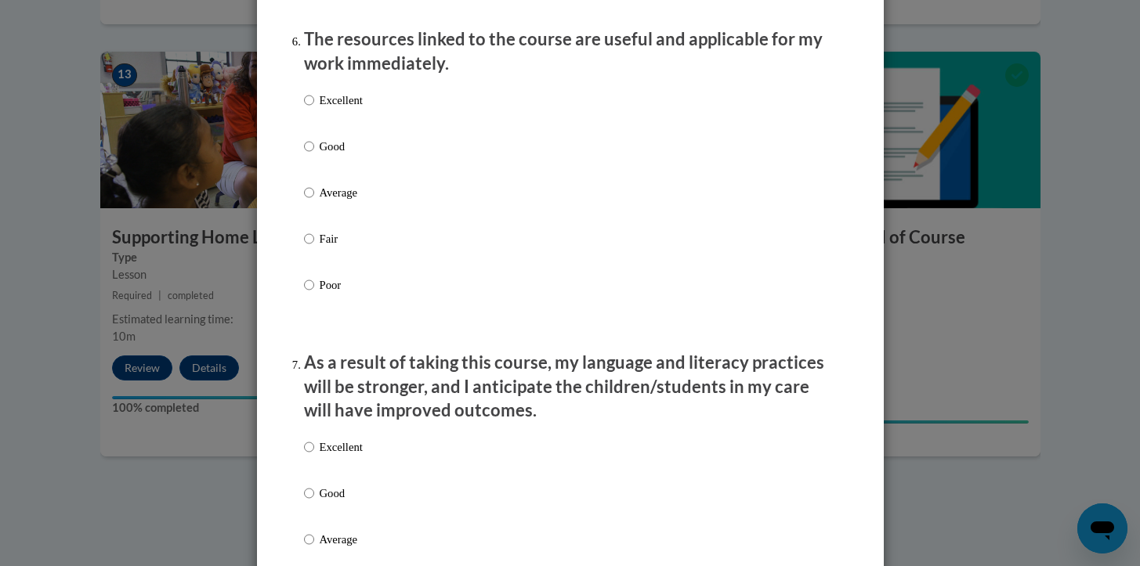
scroll to position [1760, 0]
click at [353, 107] on p "Excellent" at bounding box center [341, 98] width 43 height 17
click at [314, 107] on input "Excellent" at bounding box center [309, 98] width 10 height 17
radio input "true"
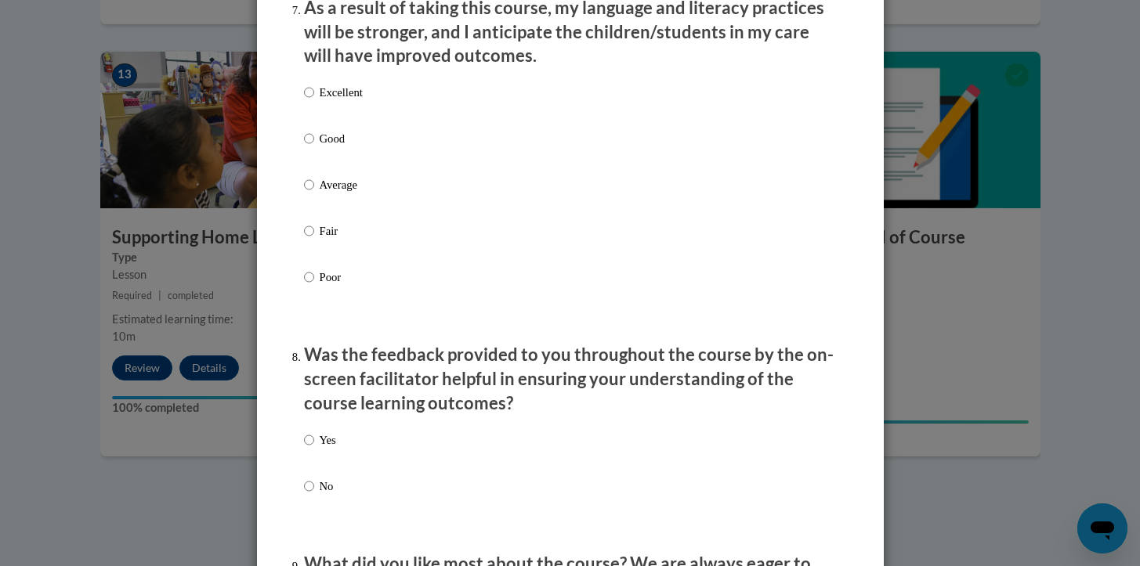
scroll to position [2119, 0]
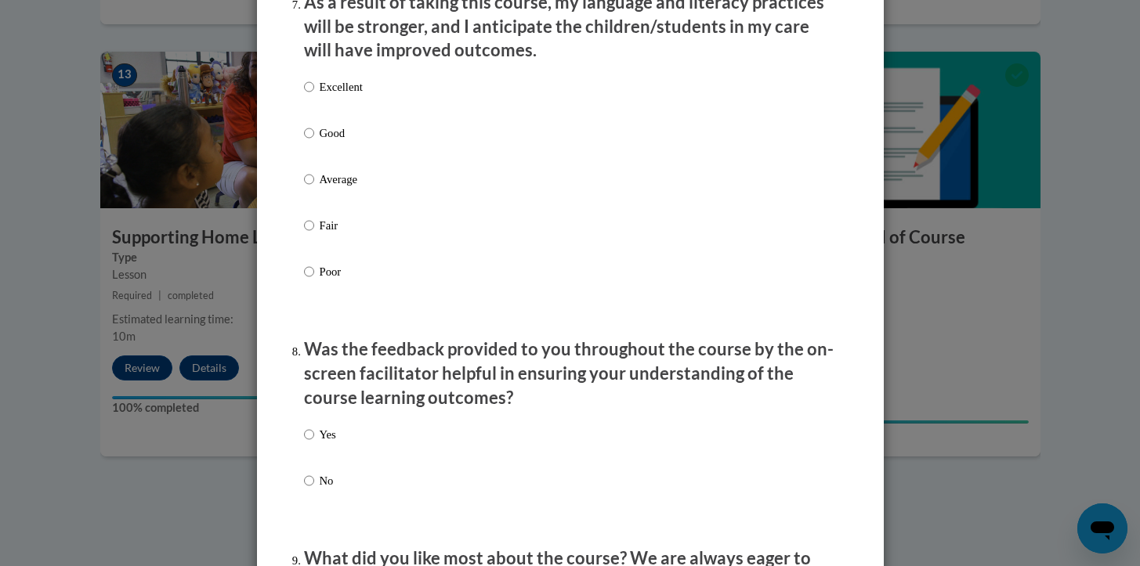
click at [352, 95] on p "Excellent" at bounding box center [341, 86] width 43 height 17
click at [314, 95] on input "Excellent" at bounding box center [309, 86] width 10 height 17
radio input "true"
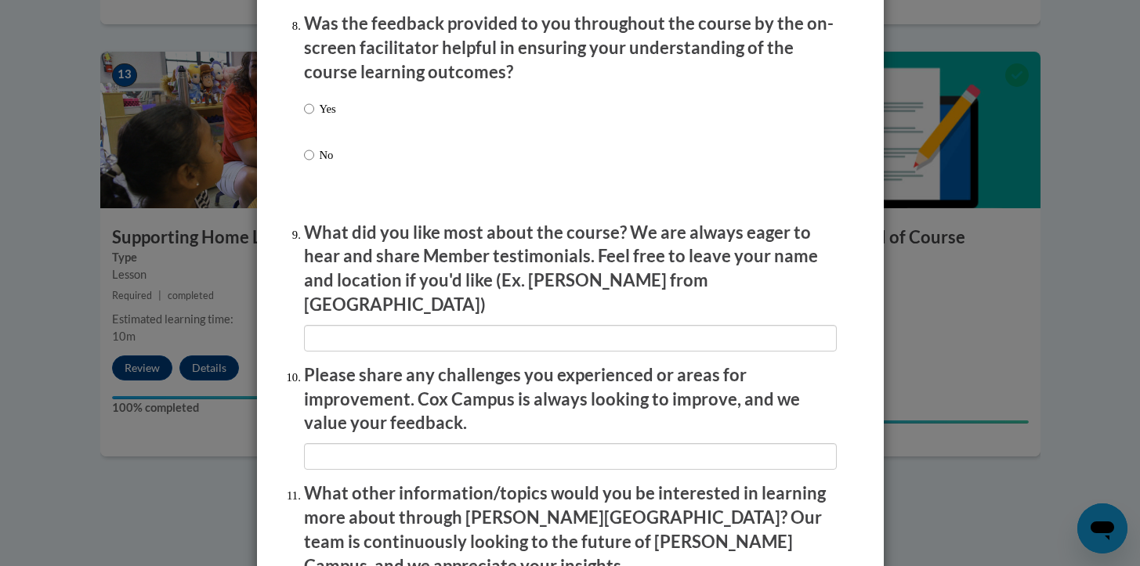
scroll to position [2446, 0]
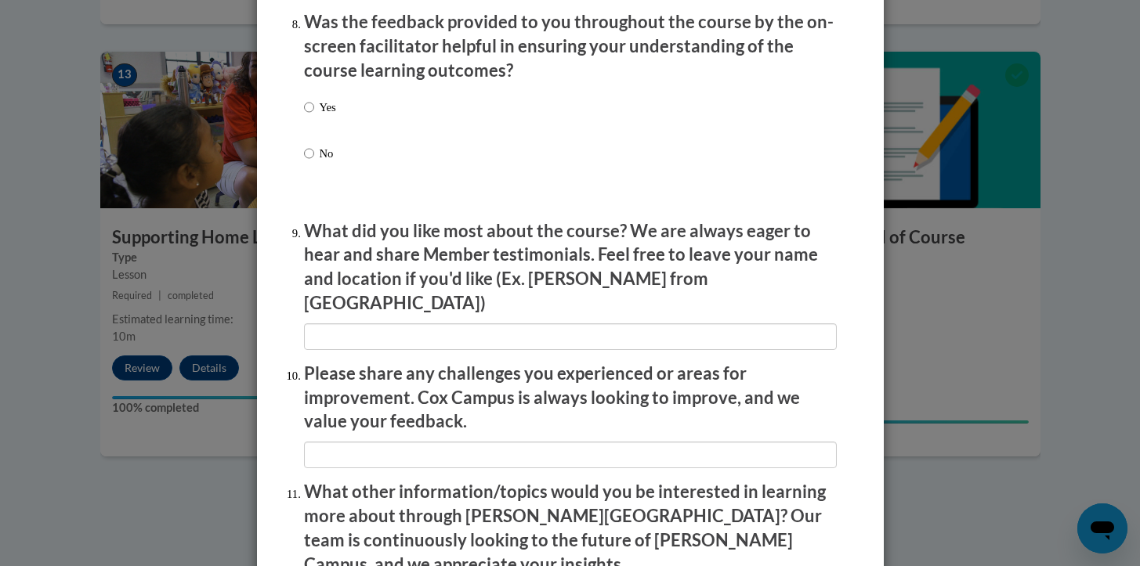
click at [320, 116] on p "Yes" at bounding box center [328, 107] width 16 height 17
click at [314, 116] on input "Yes" at bounding box center [309, 107] width 10 height 17
radio input "true"
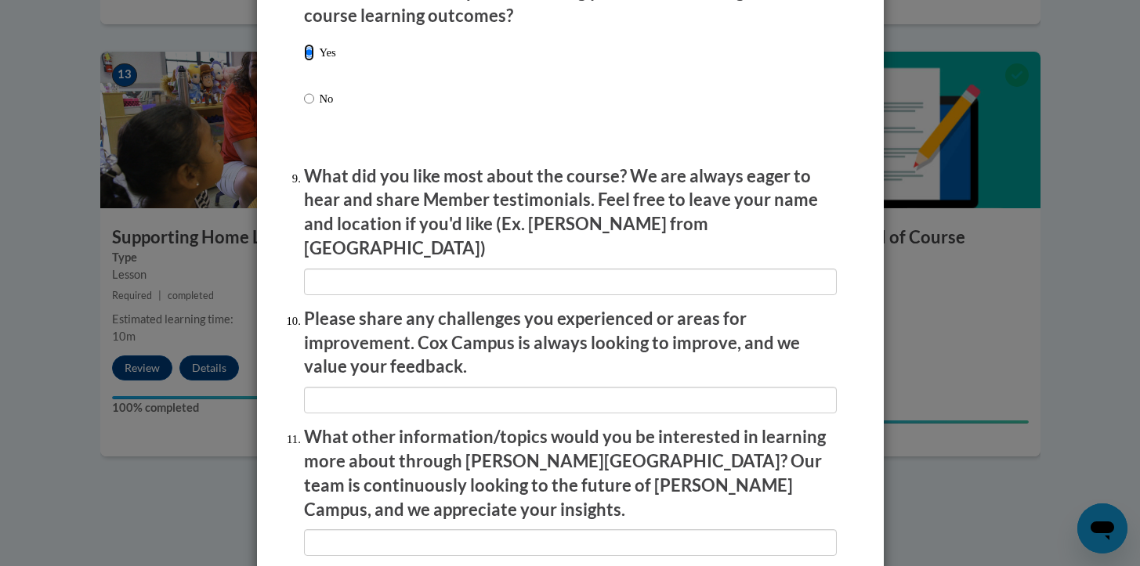
scroll to position [2531, 0]
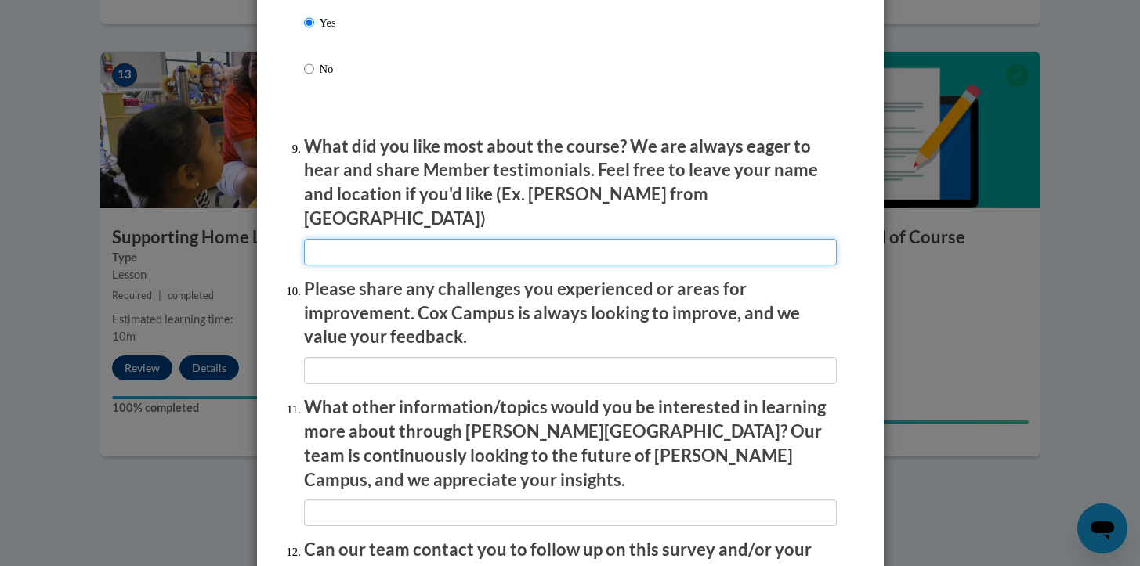
click at [437, 239] on input "textbox" at bounding box center [570, 252] width 533 height 27
type input "that you could take online with breaks as convenient and resume where you left …"
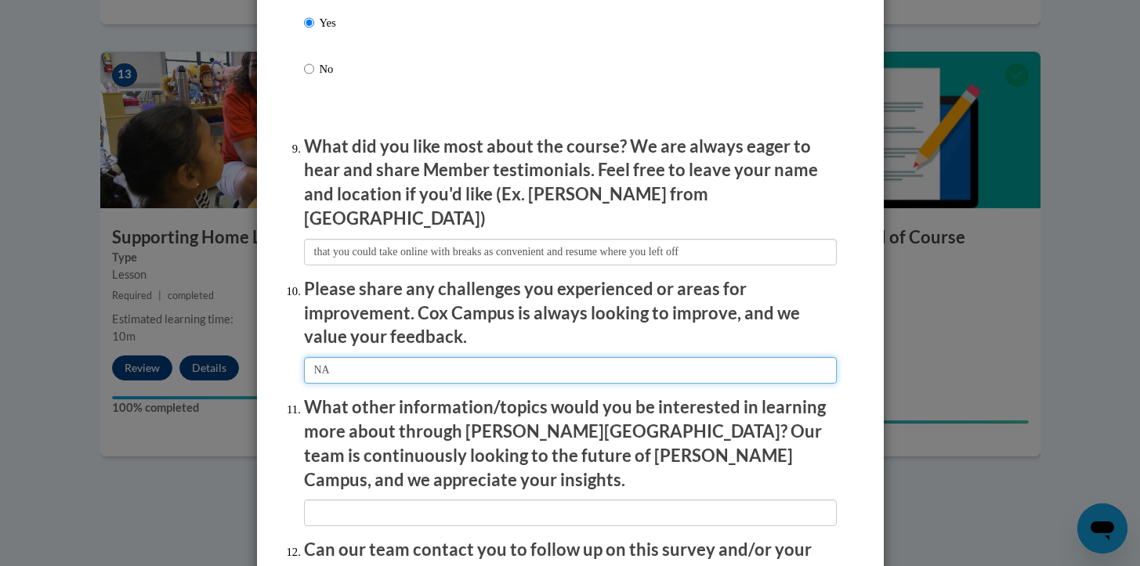
type input "NA"
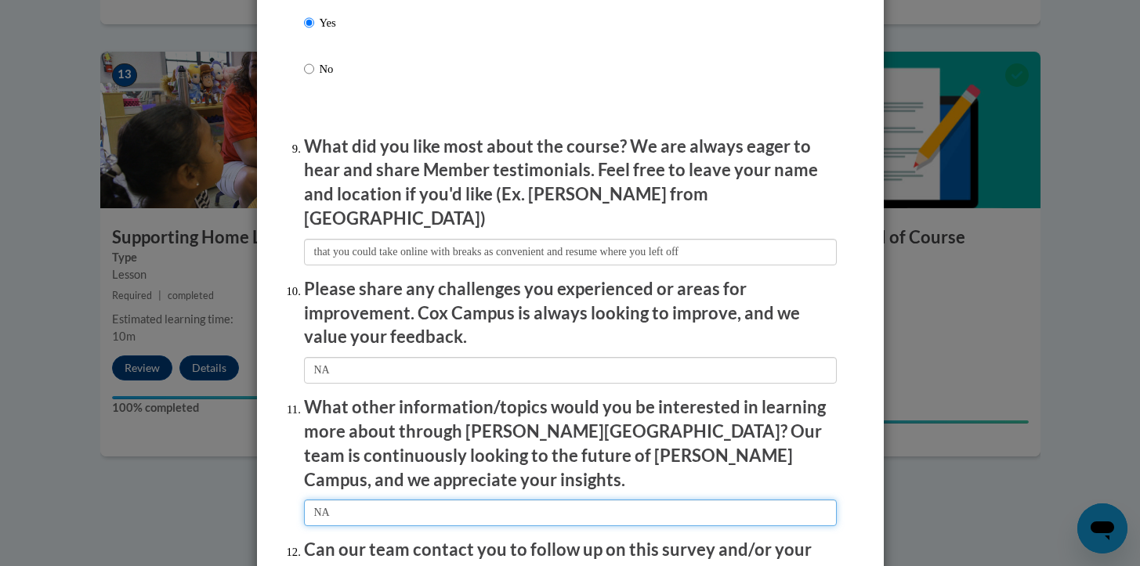
type input "NA"
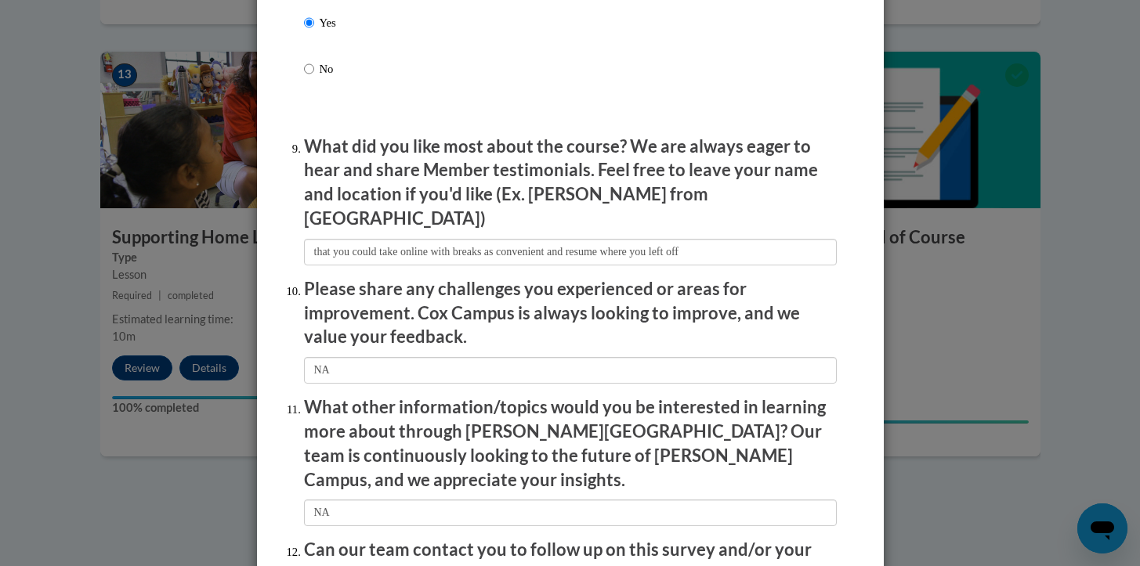
scroll to position [2692, 0]
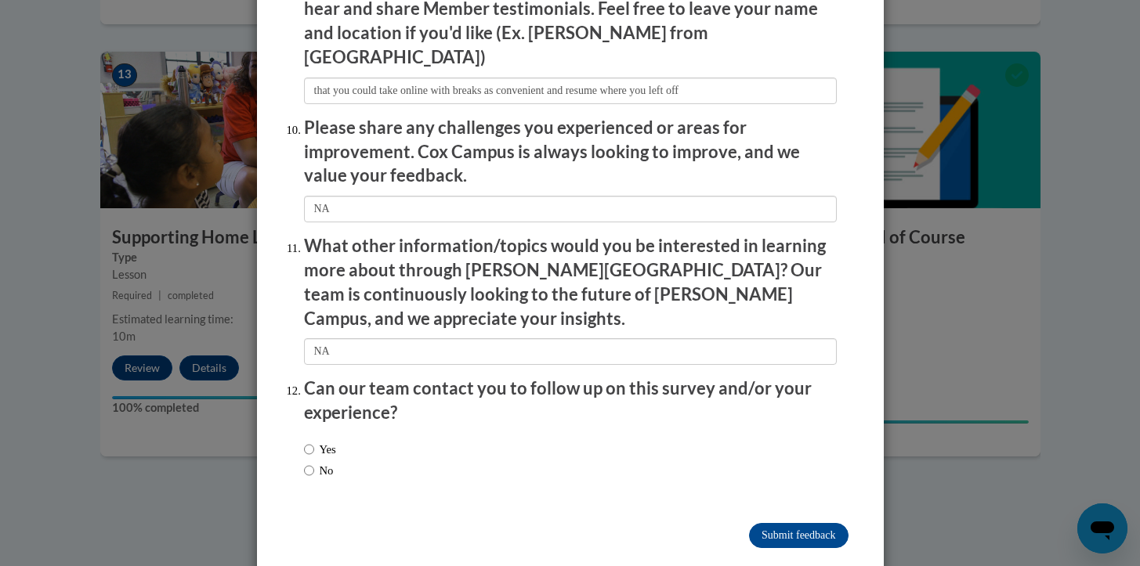
click at [318, 462] on label "No" at bounding box center [319, 470] width 30 height 17
click at [314, 462] on input "No" at bounding box center [309, 470] width 10 height 17
radio input "true"
click at [794, 523] on input "Submit feedback" at bounding box center [798, 535] width 99 height 25
